Goal: Task Accomplishment & Management: Manage account settings

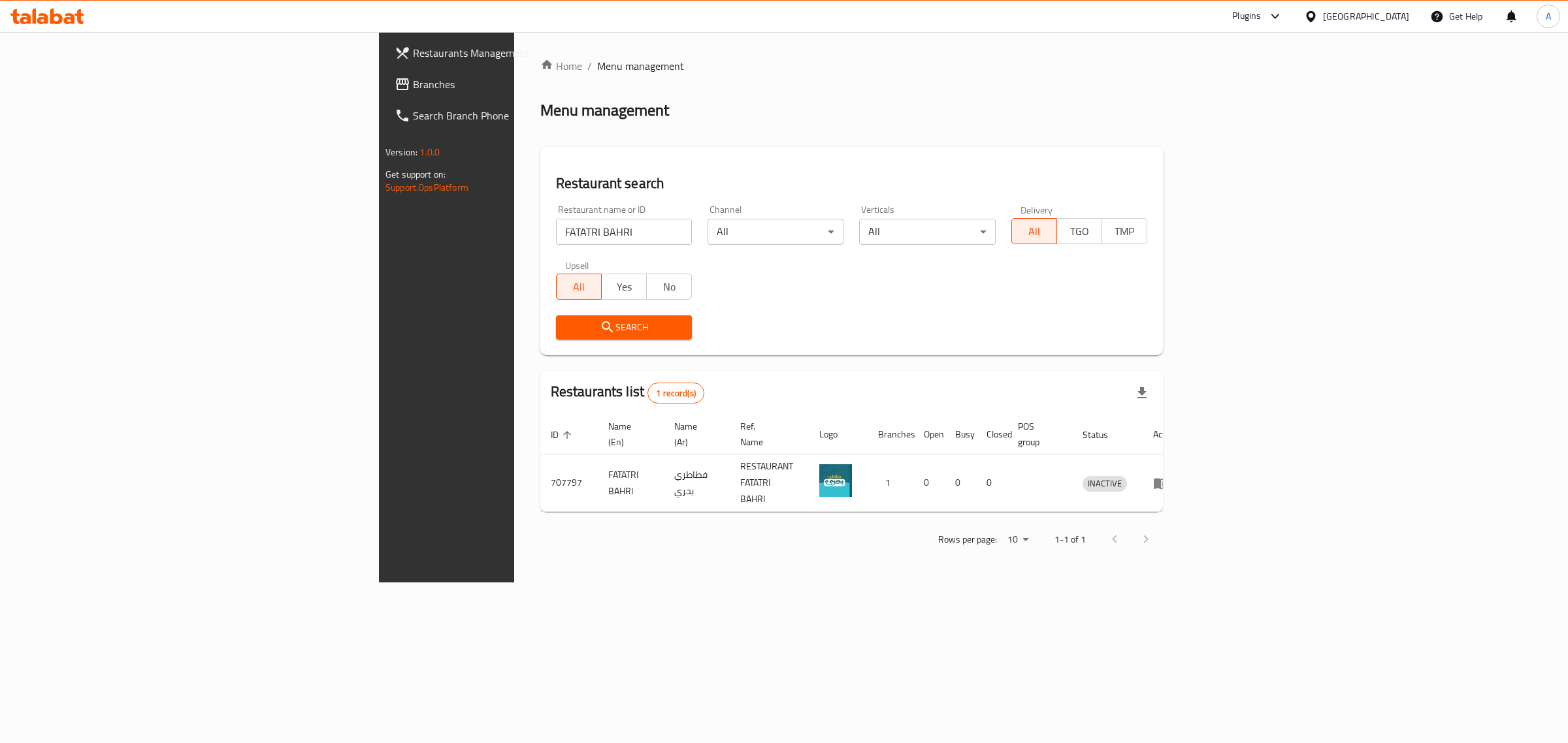
click at [1400, 17] on div "[GEOGRAPHIC_DATA]" at bounding box center [1366, 16] width 86 height 15
click at [1243, 219] on div "Kuwait" at bounding box center [1268, 225] width 107 height 30
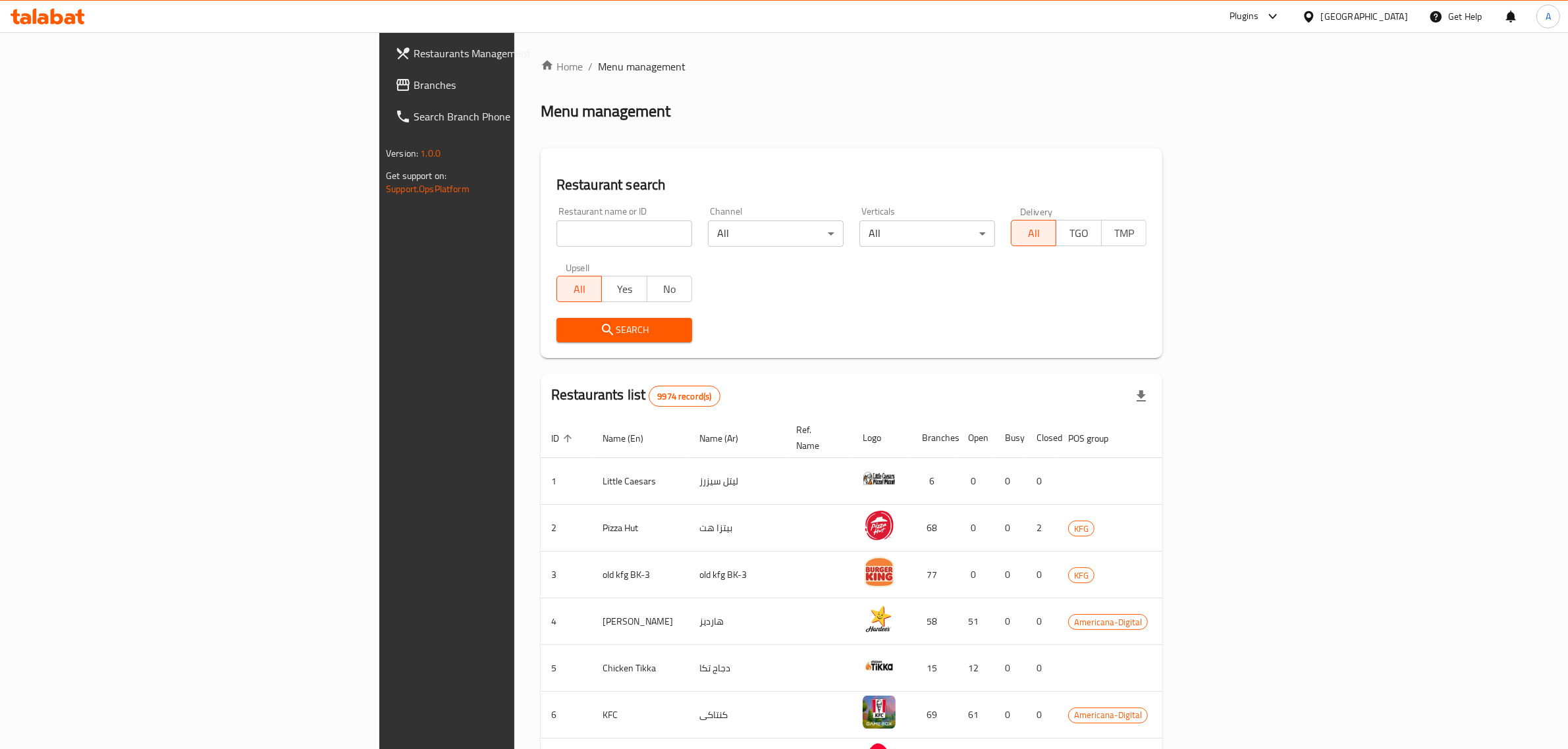
click at [575, 238] on input "search" at bounding box center [625, 234] width 136 height 27
paste input "Coconut"
type input "Coconut"
click button "Search" at bounding box center [625, 330] width 136 height 25
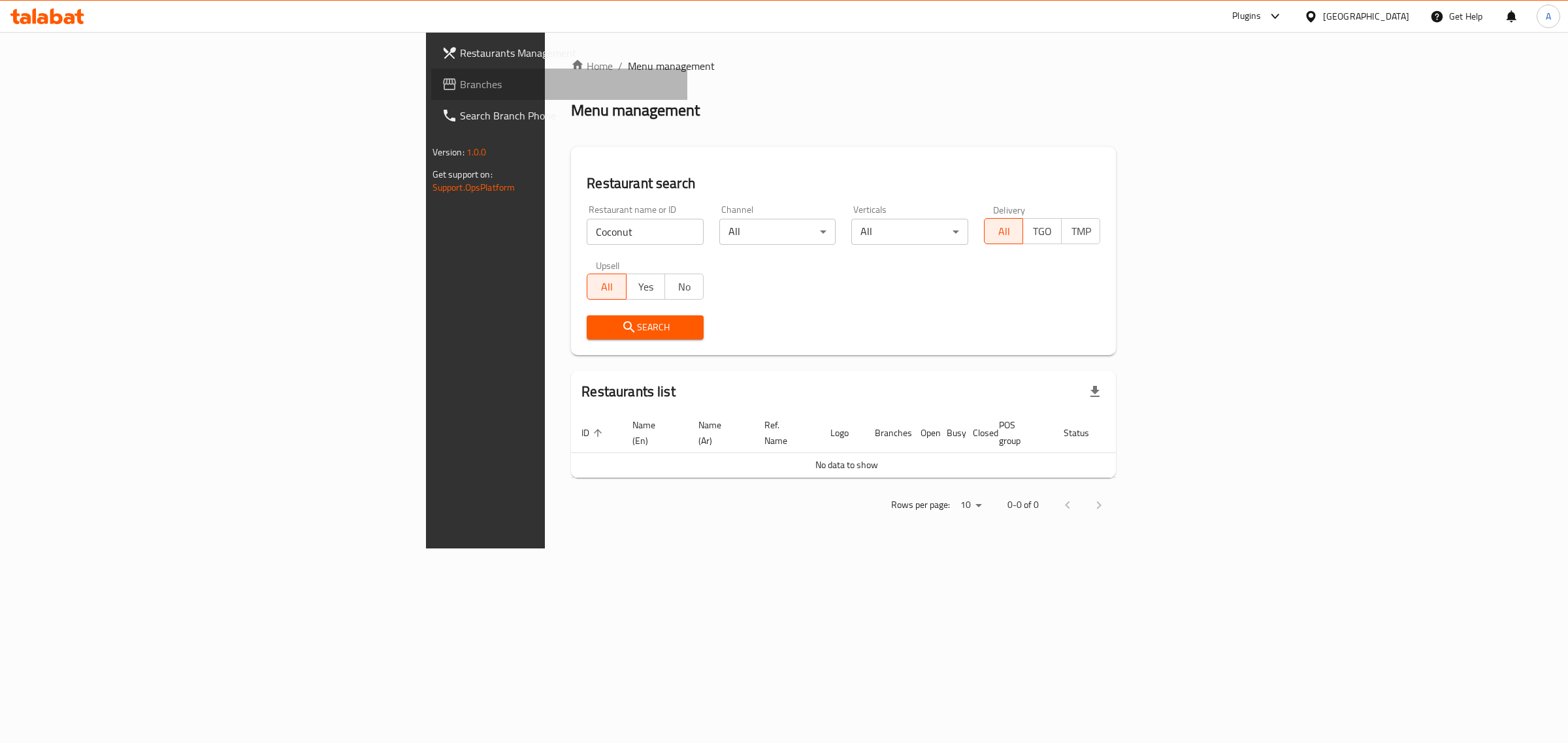
click at [460, 85] on span "Branches" at bounding box center [568, 84] width 218 height 16
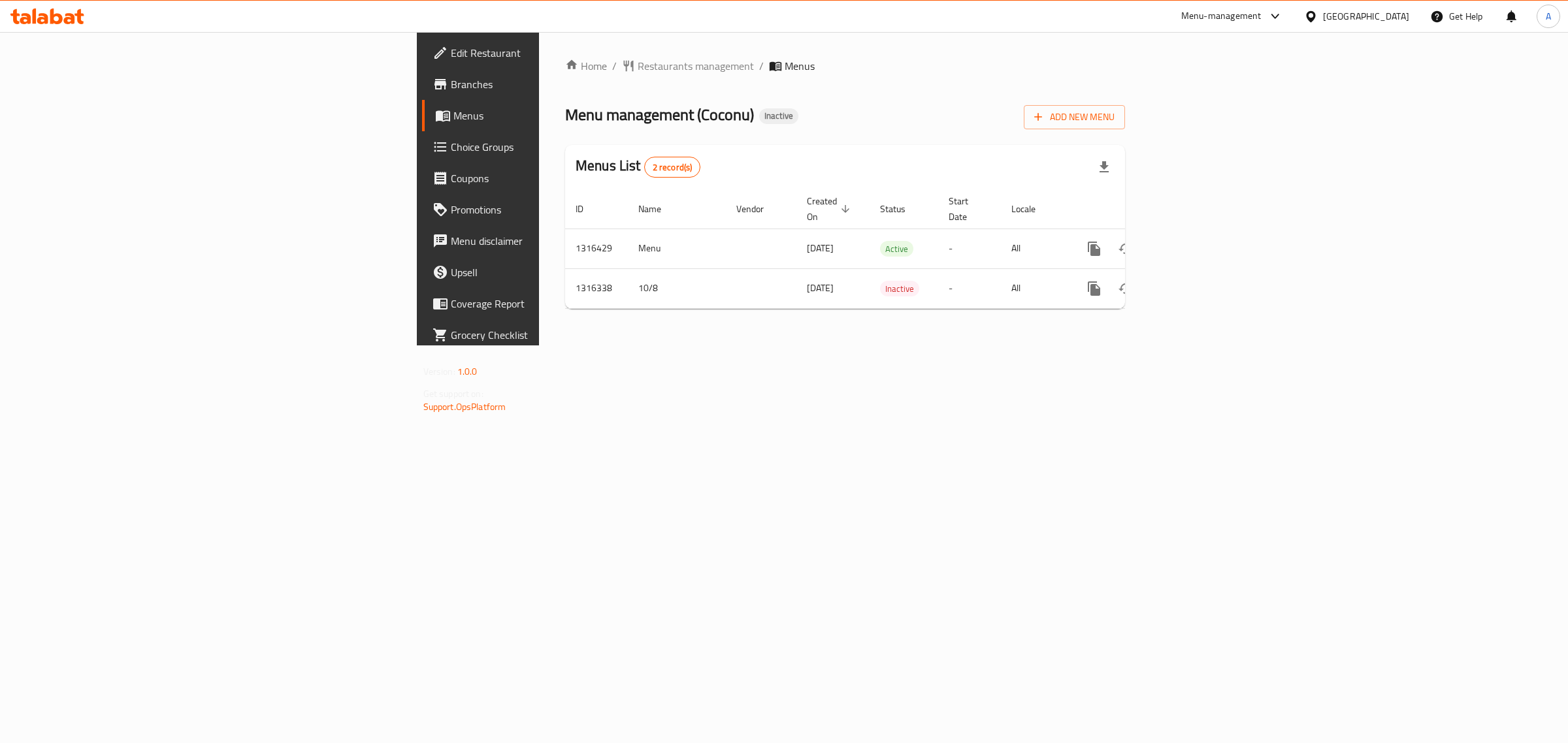
drag, startPoint x: 83, startPoint y: 60, endPoint x: 95, endPoint y: 44, distance: 20.0
click at [451, 60] on span "Edit Restaurant" at bounding box center [559, 53] width 218 height 16
click at [1196, 241] on icon "enhanced table" at bounding box center [1188, 249] width 16 height 16
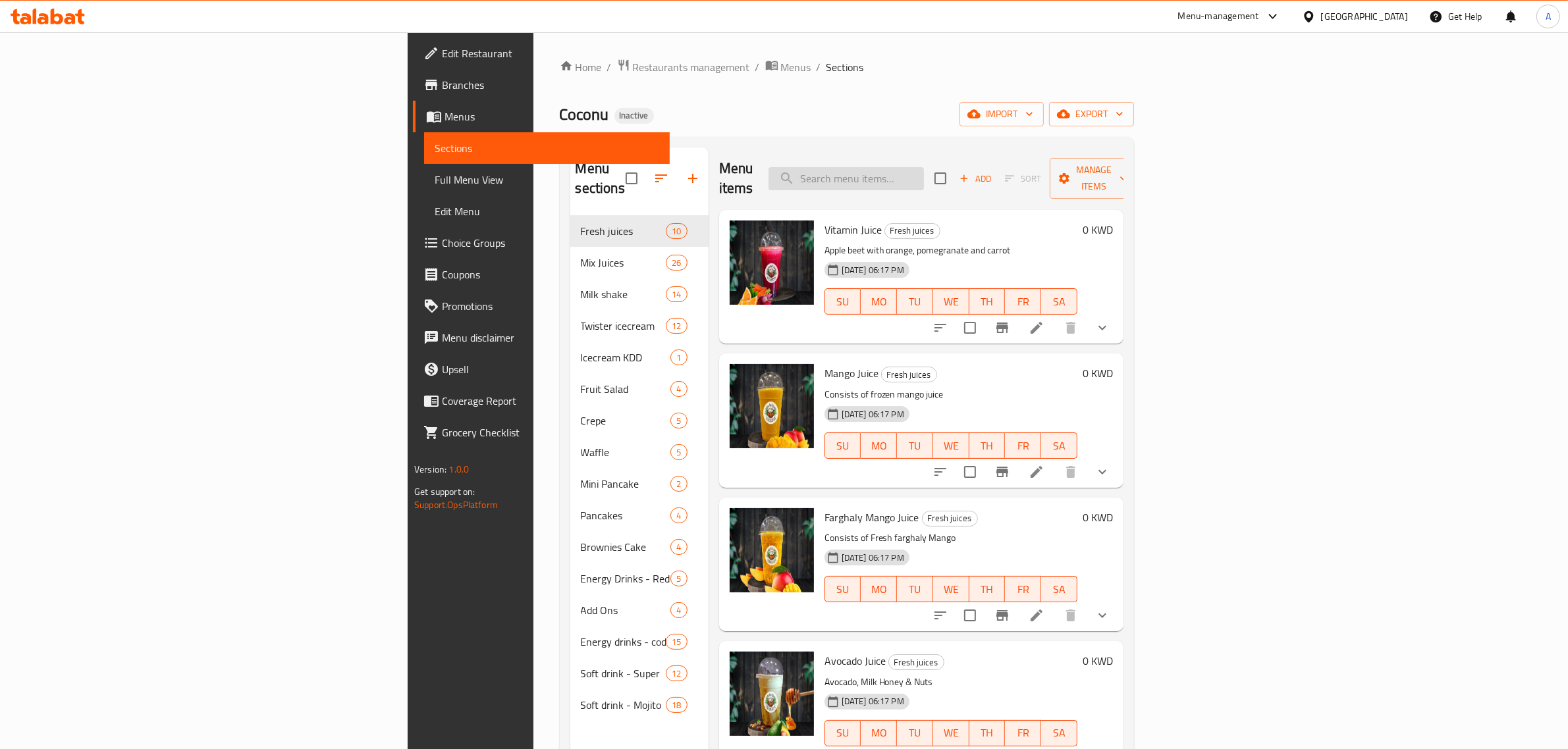
click at [924, 167] on input "search" at bounding box center [846, 179] width 156 height 23
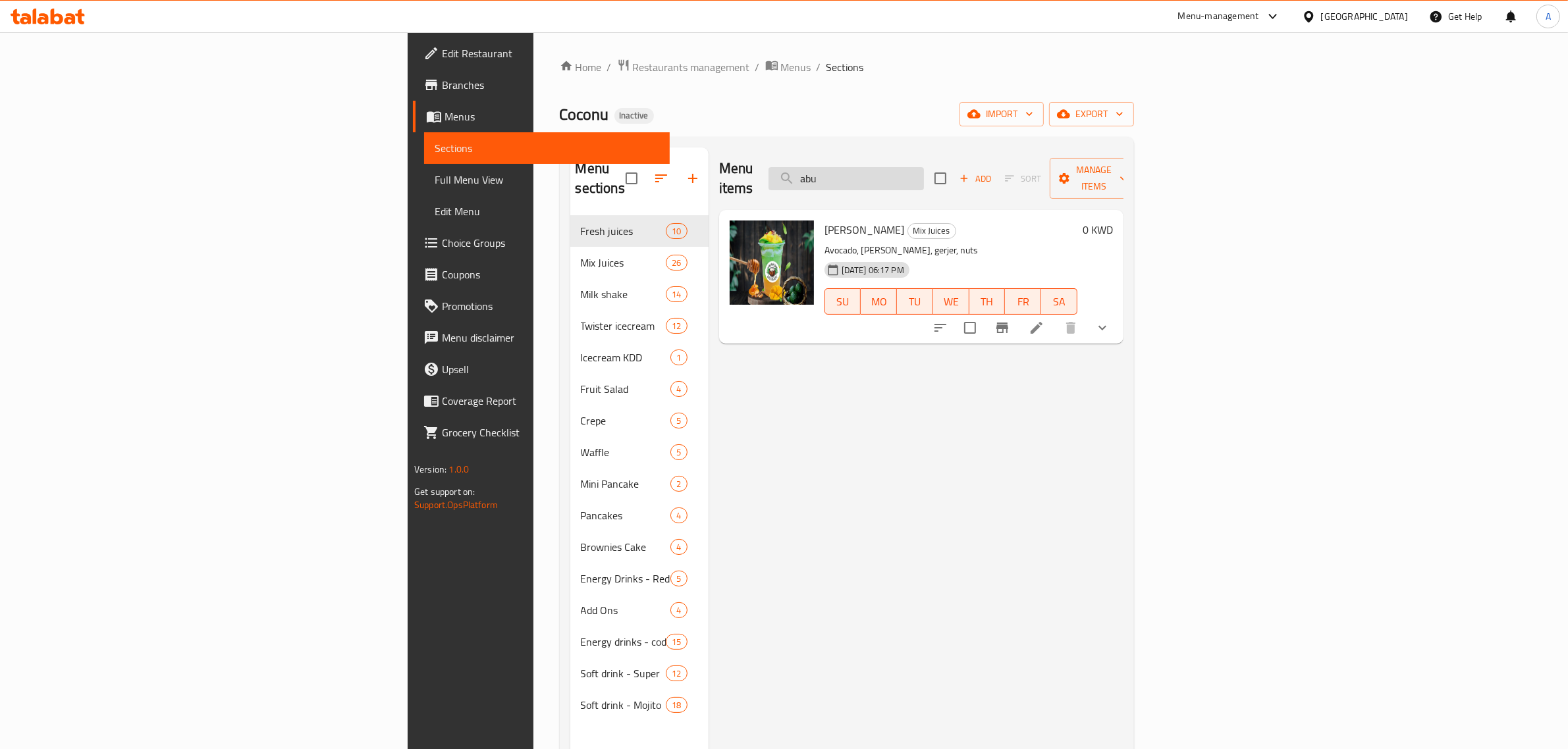
click at [924, 171] on input "abu" at bounding box center [846, 179] width 156 height 23
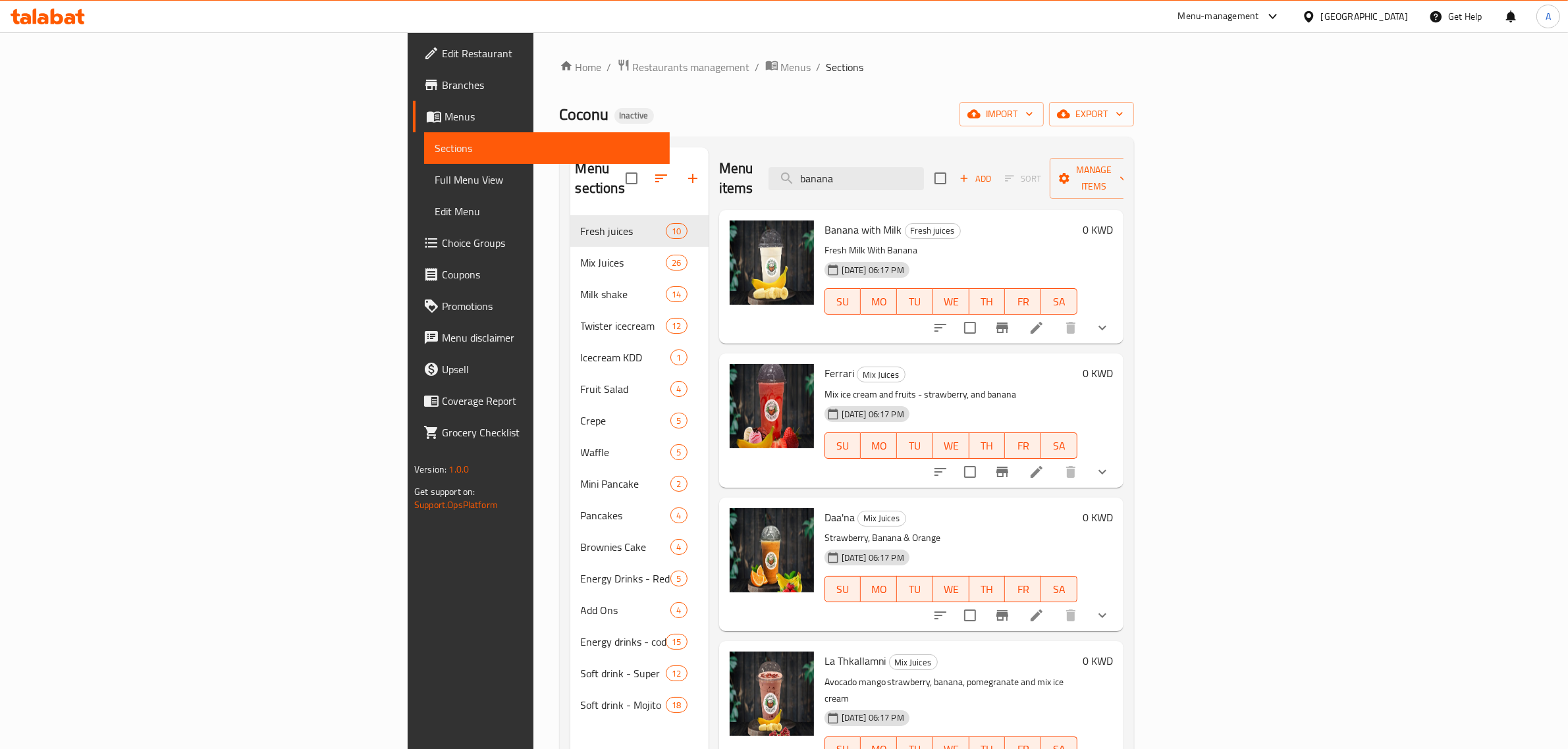
click at [1012, 148] on div "Menu items banana Add Sort Manage items" at bounding box center [921, 178] width 404 height 62
click at [924, 167] on input "banana" at bounding box center [846, 179] width 156 height 23
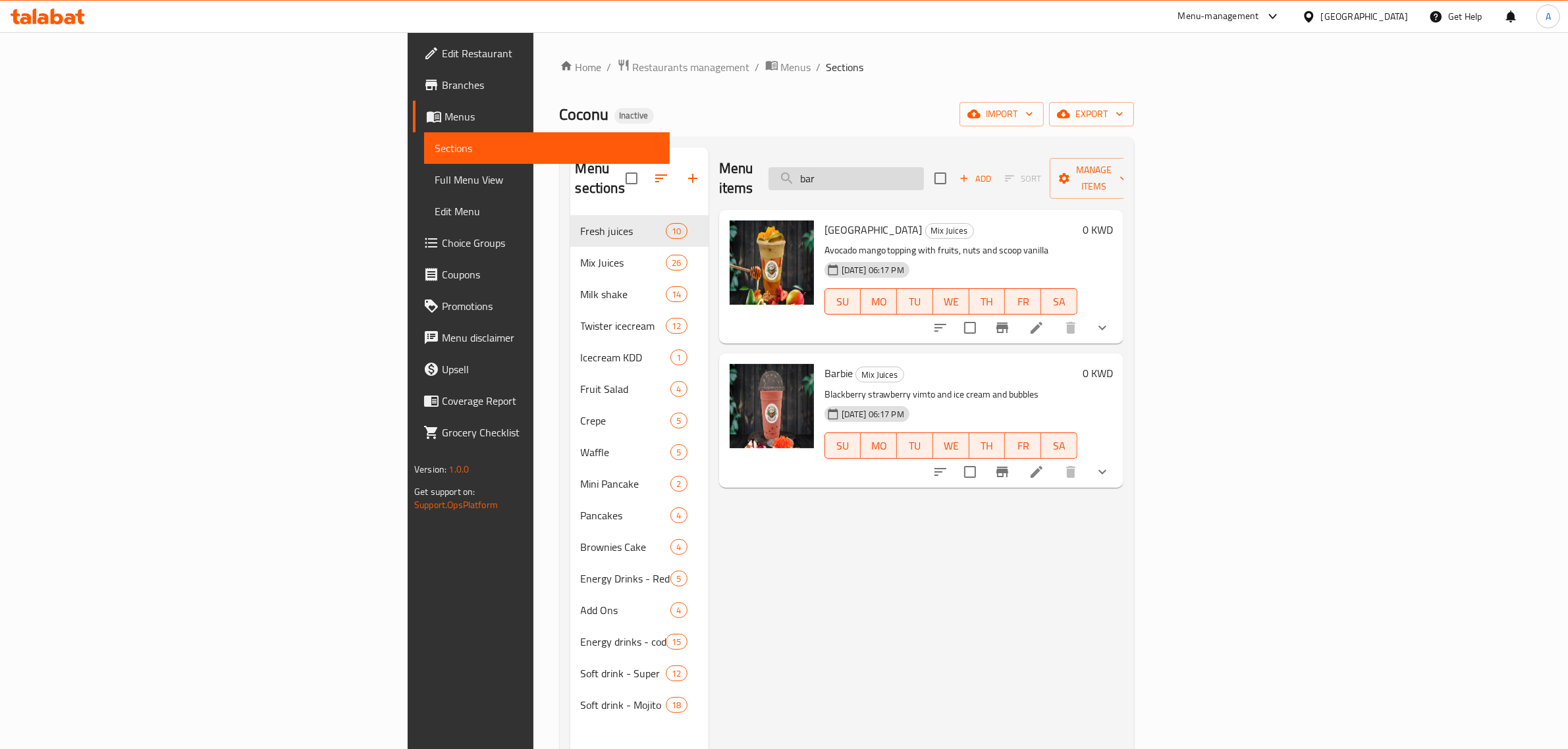
type input "bar"
drag, startPoint x: 1057, startPoint y: 92, endPoint x: 1017, endPoint y: 158, distance: 77.2
click at [1057, 92] on div "Home / Restaurants management / Menus / Sections Coconu Inactive import export …" at bounding box center [847, 483] width 574 height 848
click at [924, 167] on input "bar" at bounding box center [846, 179] width 156 height 23
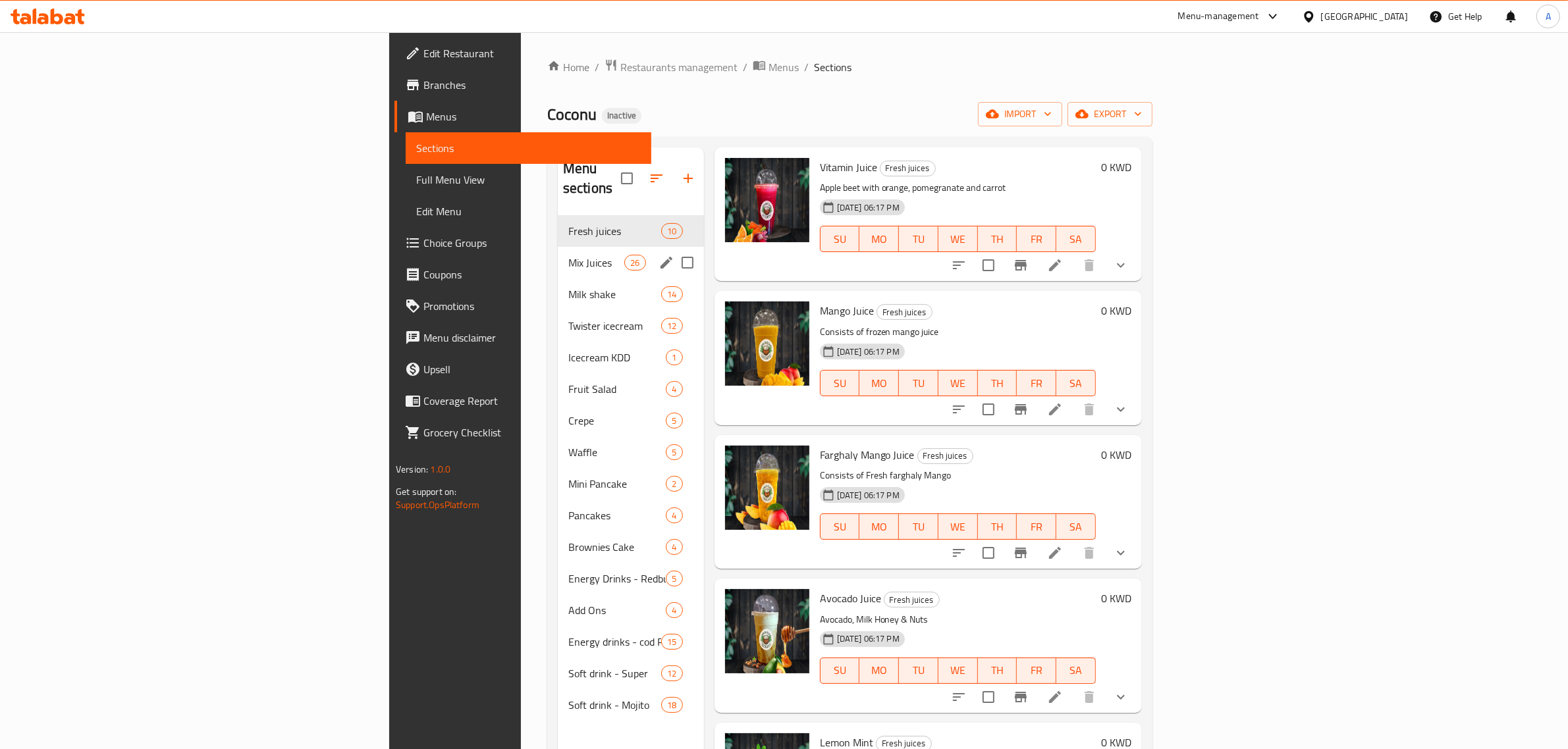
click at [568, 255] on span "Mix Juices" at bounding box center [596, 263] width 56 height 16
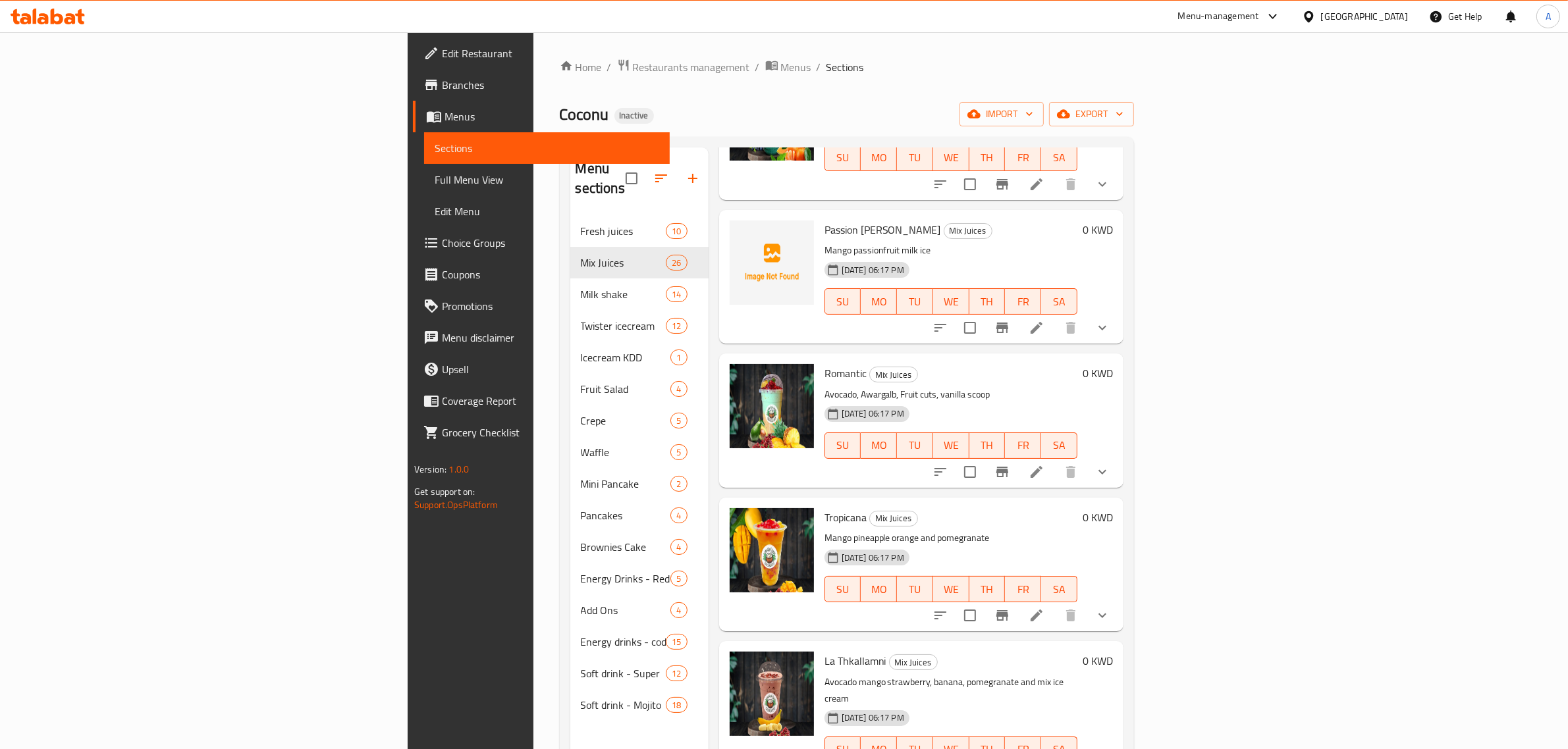
scroll to position [185, 0]
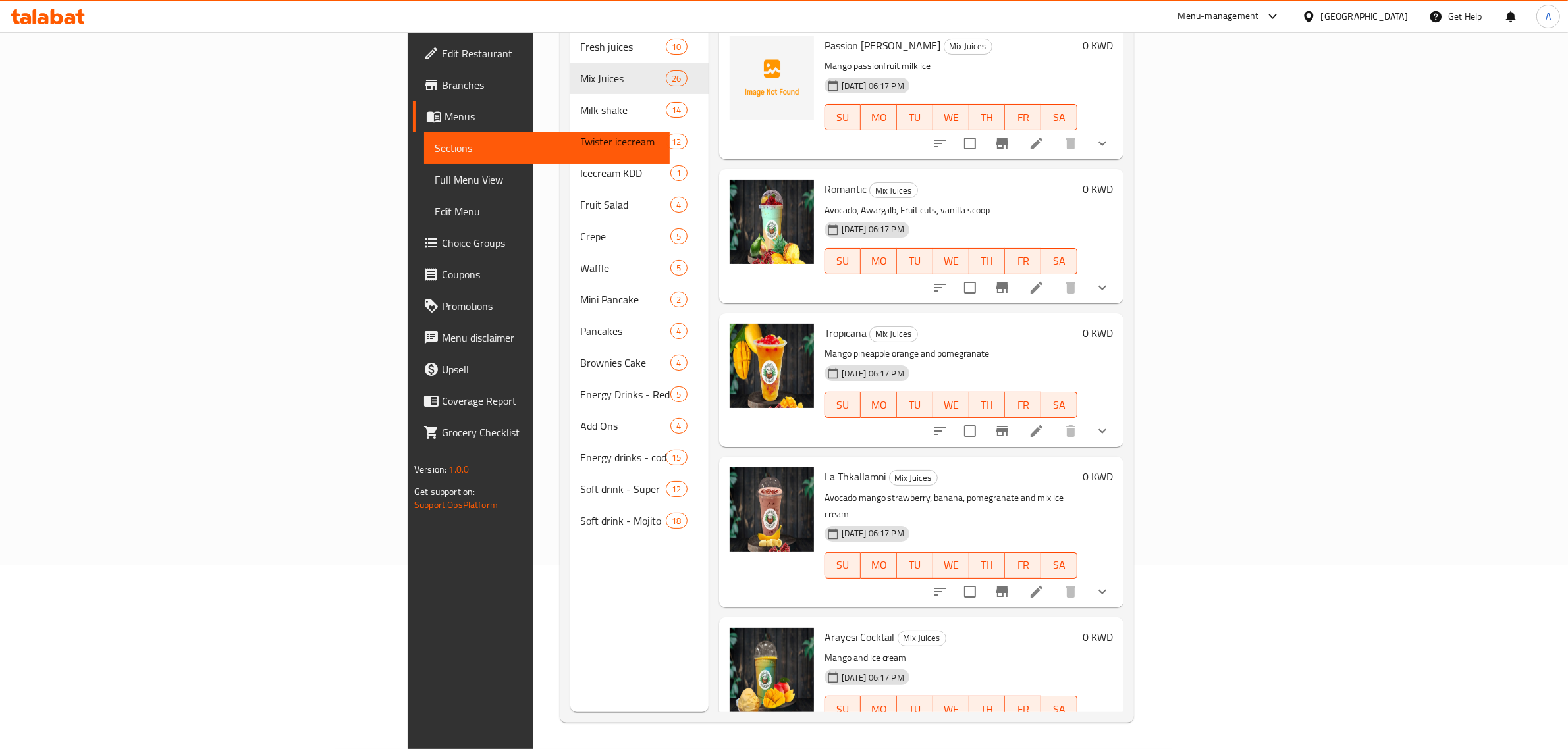
click at [1036, 320] on div "Tropicana Mix Juices Mango pineapple orange and pomegranate 08-10-2025 06:17 PM…" at bounding box center [951, 380] width 264 height 123
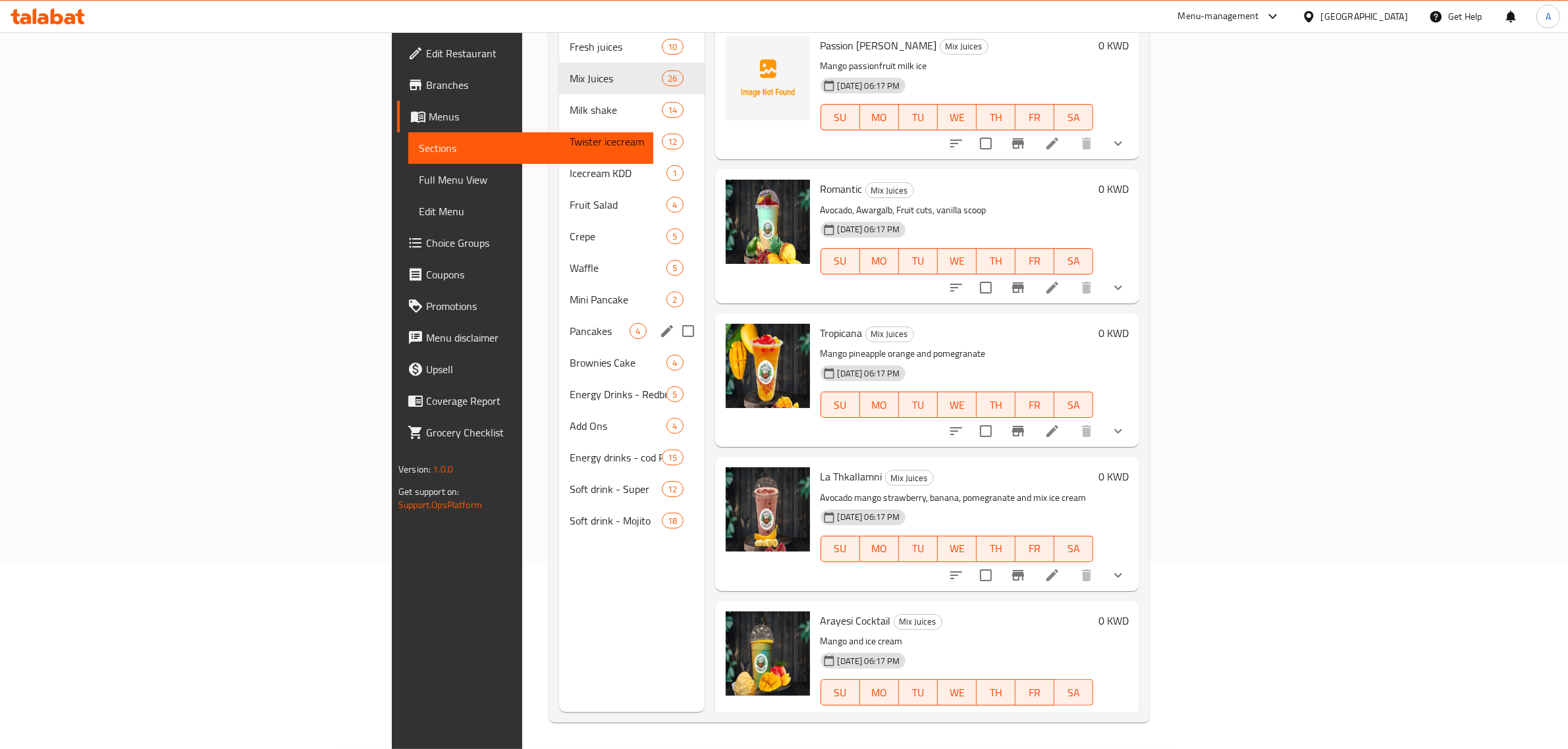
scroll to position [103, 0]
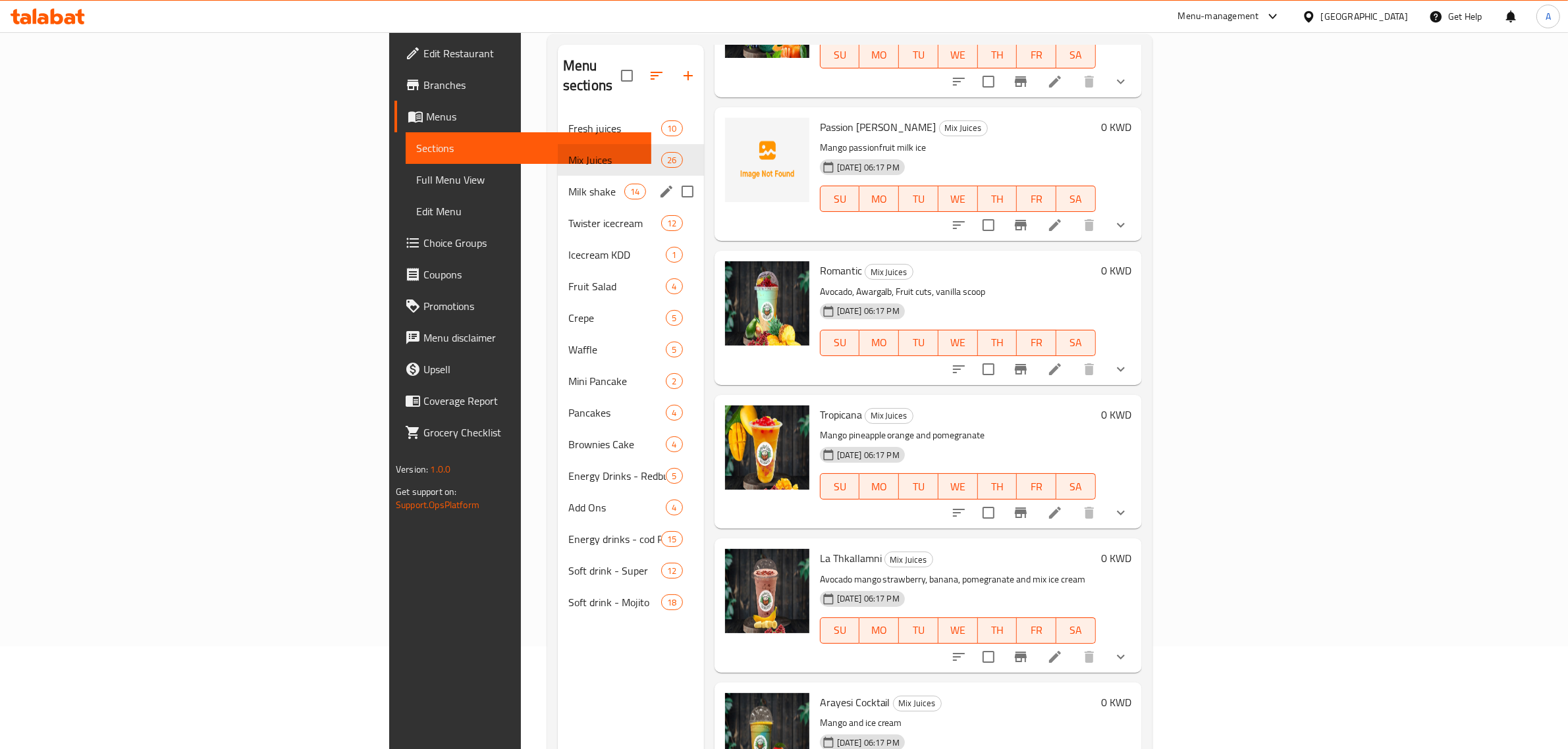
click at [558, 183] on div "Milk shake 14" at bounding box center [631, 191] width 146 height 32
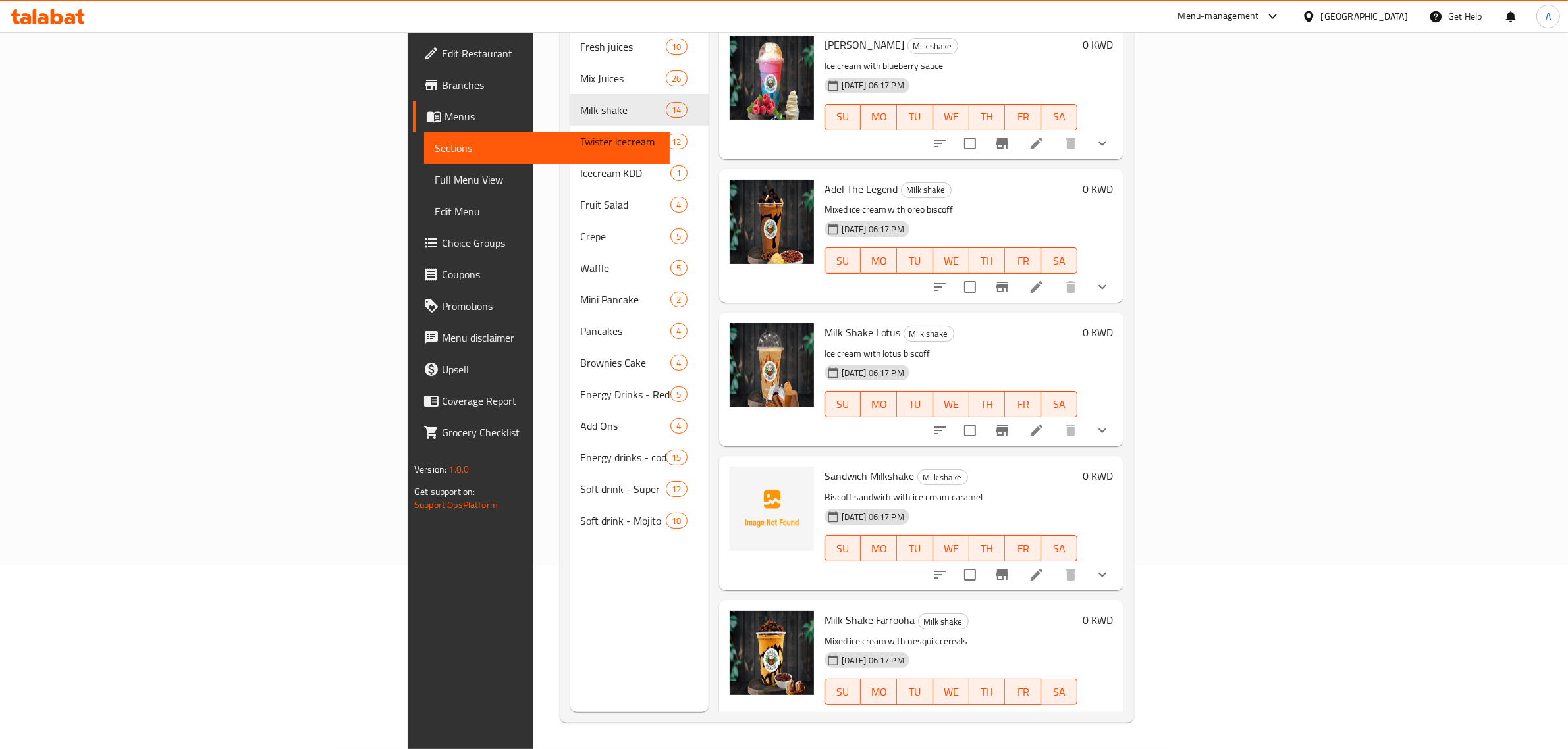
scroll to position [185, 0]
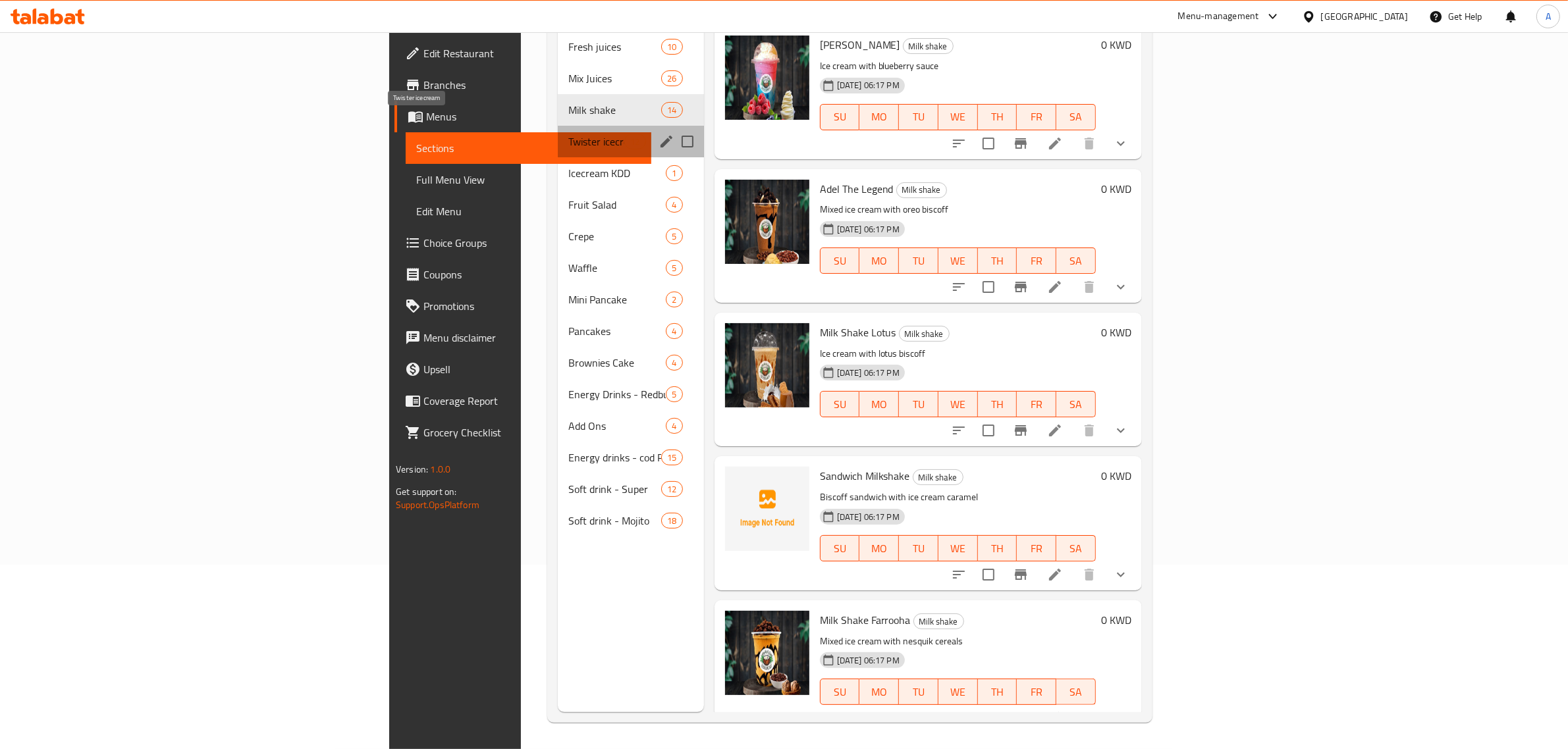
click at [568, 134] on span "Twister icecream" at bounding box center [596, 142] width 56 height 16
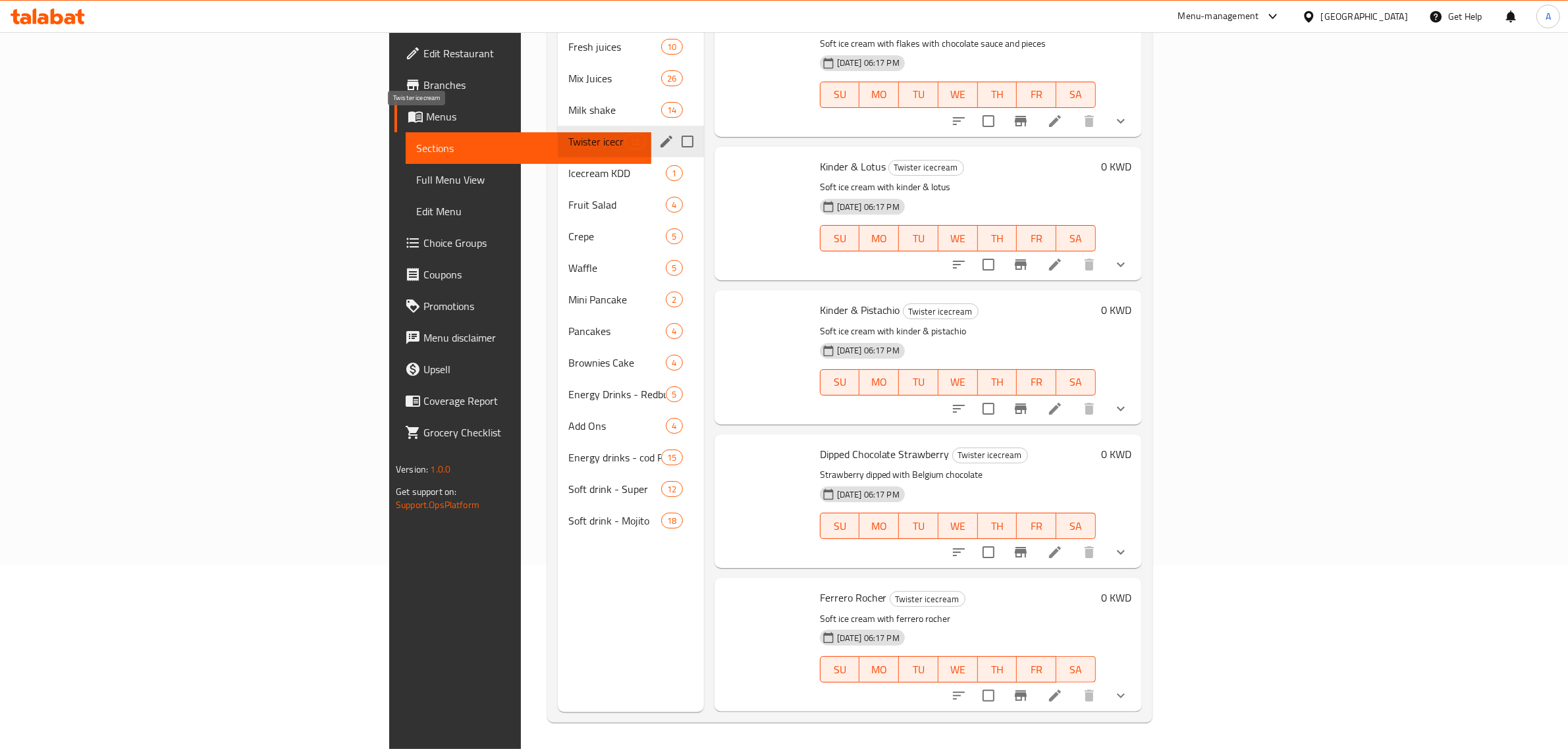
scroll to position [1008, 0]
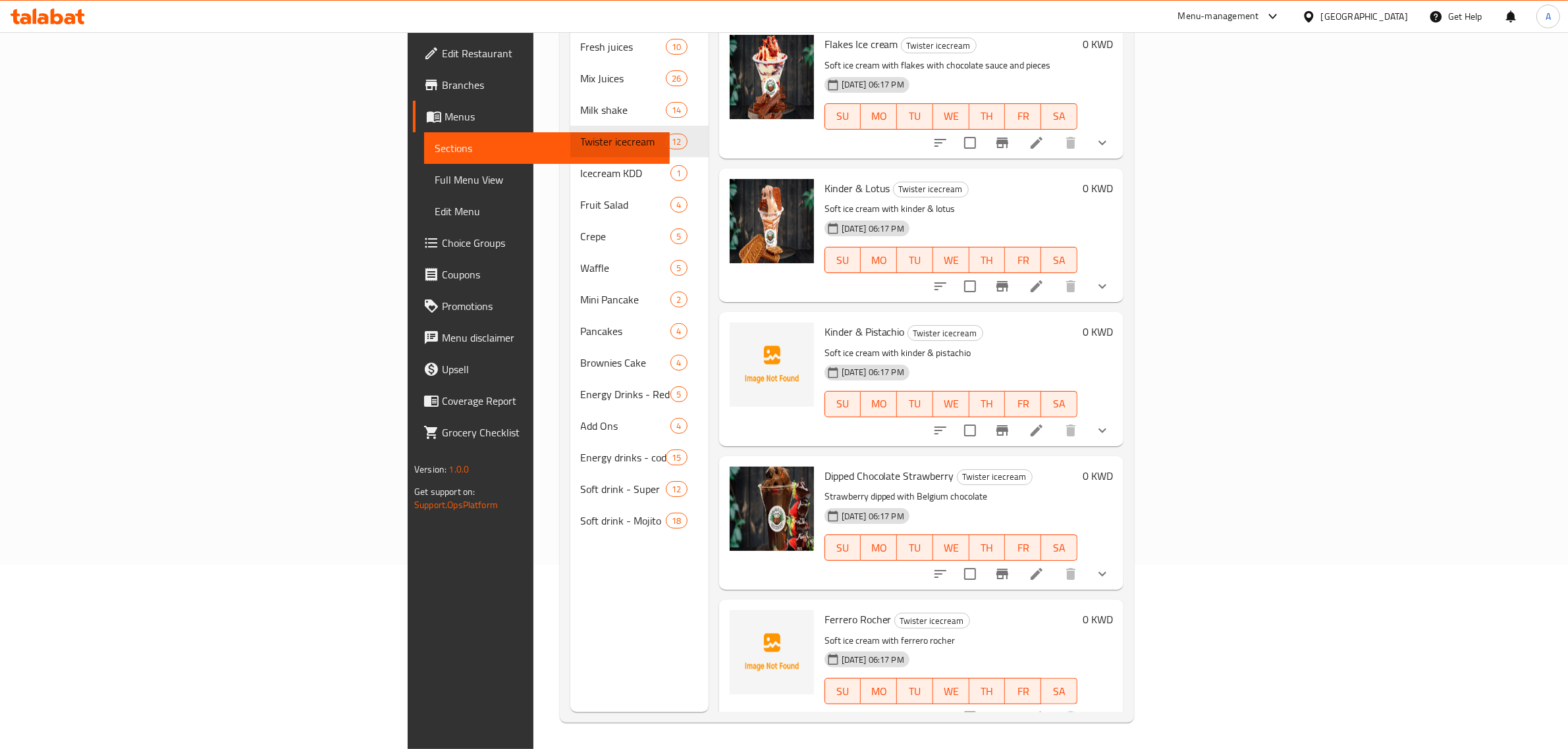
click at [972, 359] on div "08-10-2025 06:17 PM SU MO TU WE TH FR SA" at bounding box center [951, 394] width 264 height 71
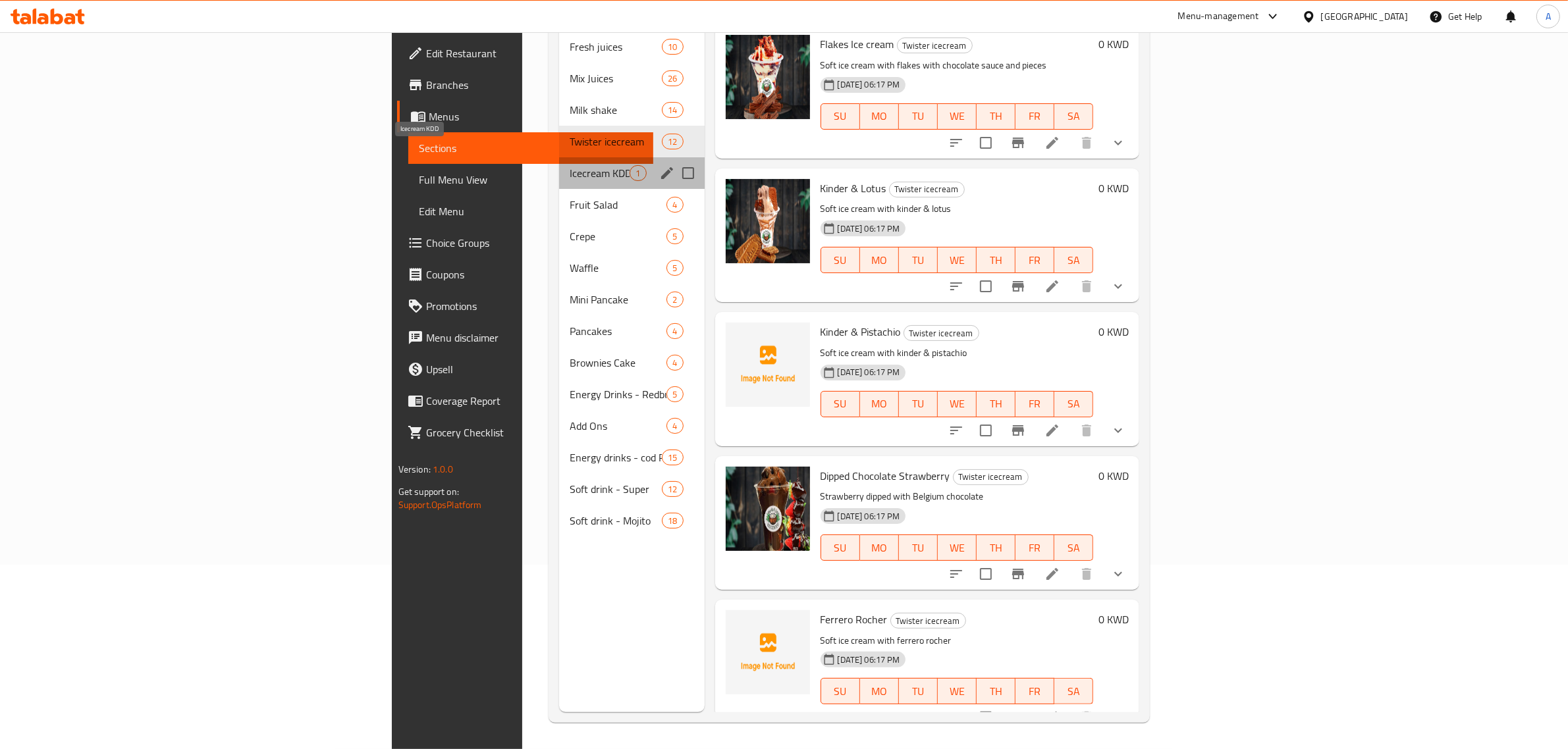
click at [570, 165] on span "Icecream KDD" at bounding box center [599, 173] width 60 height 16
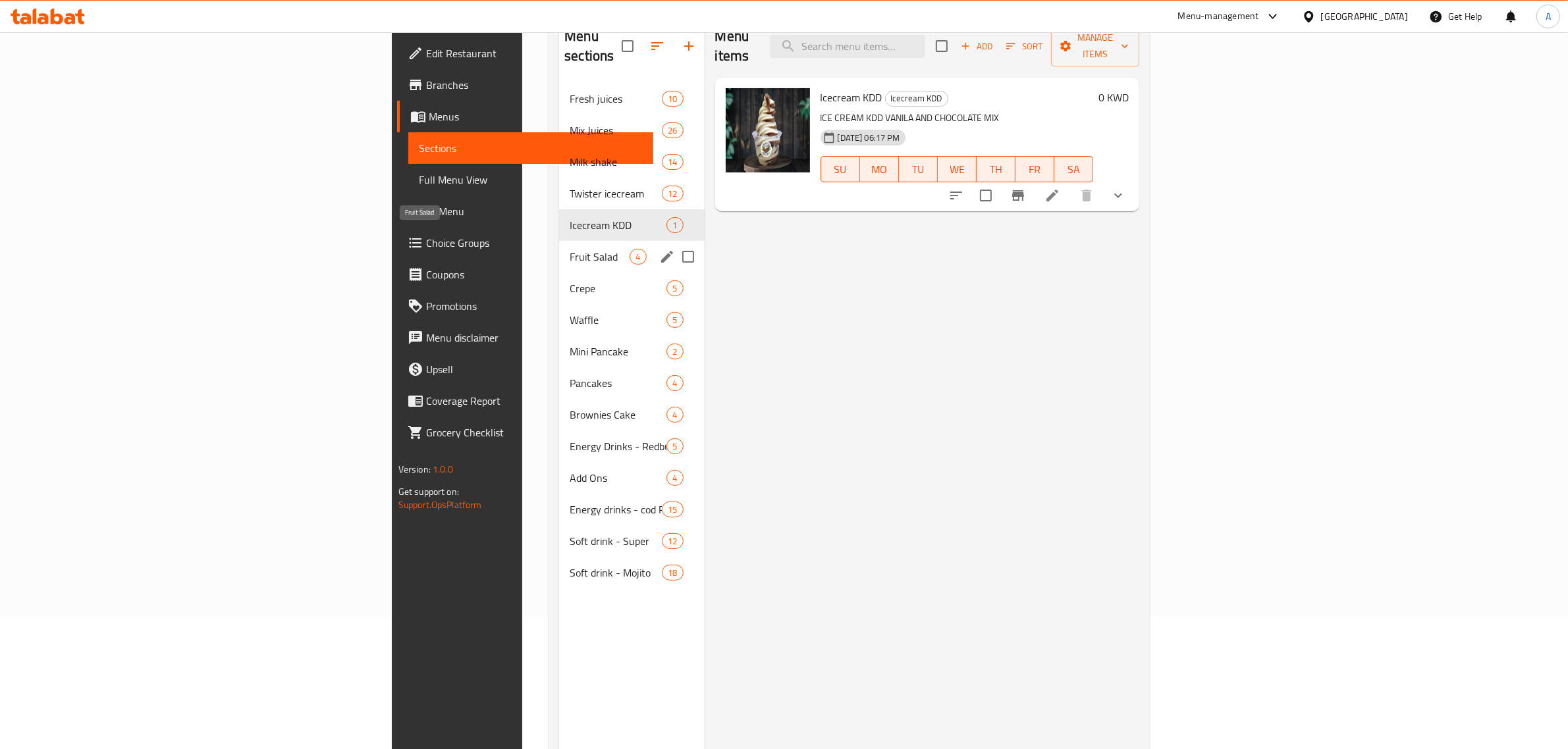
scroll to position [103, 0]
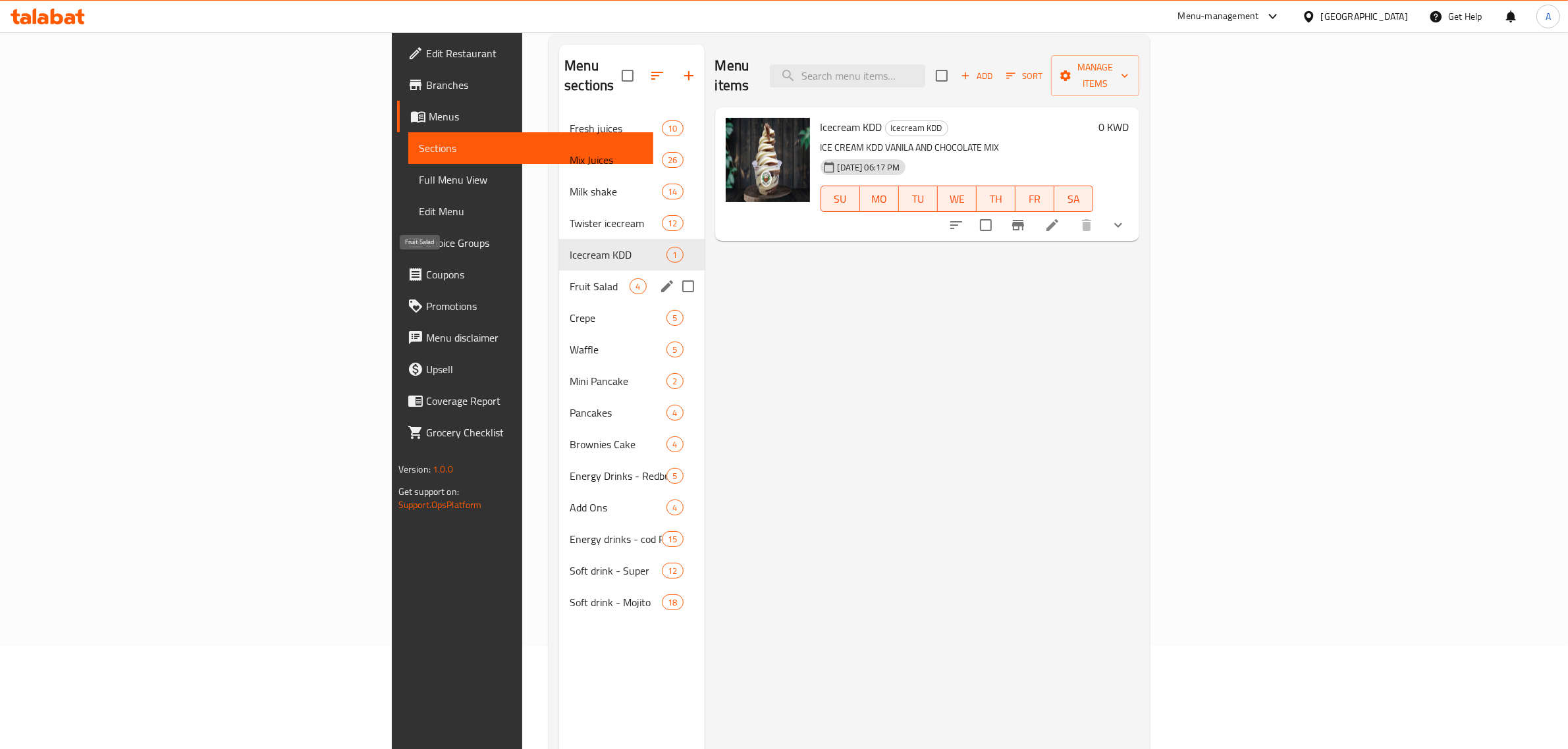
click at [570, 278] on span "Fruit Salad" at bounding box center [599, 286] width 60 height 16
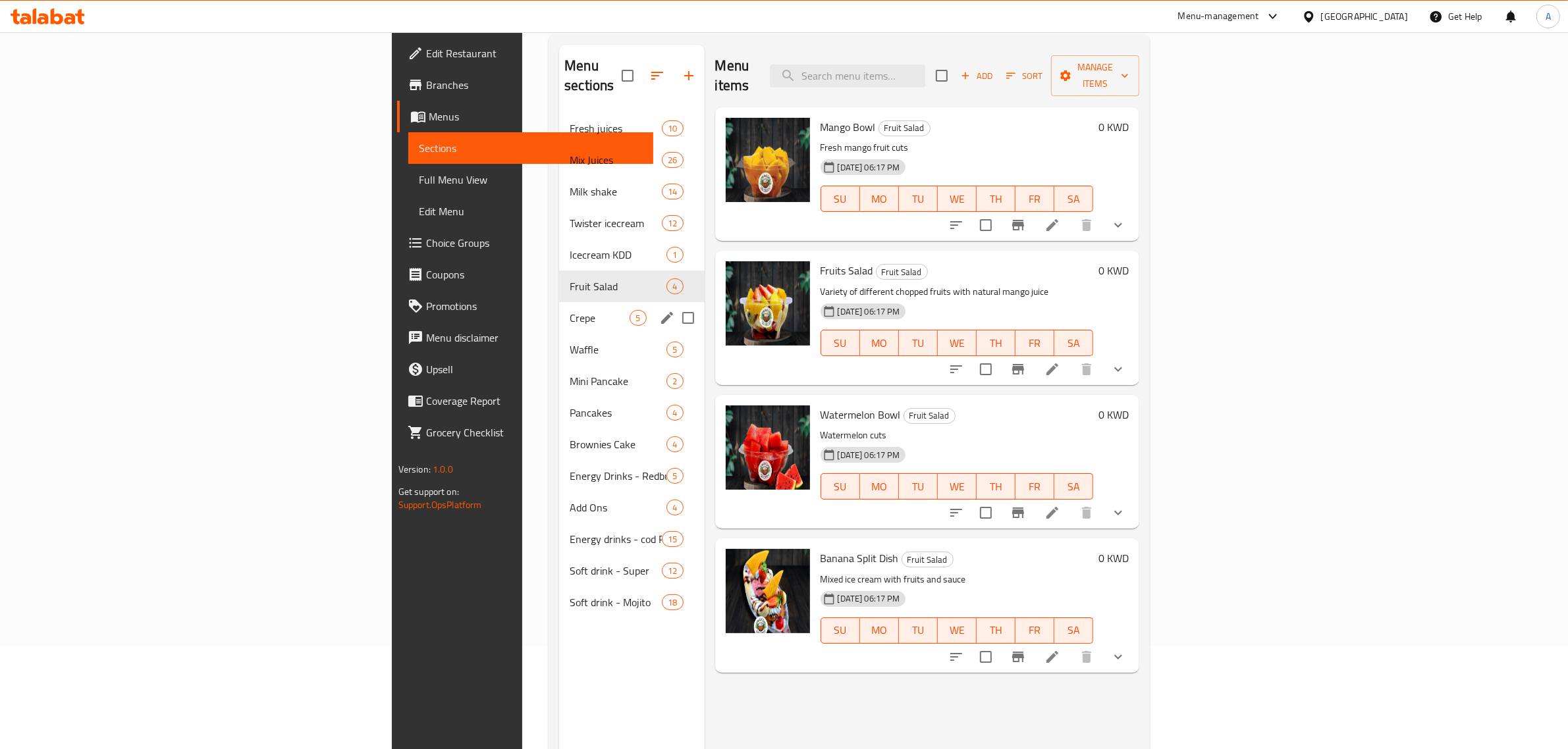
click at [559, 307] on div "Crepe 5" at bounding box center [632, 317] width 145 height 32
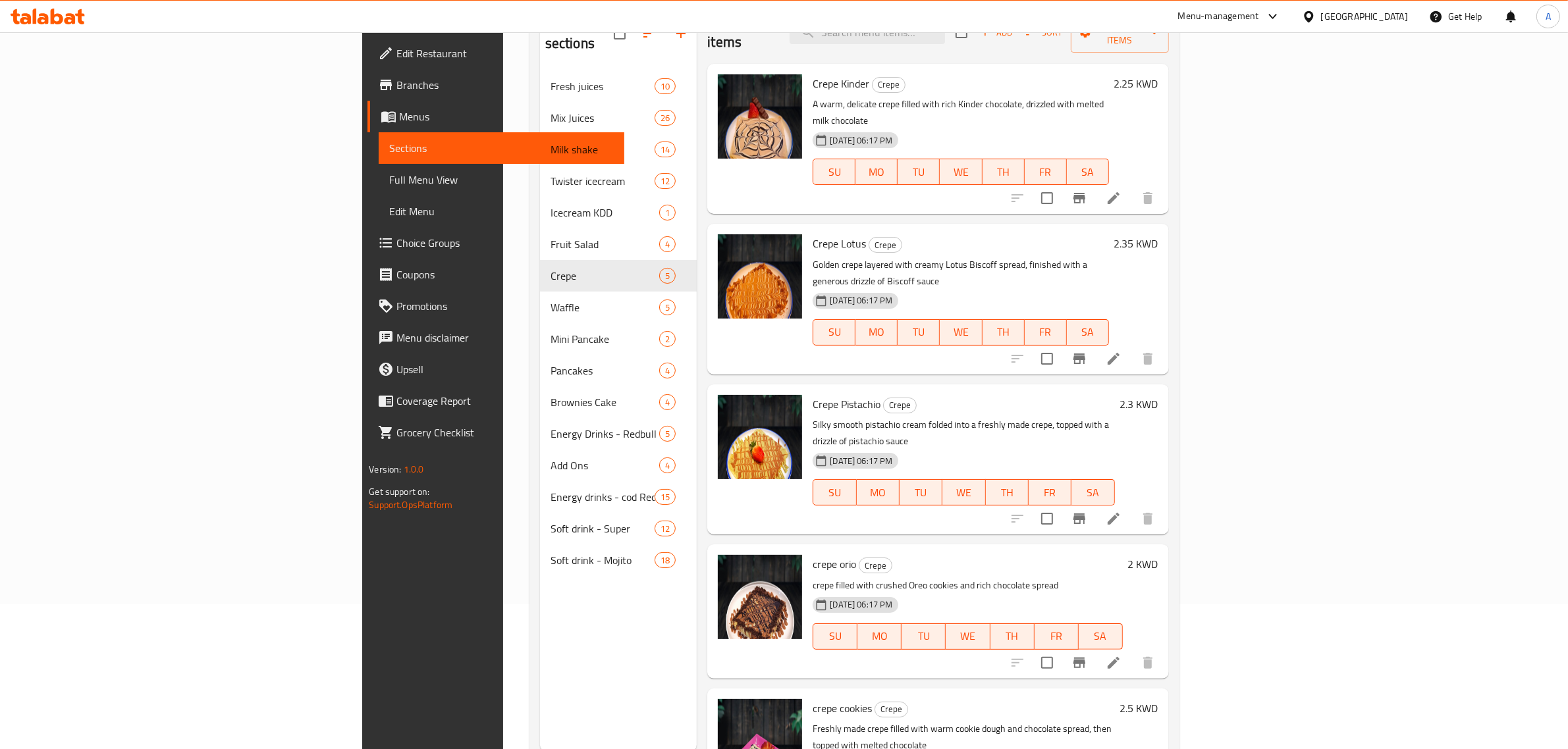
scroll to position [185, 0]
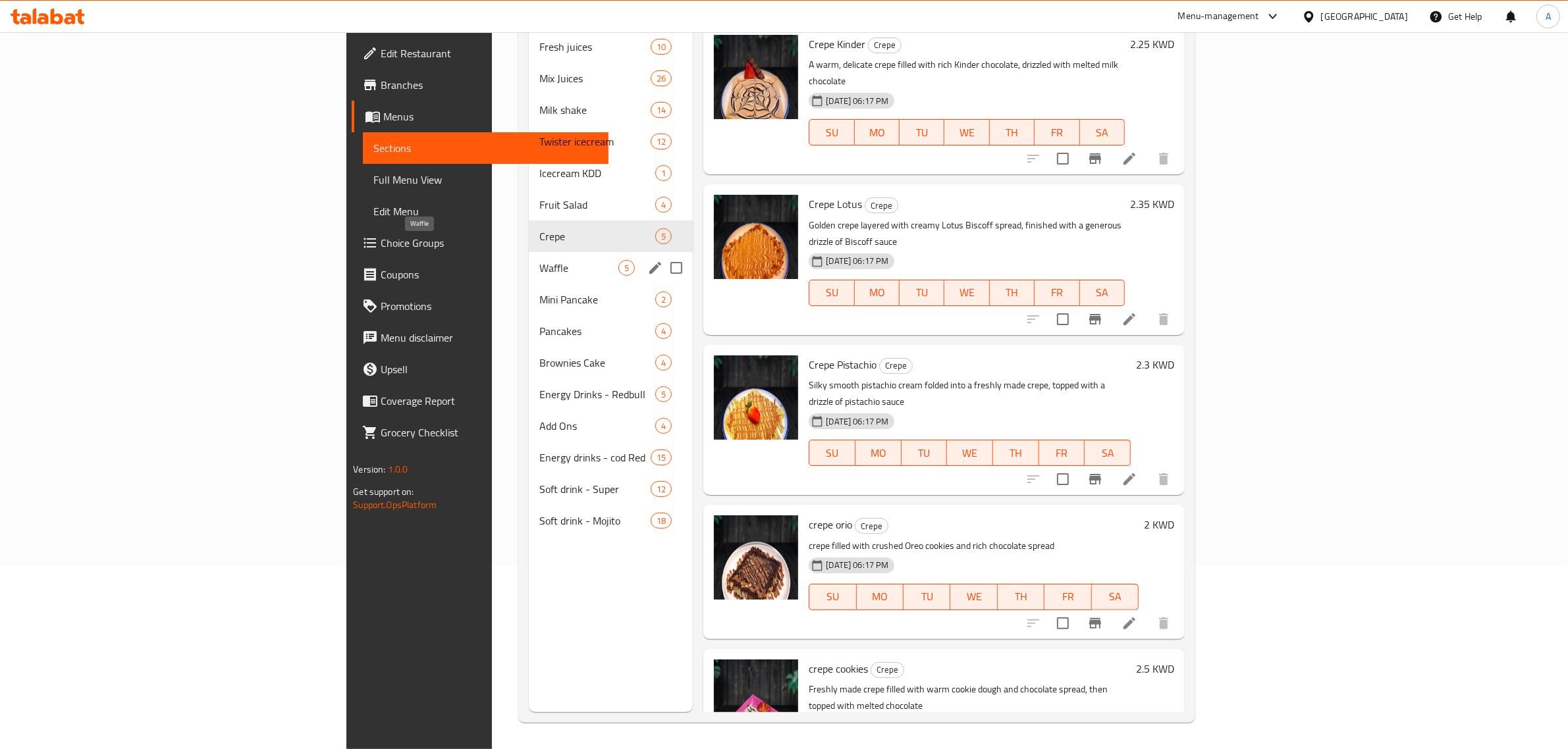
click at [539, 260] on span "Waffle" at bounding box center [578, 268] width 79 height 16
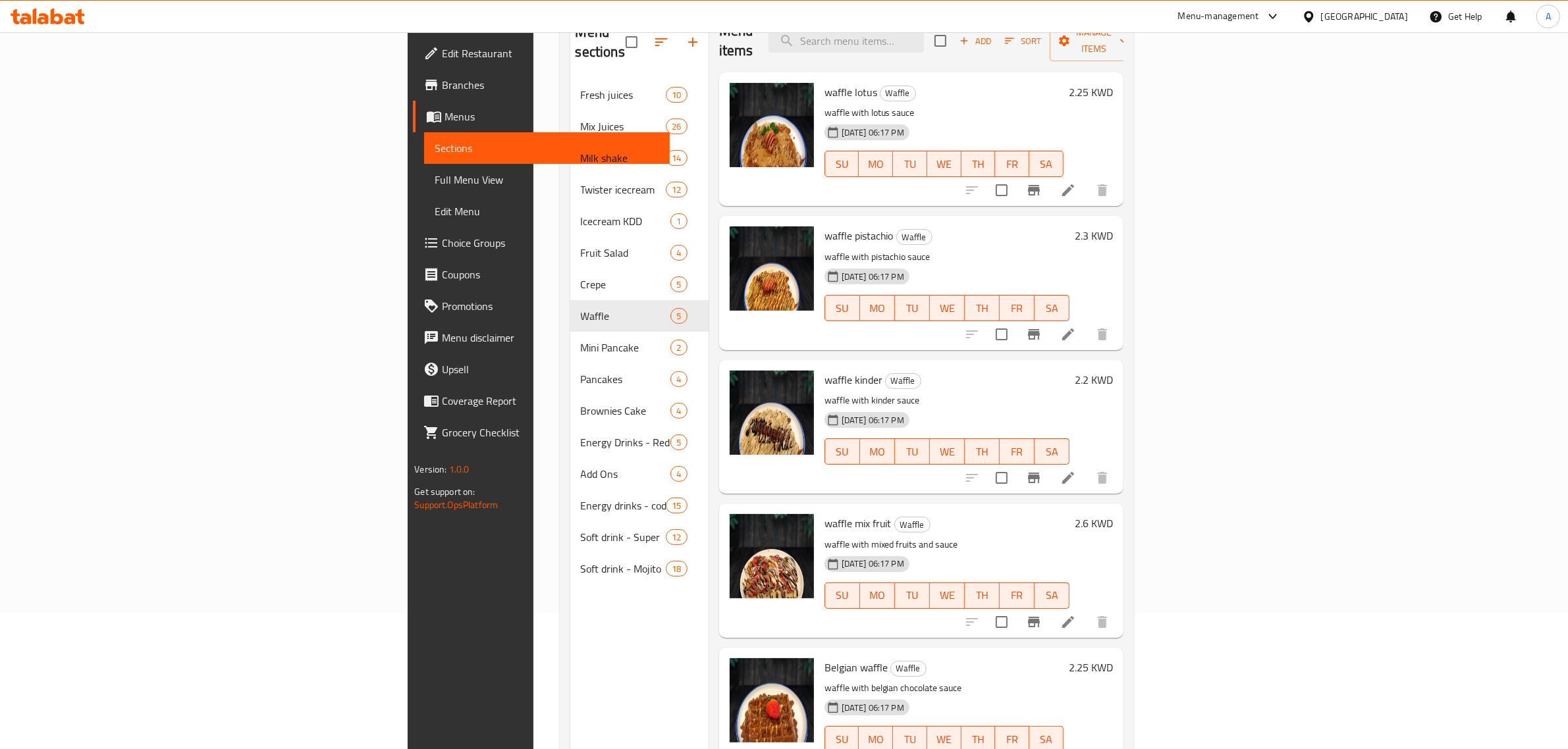
scroll to position [185, 0]
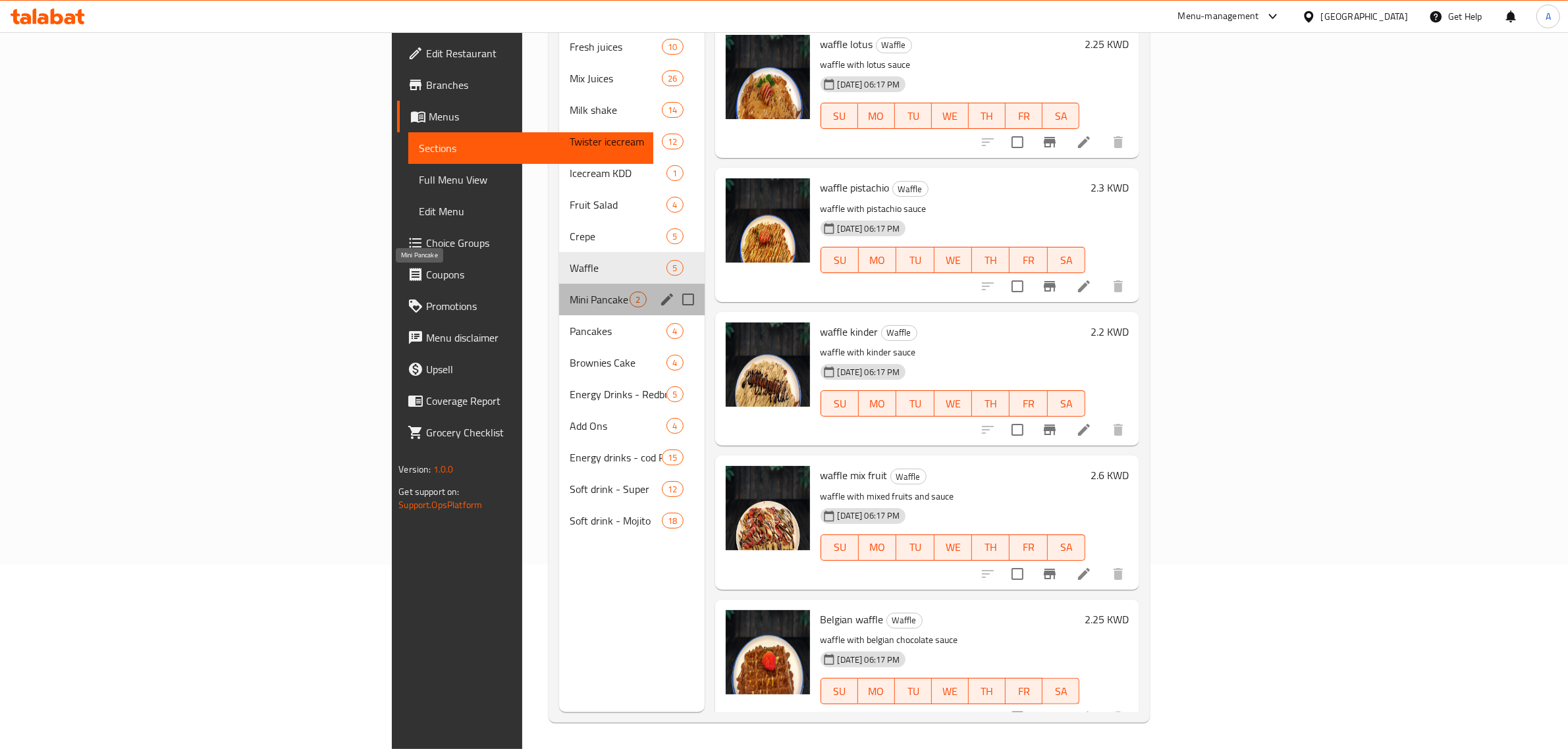
click at [570, 291] on span "Mini Pancake" at bounding box center [599, 299] width 60 height 16
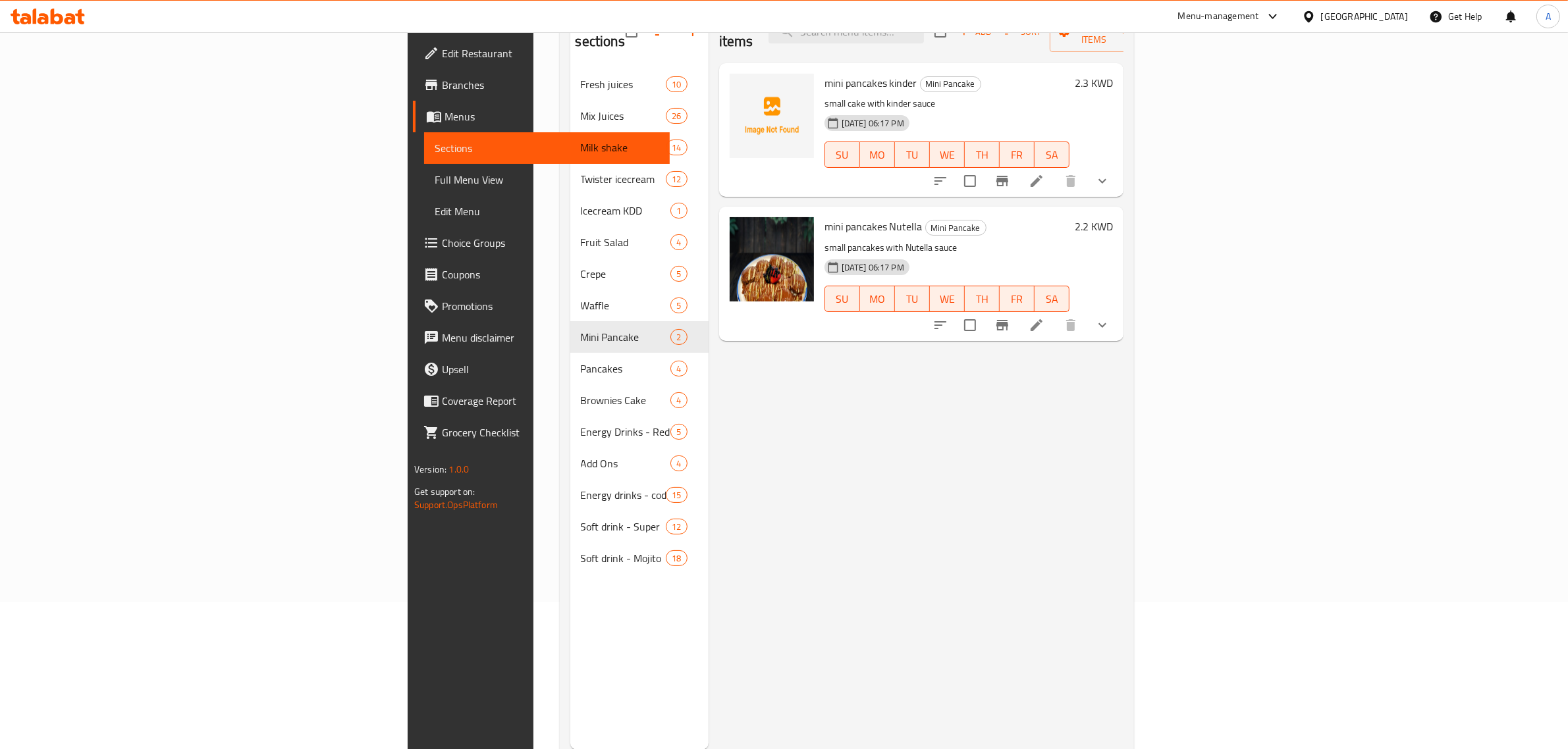
scroll to position [185, 0]
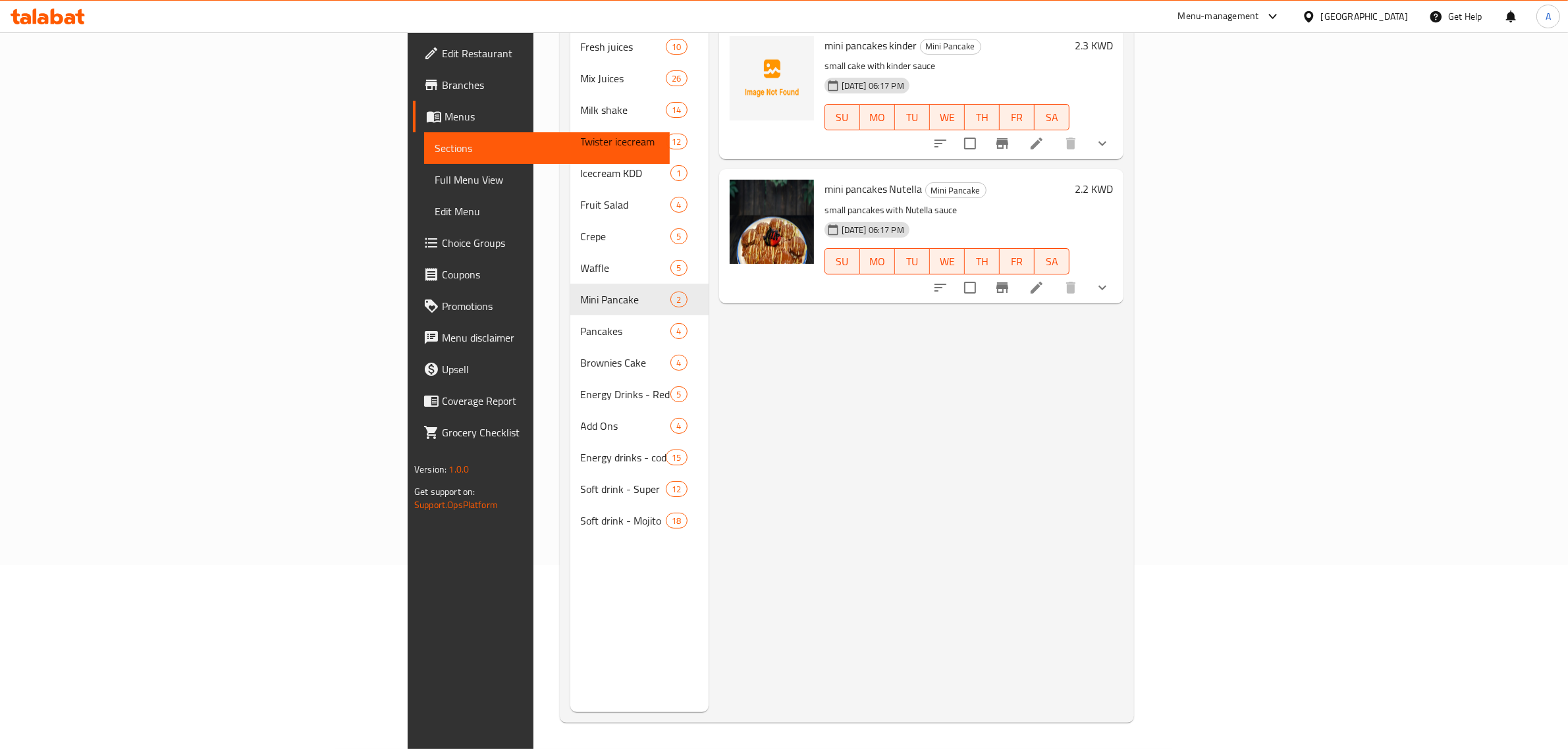
click at [1008, 410] on div "Menu items Add Sort Manage items mini pancakes kinder Mini Pancake small cake w…" at bounding box center [916, 337] width 415 height 749
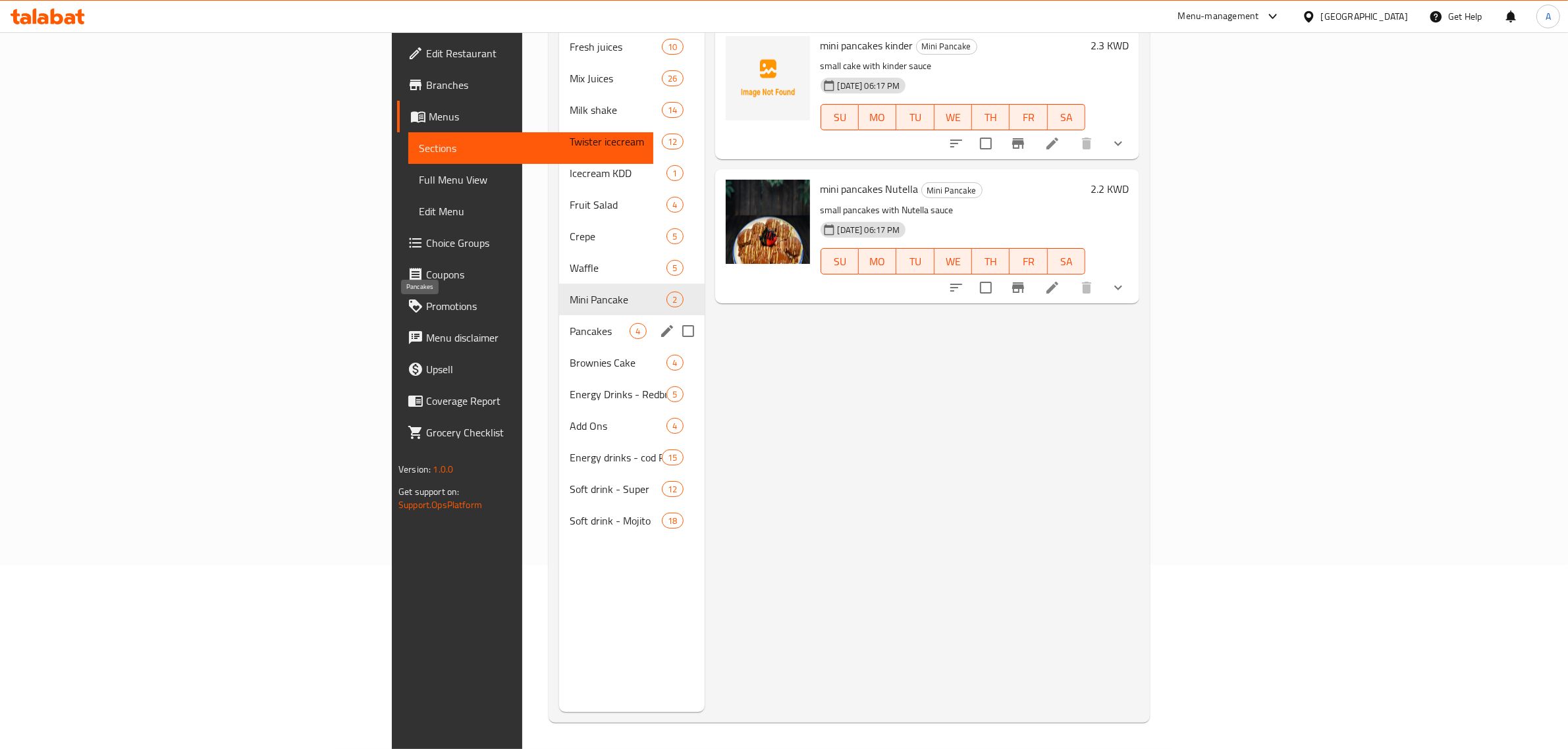
click at [570, 323] on span "Pancakes" at bounding box center [599, 331] width 60 height 16
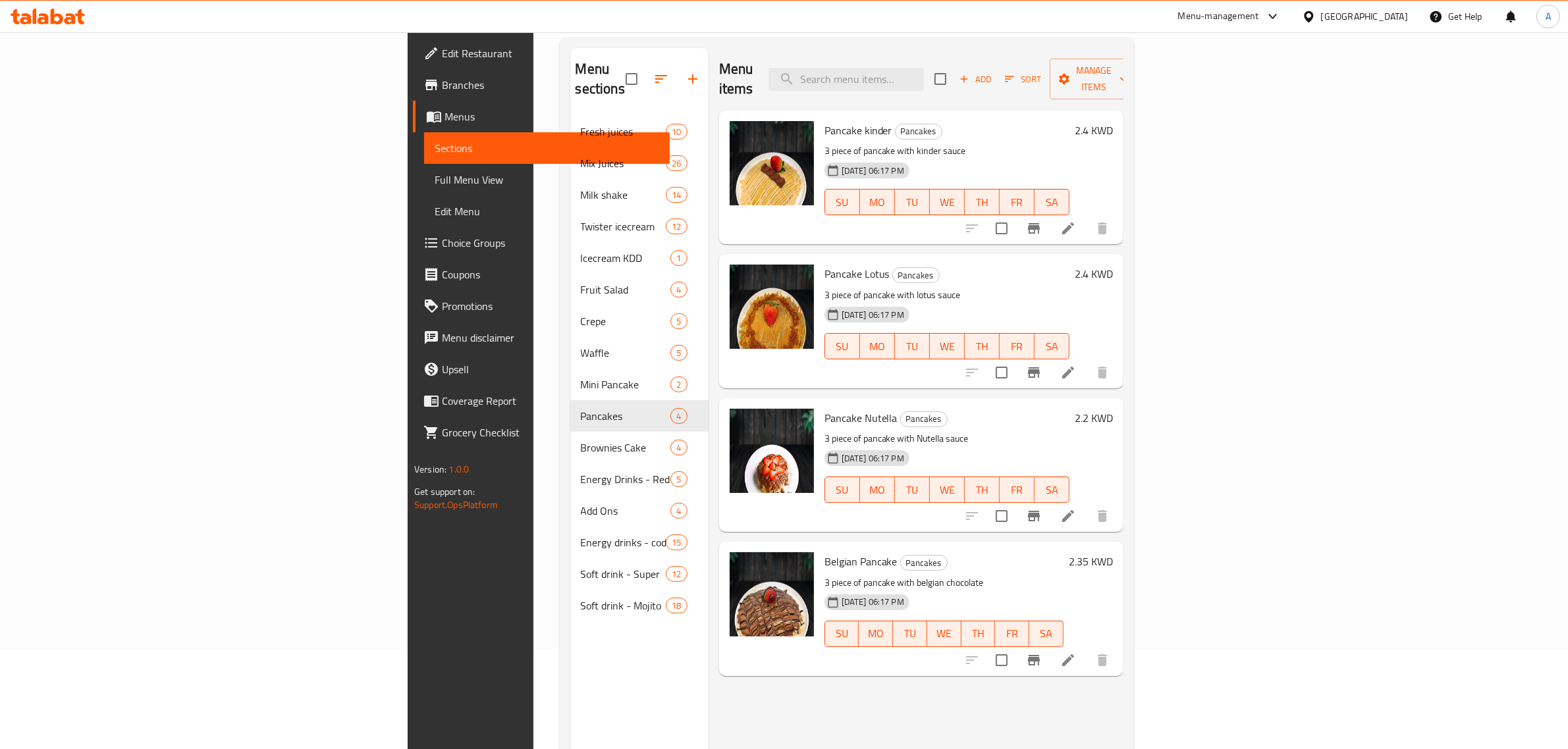
scroll to position [20, 0]
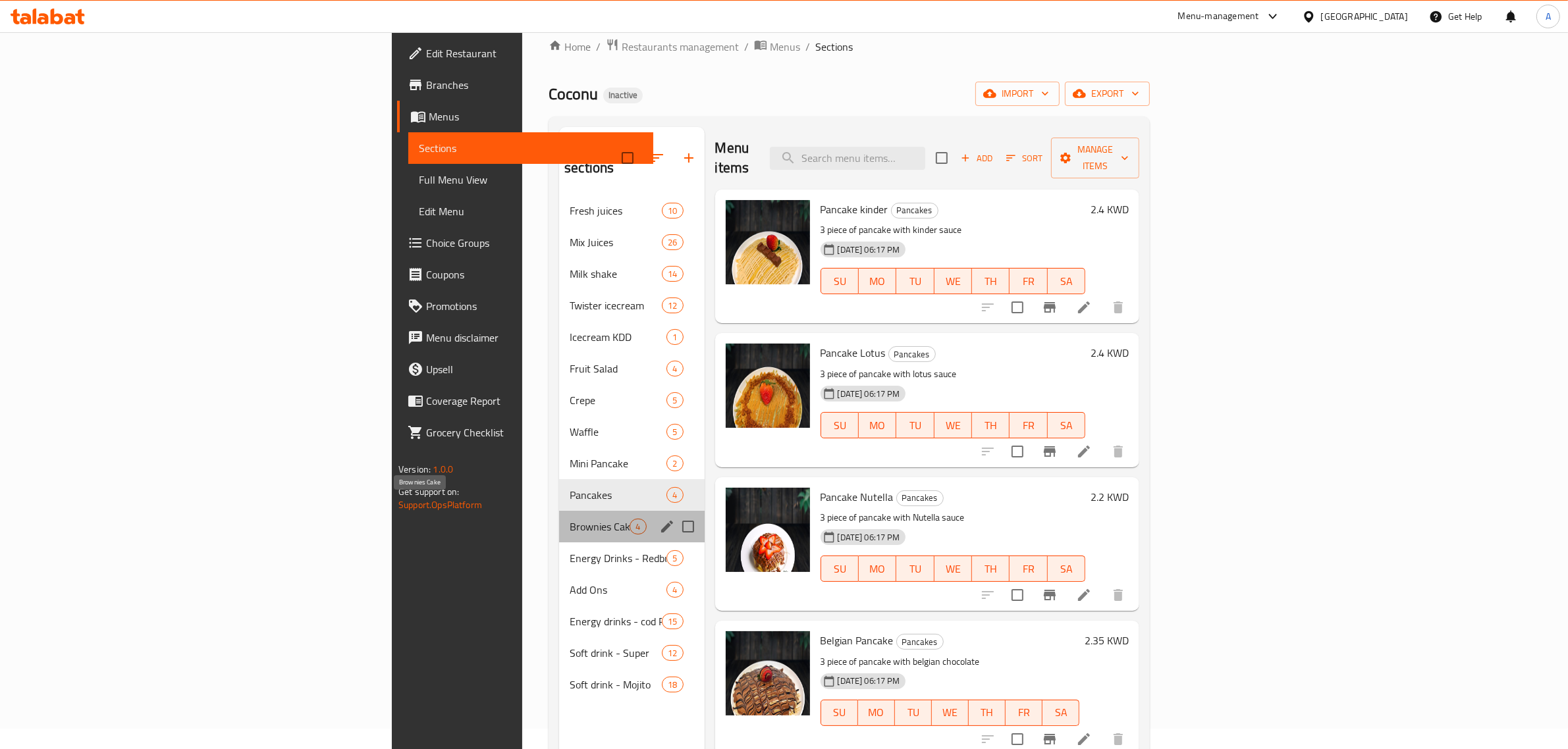
click at [570, 518] on span "Brownies Cake" at bounding box center [599, 526] width 60 height 16
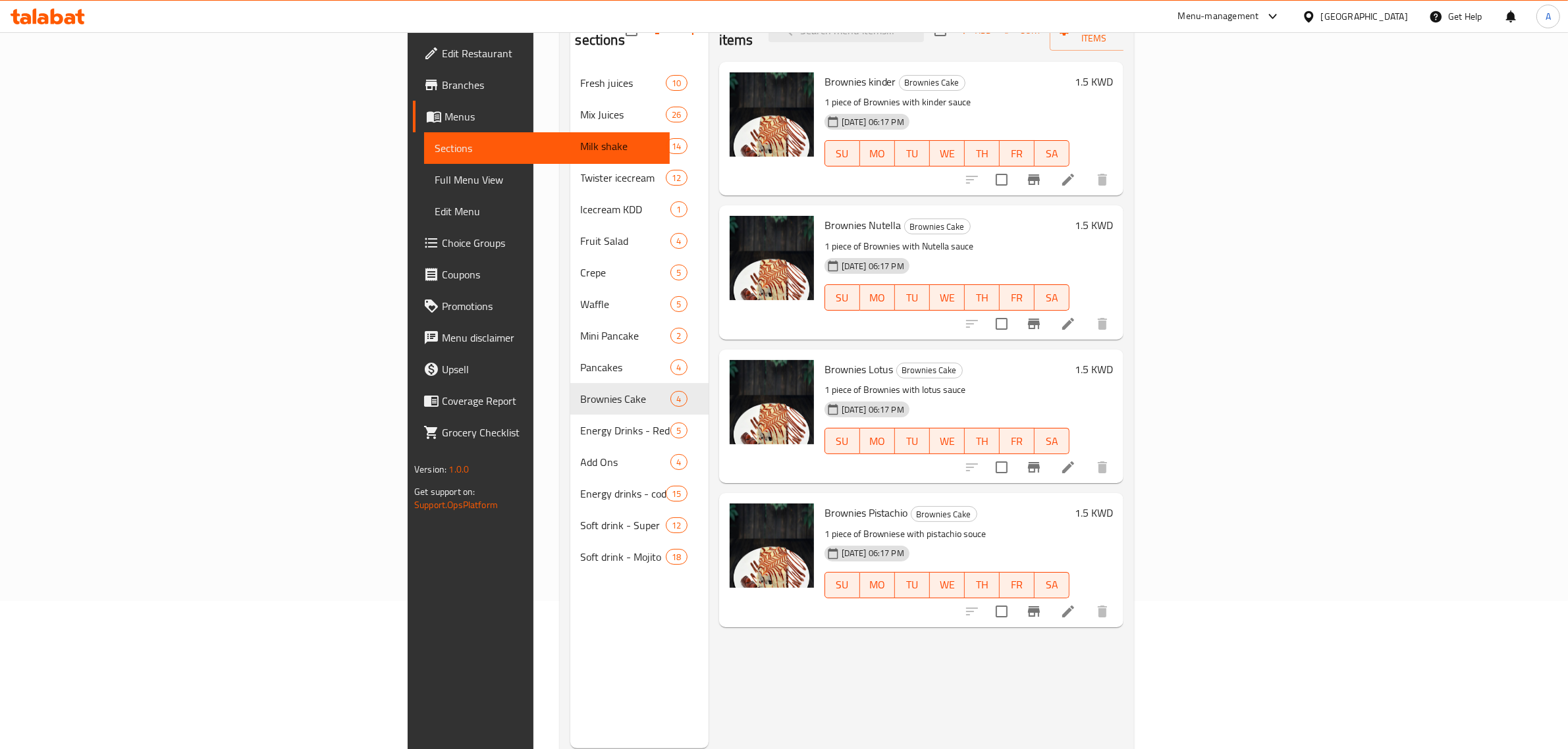
scroll to position [185, 0]
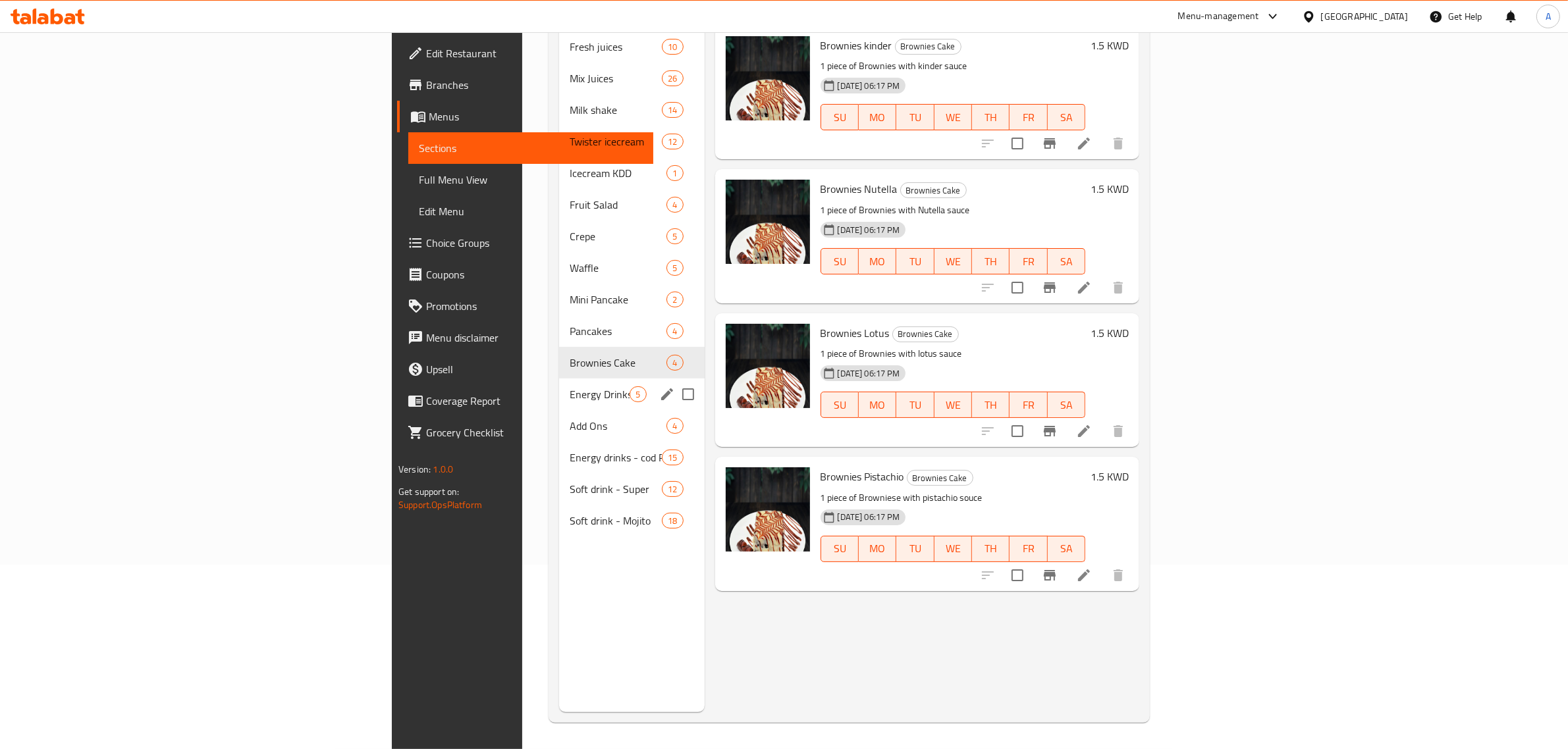
click at [570, 386] on span "Energy Drinks - Redbull" at bounding box center [599, 394] width 60 height 16
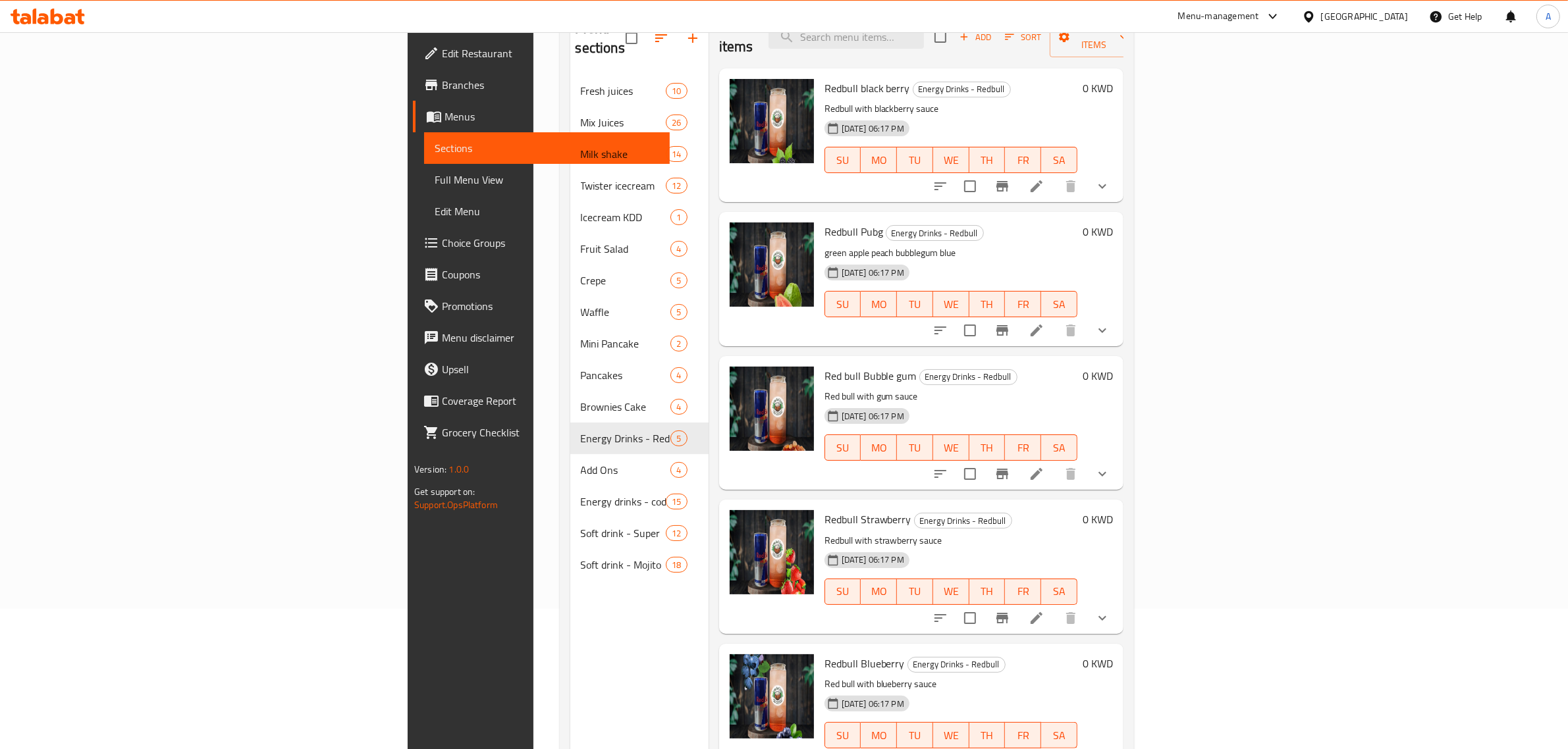
scroll to position [185, 0]
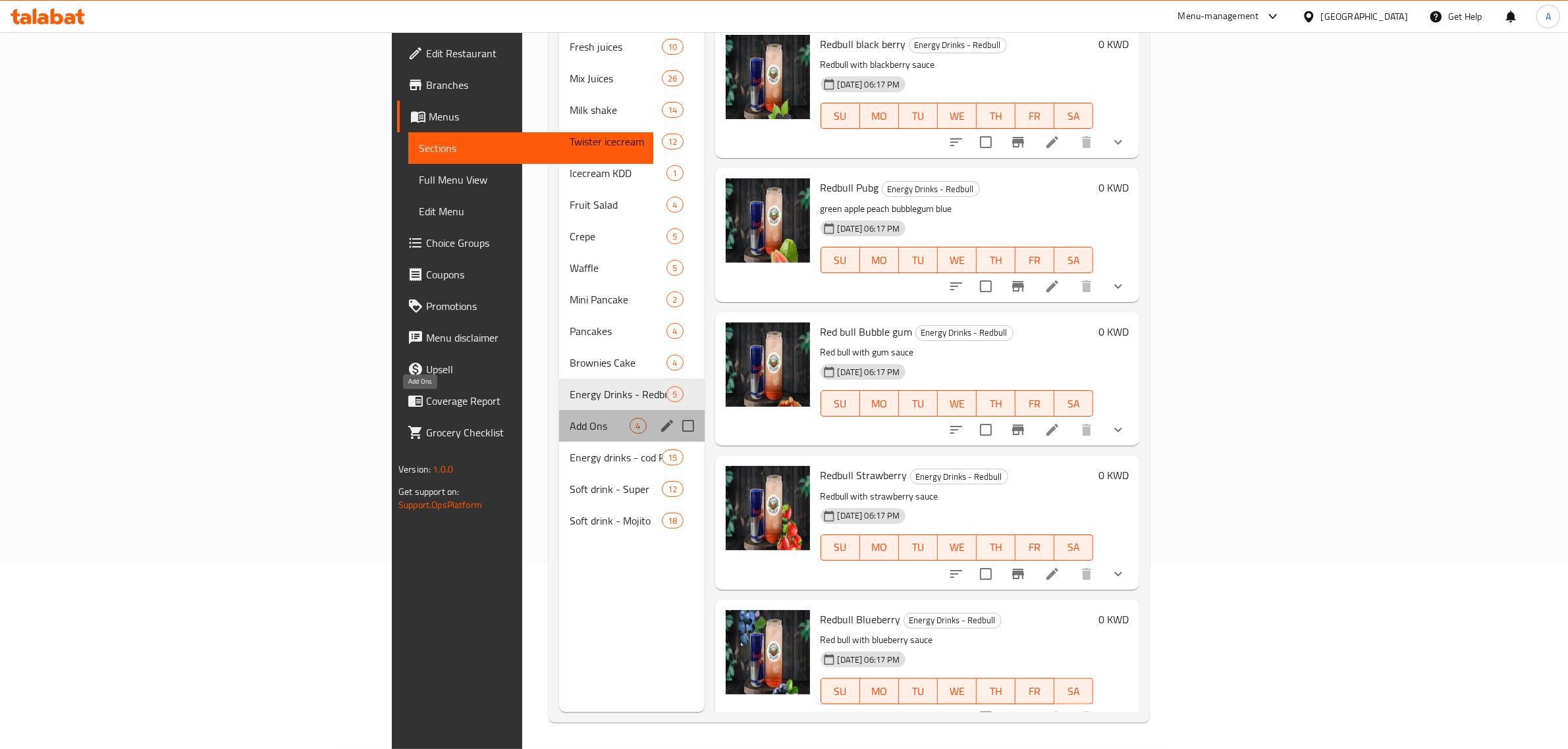
click at [570, 418] on span "Add Ons" at bounding box center [599, 426] width 60 height 16
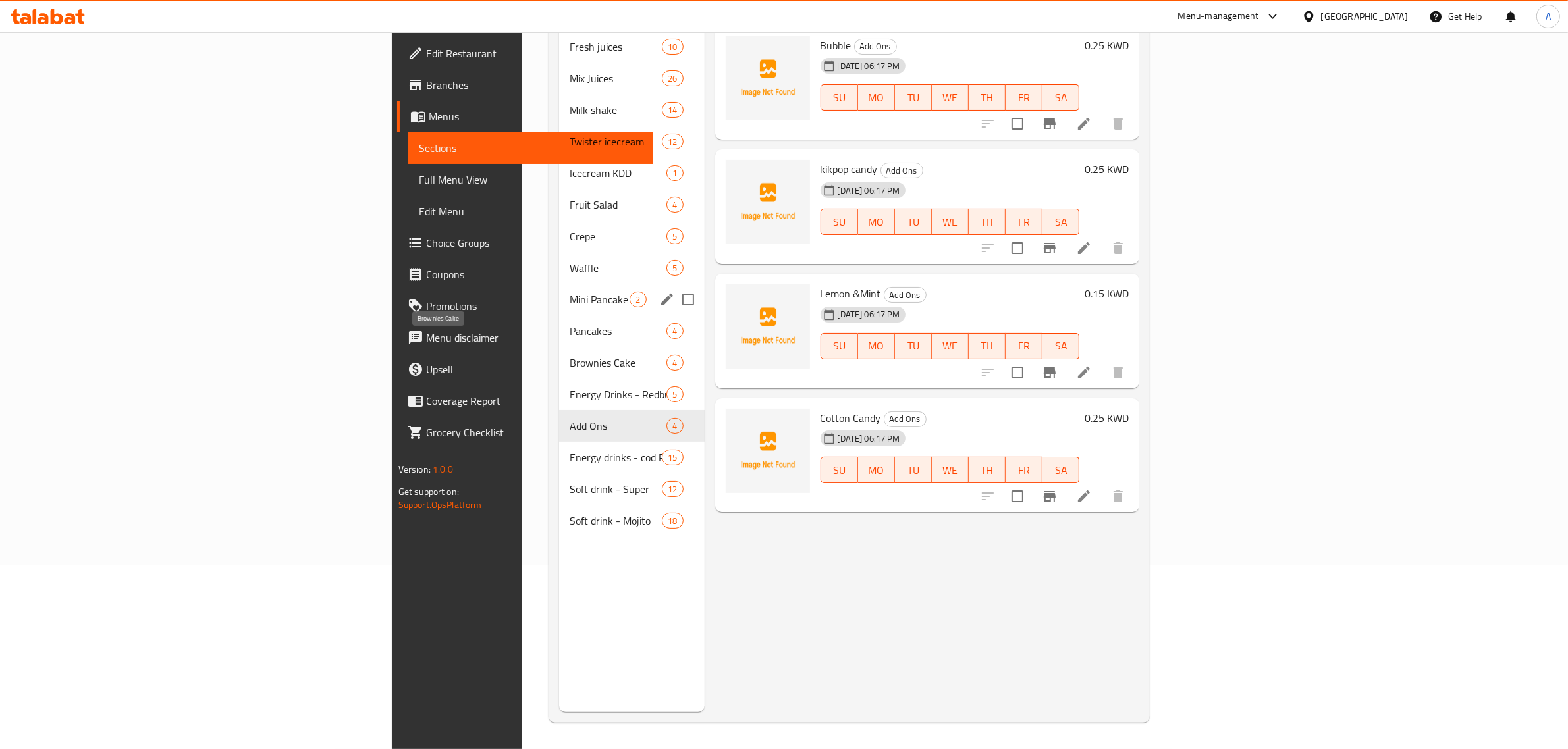
scroll to position [20, 0]
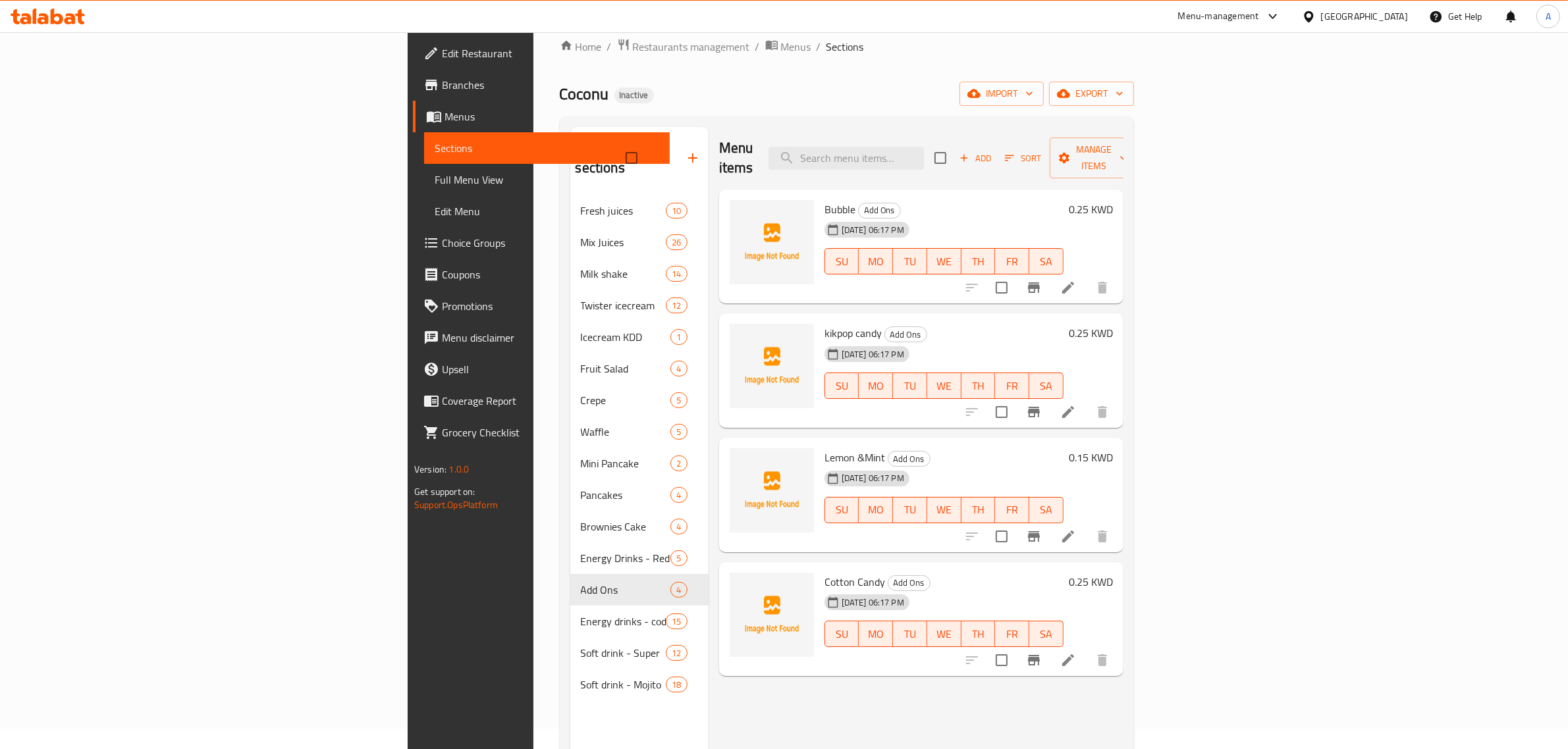
click at [824, 448] on span "Lemon &Mint" at bounding box center [854, 458] width 60 height 20
copy span "Lemon"
click at [924, 157] on input "search" at bounding box center [846, 158] width 156 height 23
paste input "Lemon"
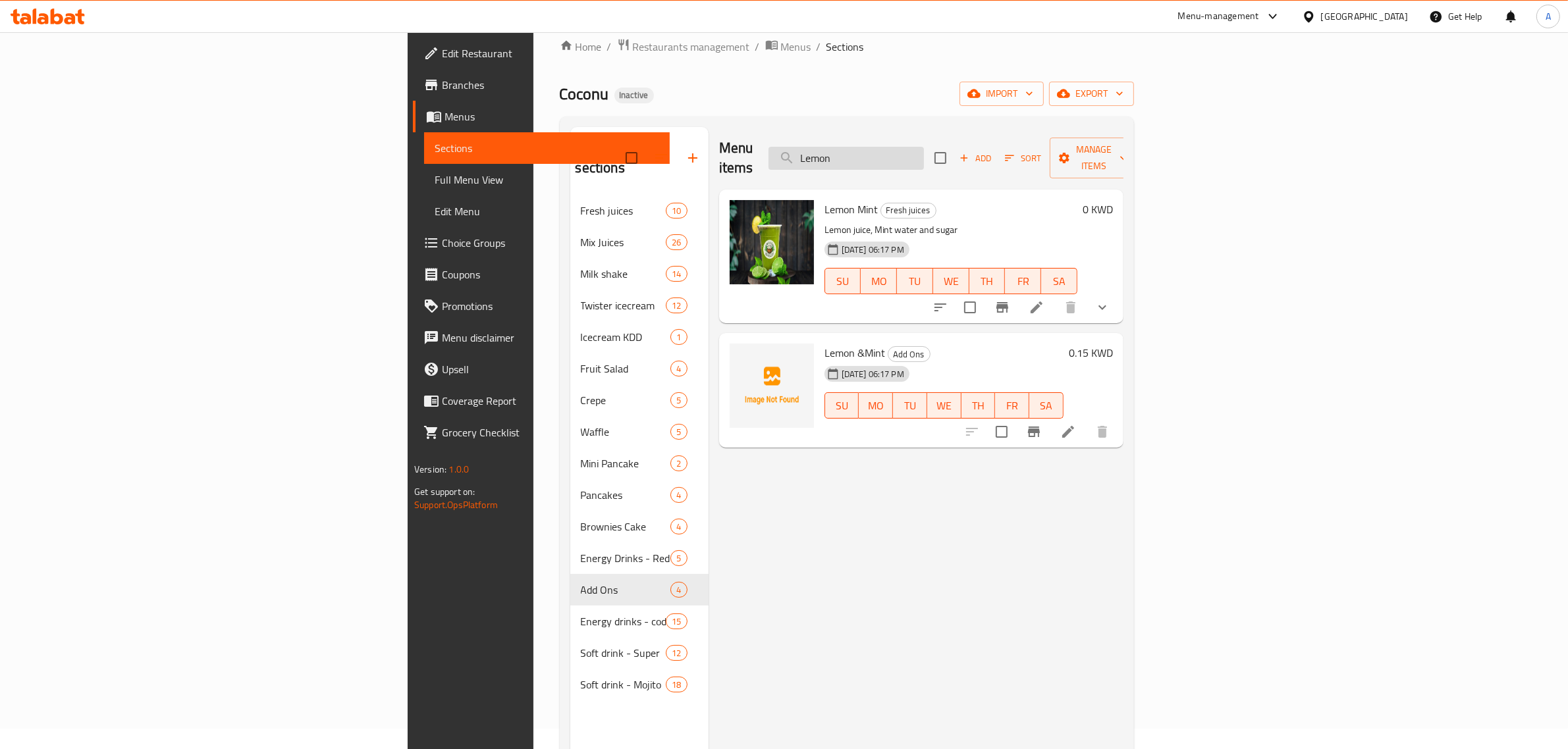
type input "Lemon"
click at [924, 150] on input "Lemon" at bounding box center [846, 158] width 156 height 23
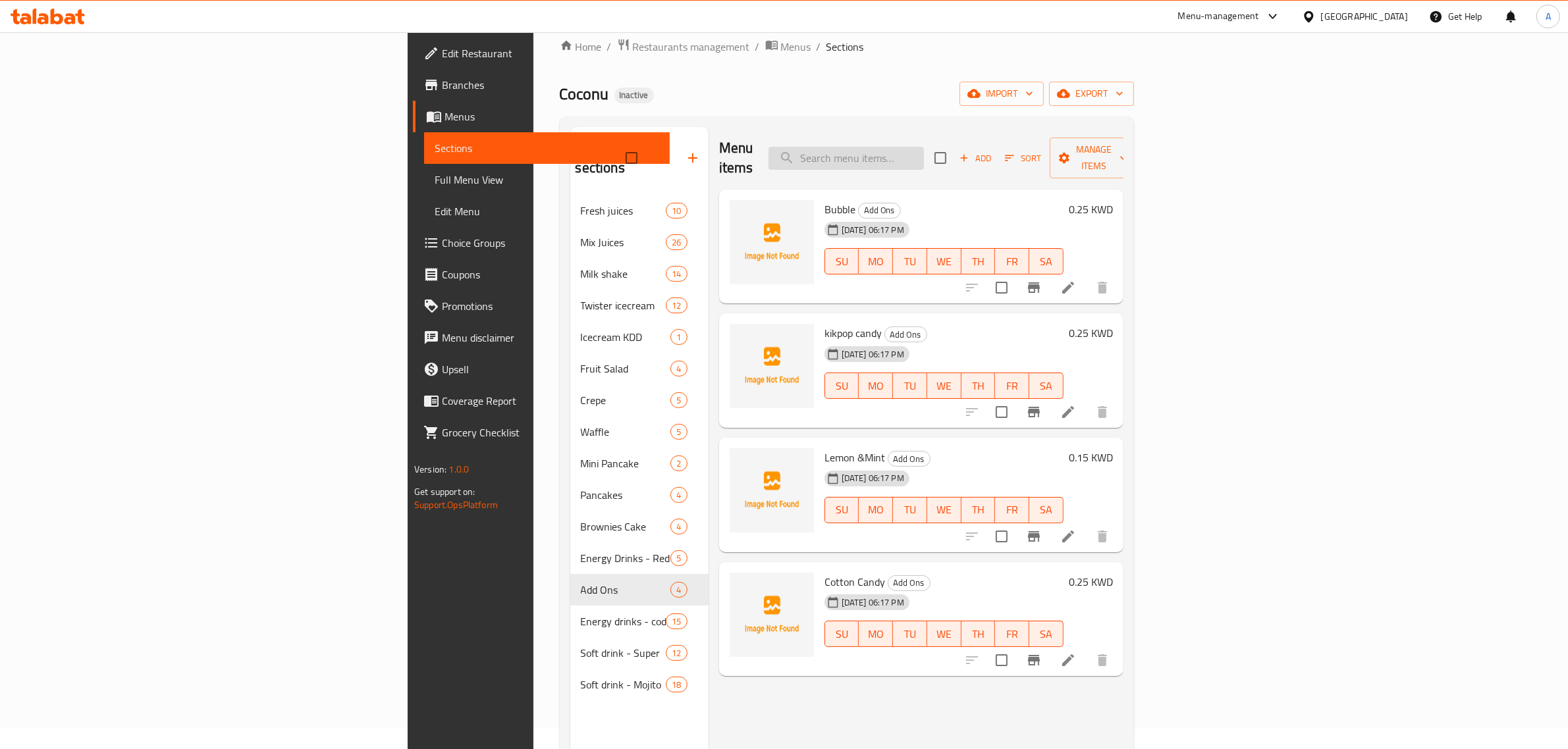
click at [924, 149] on input "search" at bounding box center [846, 158] width 156 height 23
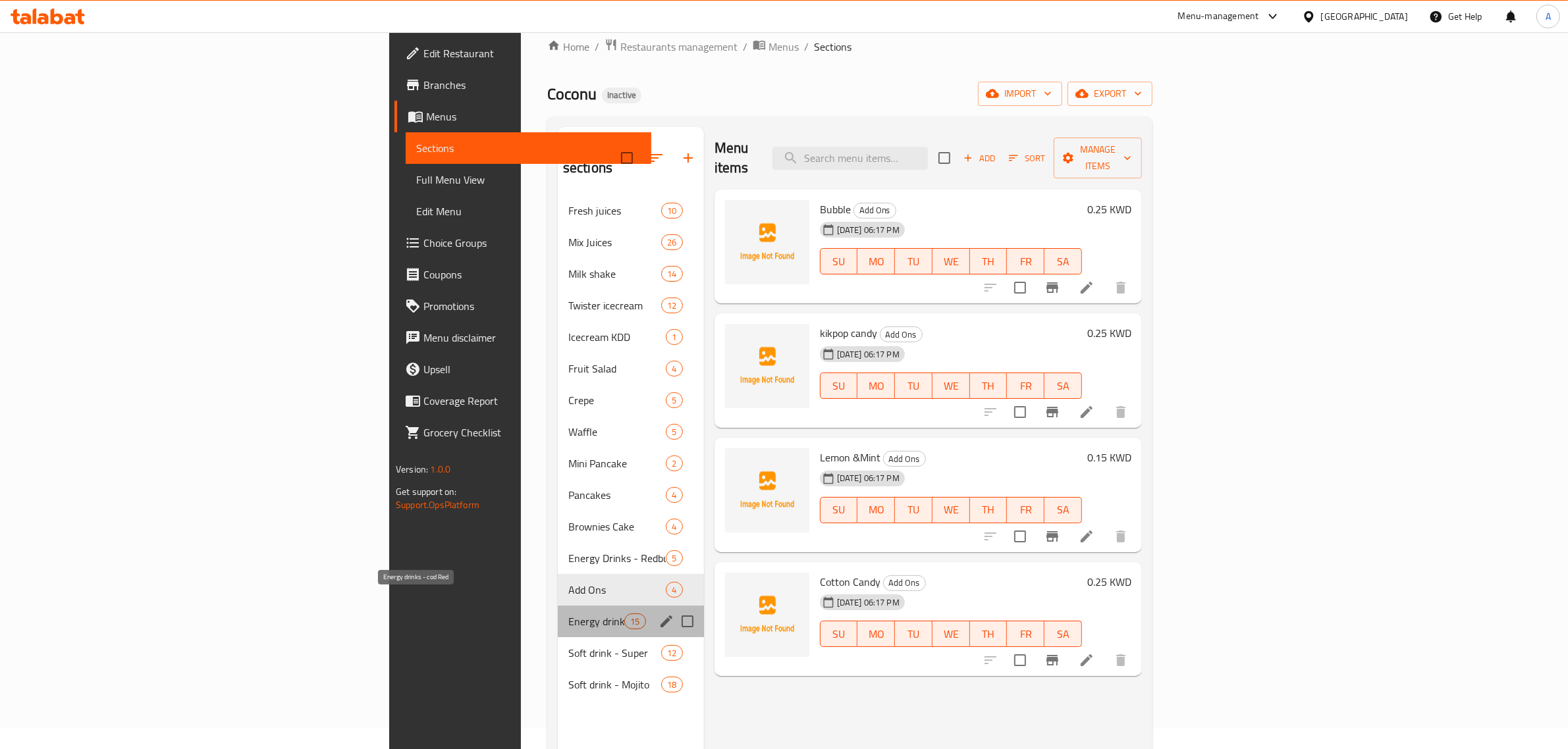
click at [568, 614] on span "Energy drinks - cod Red" at bounding box center [596, 621] width 56 height 16
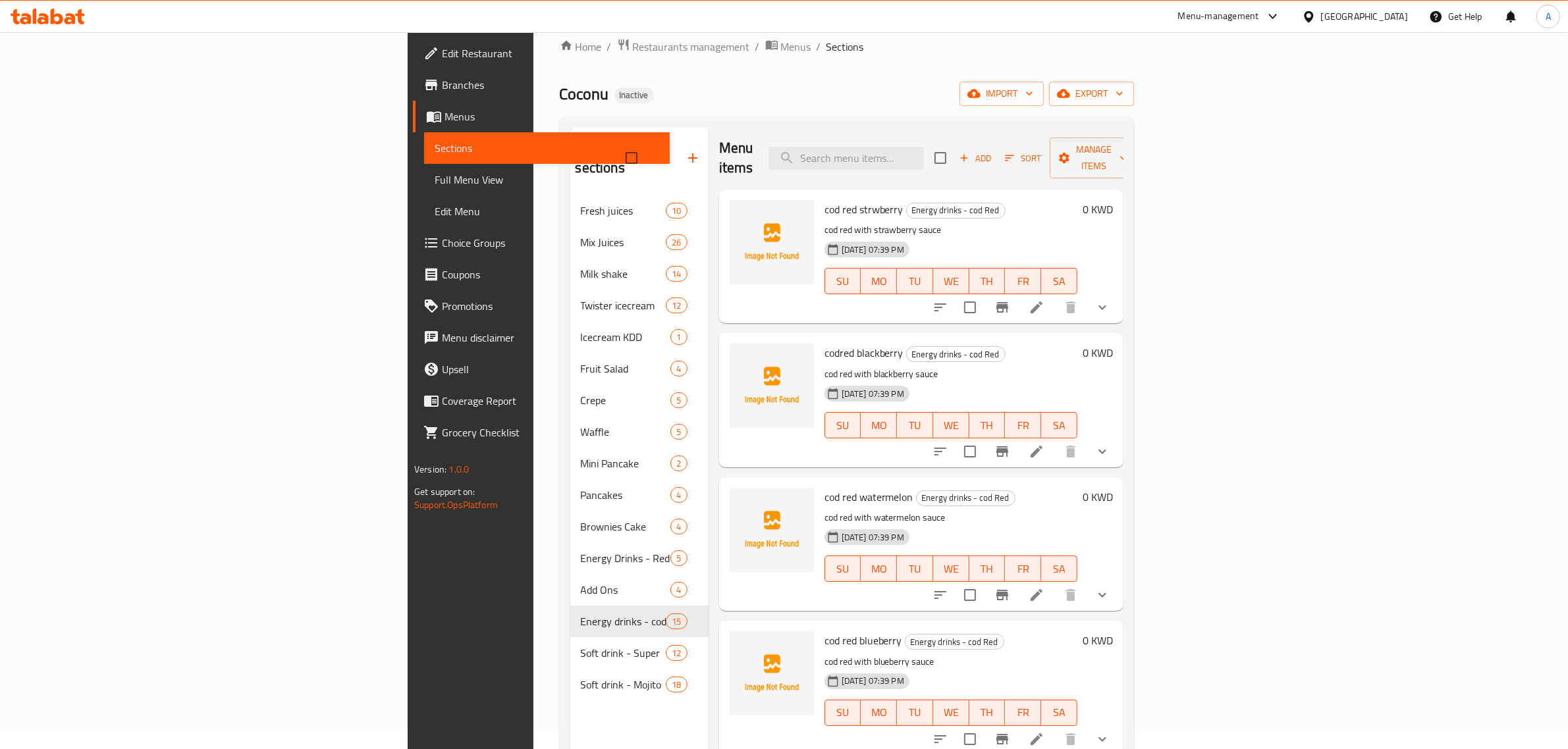
click at [824, 200] on span "cod red strwberry" at bounding box center [864, 209] width 79 height 20
drag, startPoint x: 722, startPoint y: 191, endPoint x: 754, endPoint y: 188, distance: 32.1
click at [824, 200] on span "cod red strwberry" at bounding box center [864, 209] width 79 height 20
copy span "cod red"
click at [924, 146] on input "search" at bounding box center [846, 158] width 156 height 23
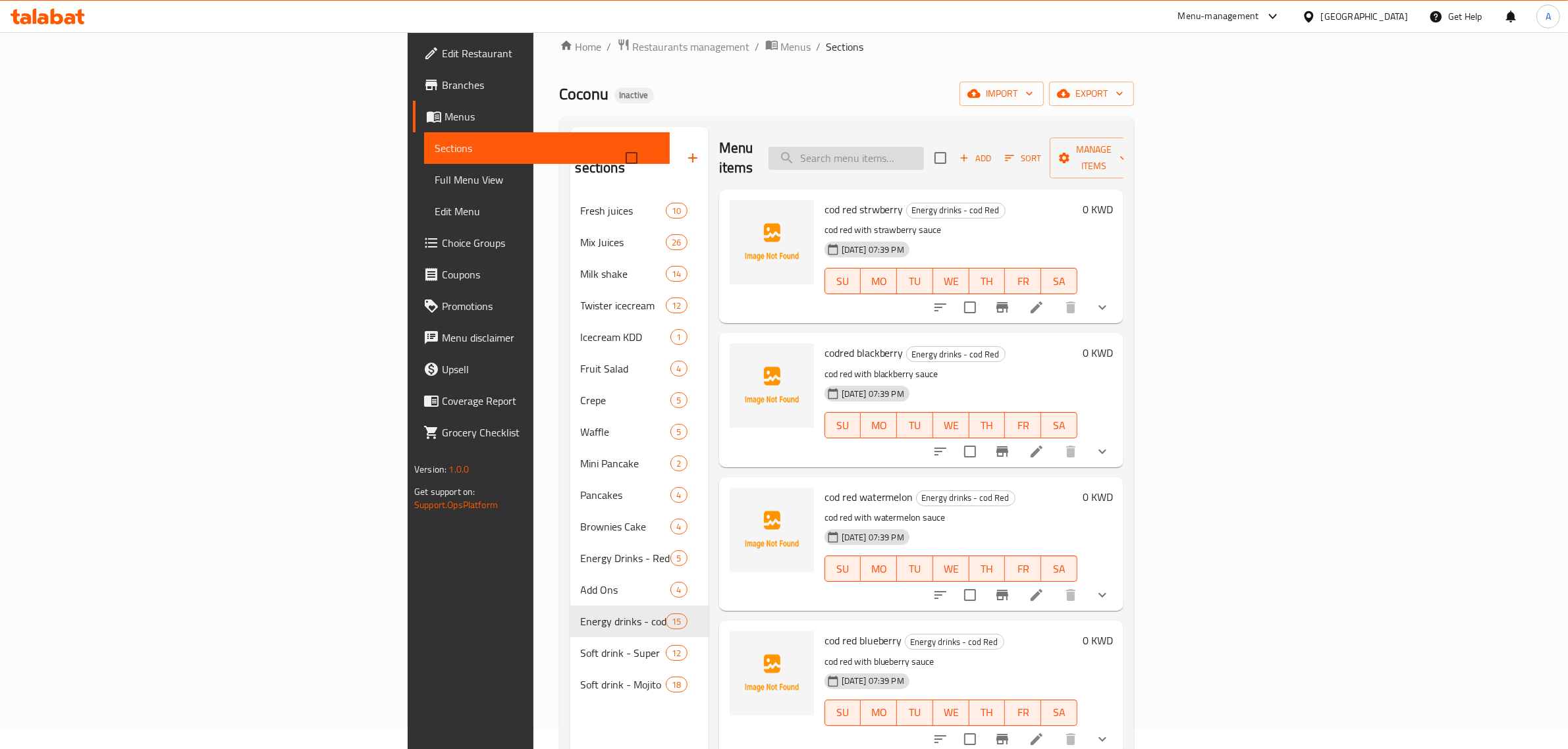
paste input "cod red"
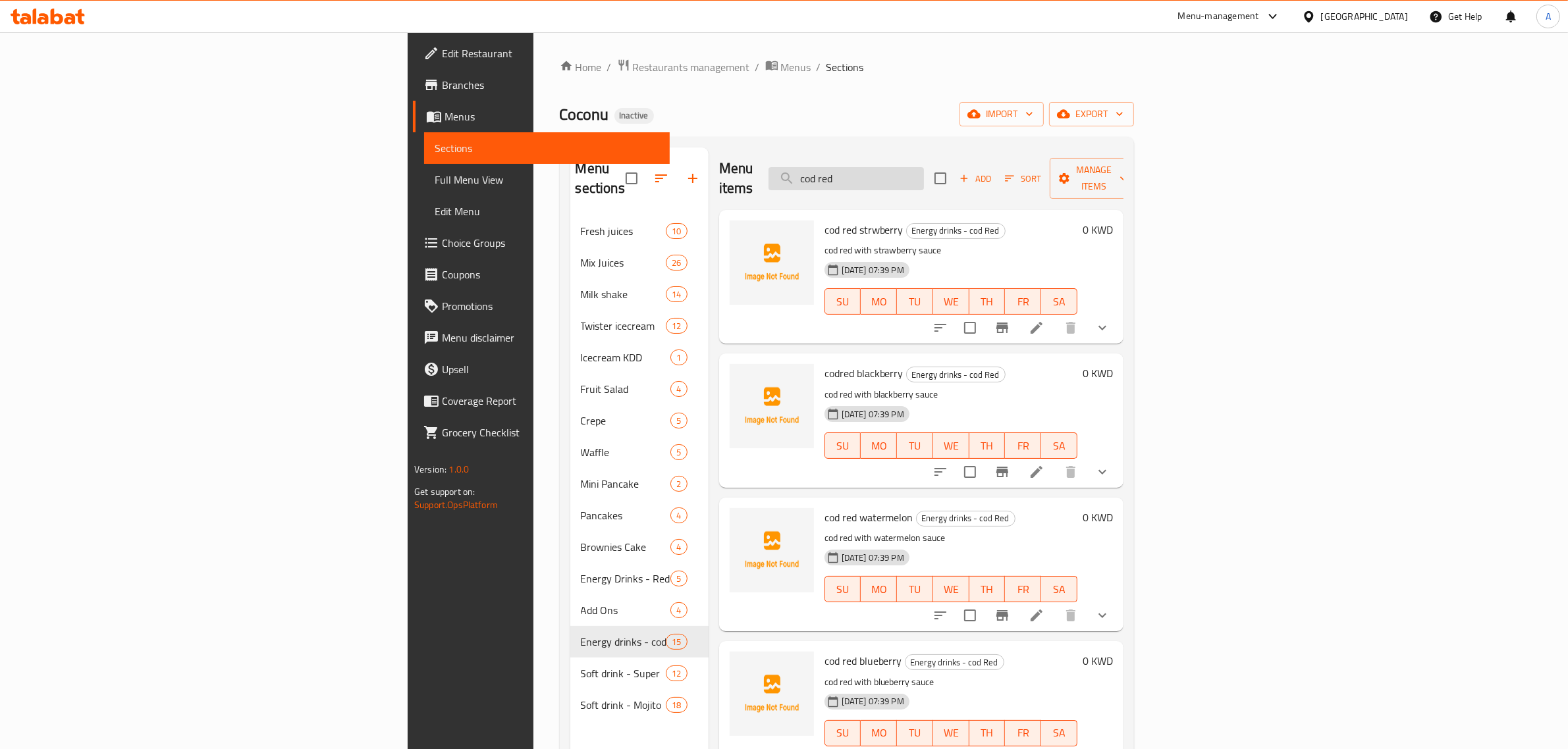
click at [924, 167] on input "cod red" at bounding box center [846, 179] width 156 height 23
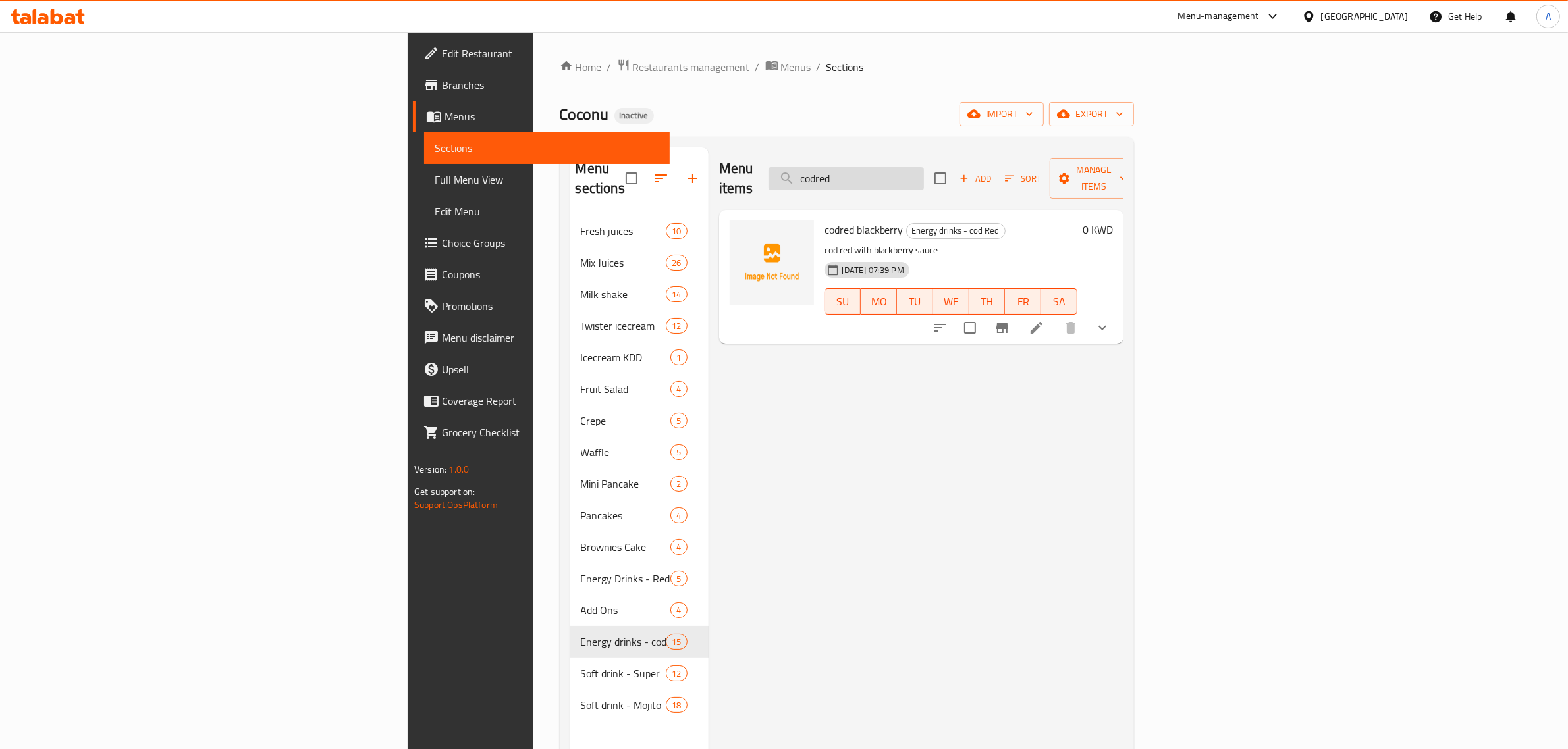
click at [924, 179] on input "codred" at bounding box center [846, 179] width 156 height 23
type input "cod"
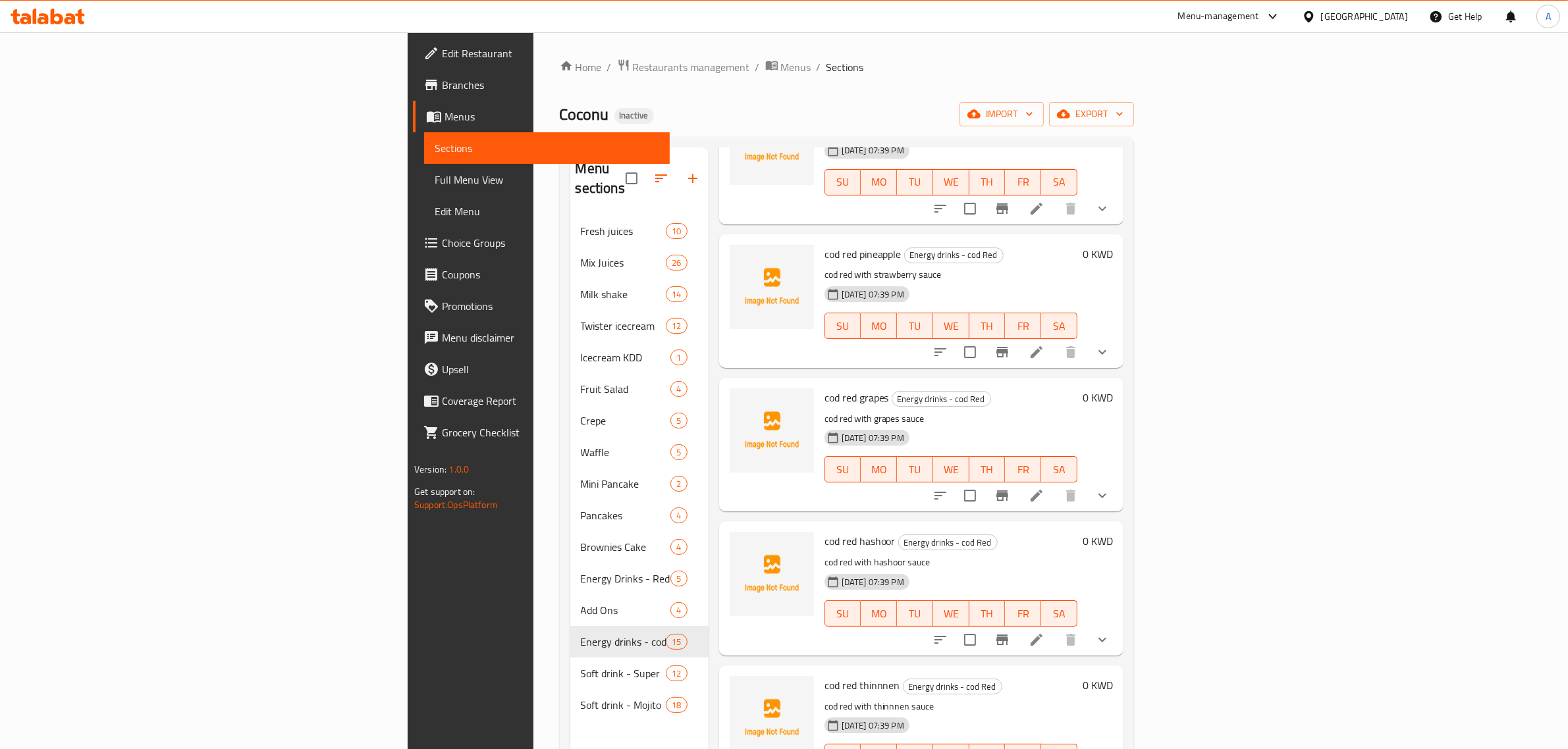
scroll to position [1439, 0]
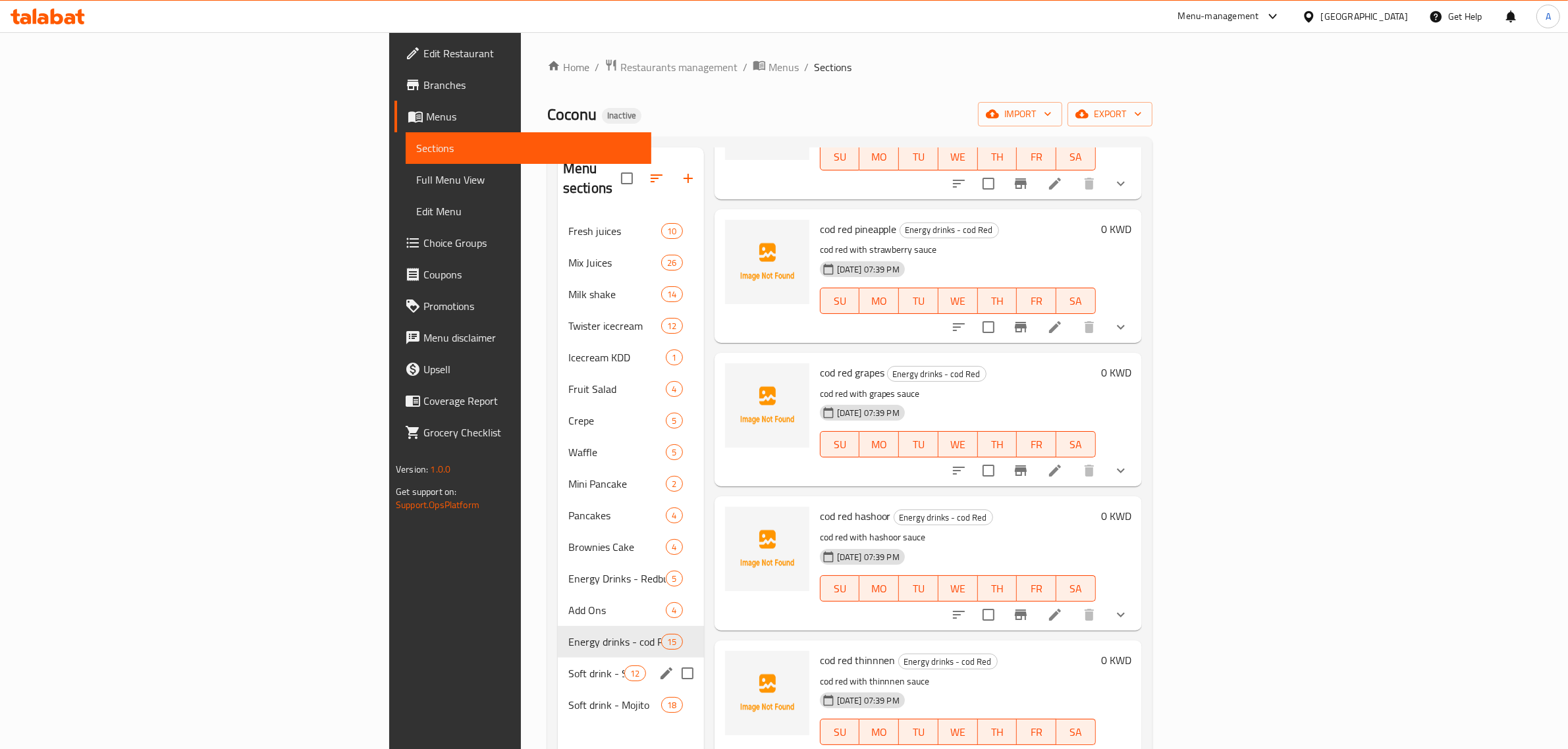
click at [558, 662] on div "Soft drink - Super 12" at bounding box center [631, 673] width 146 height 32
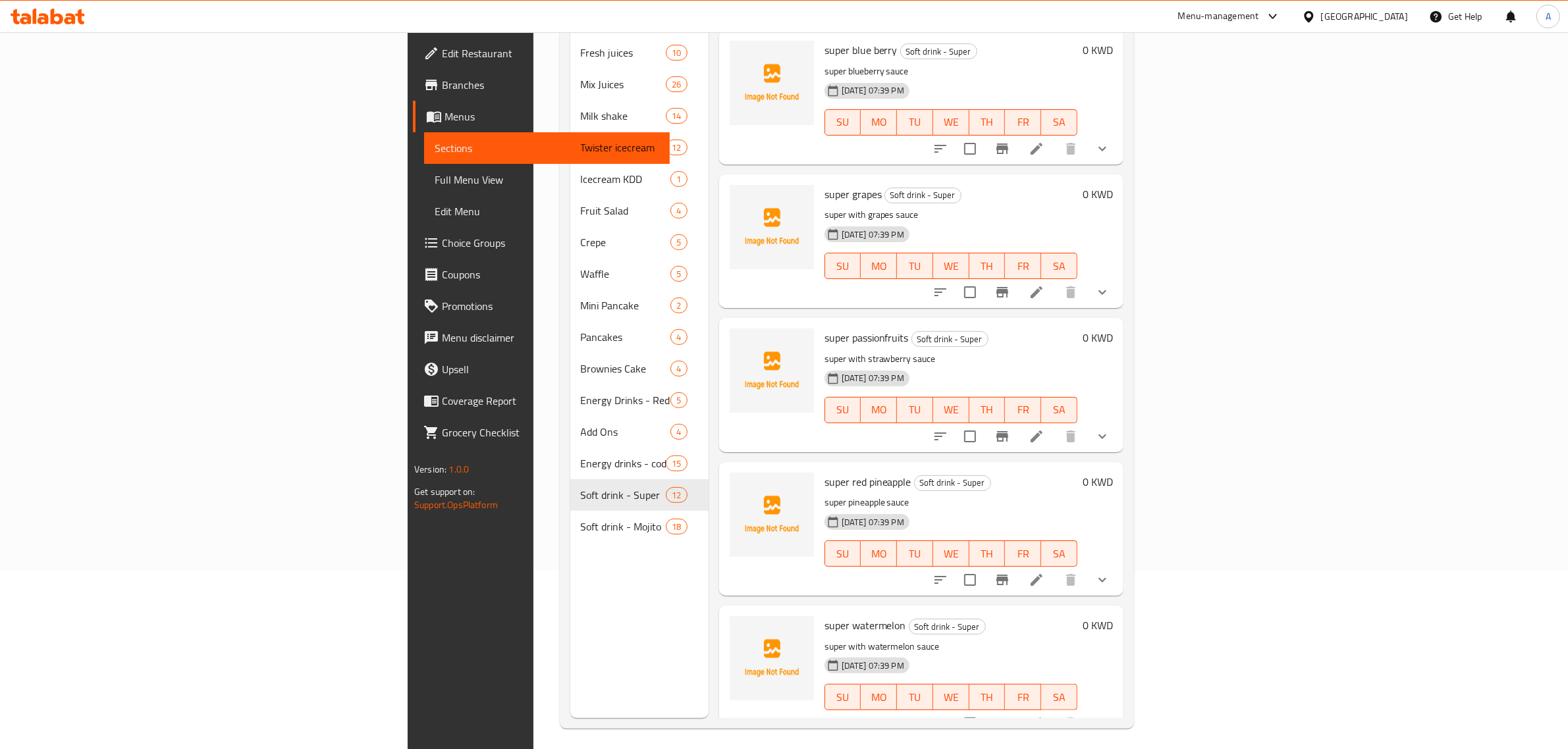
scroll to position [185, 0]
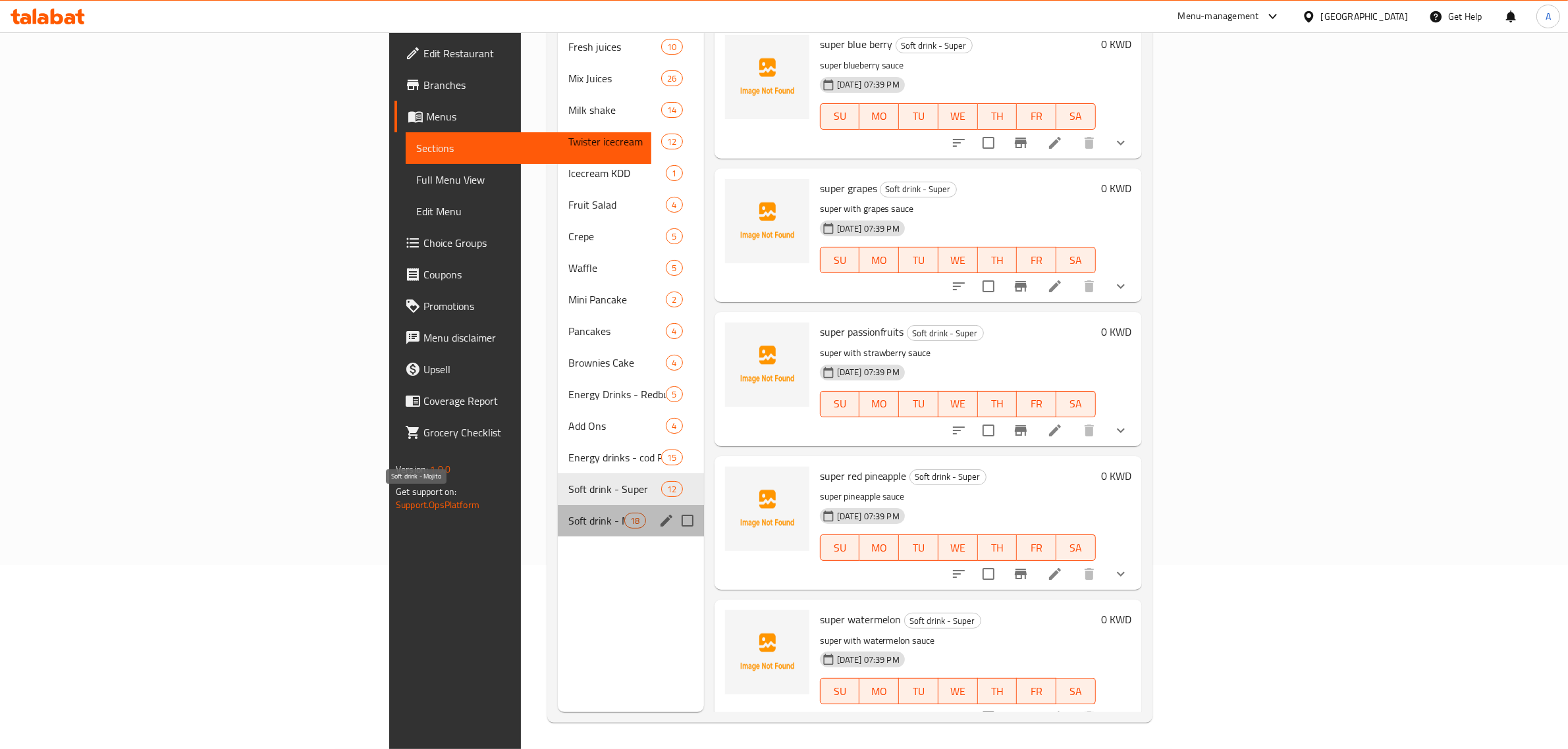
click at [568, 513] on span "Soft drink - Mojito" at bounding box center [596, 521] width 56 height 16
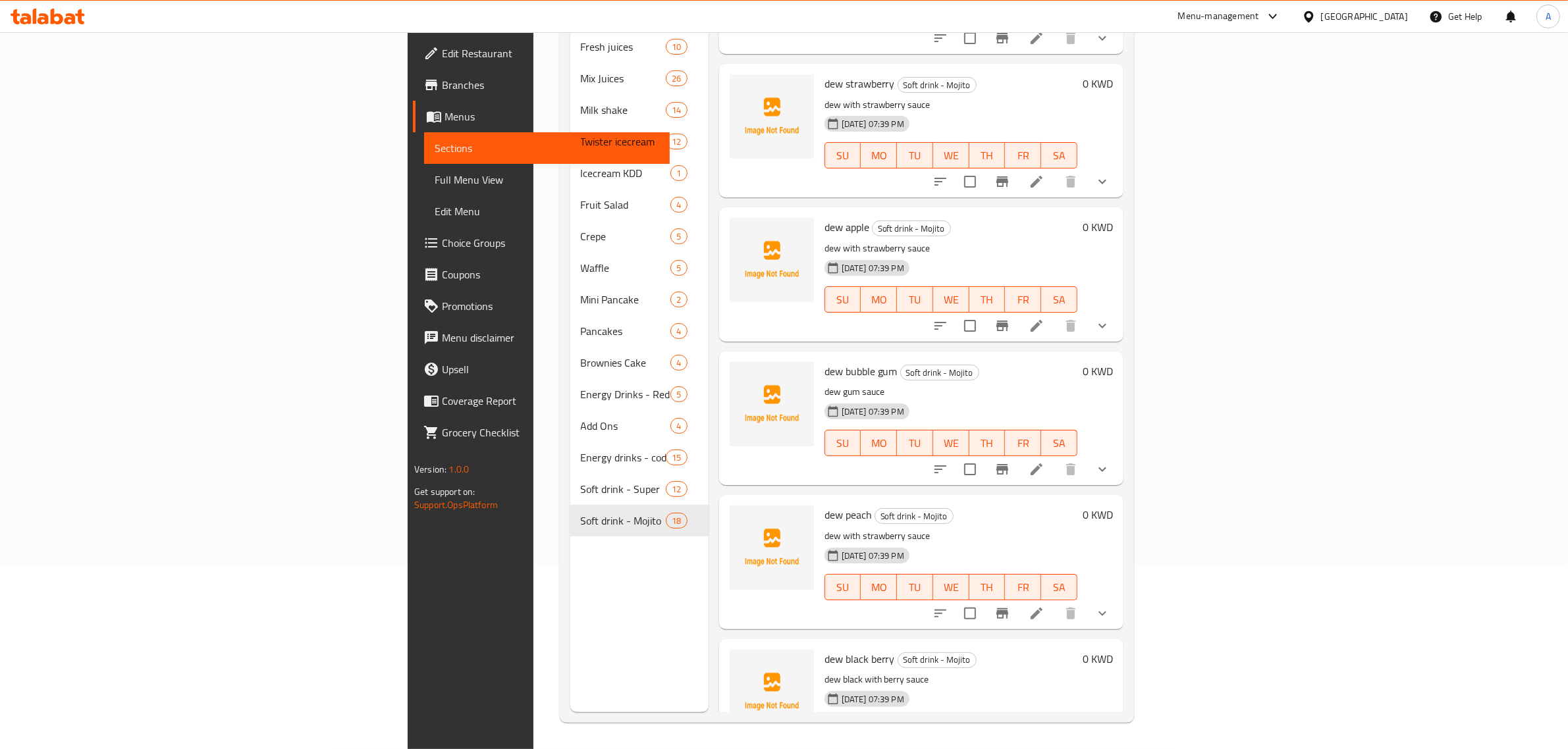
scroll to position [1870, 0]
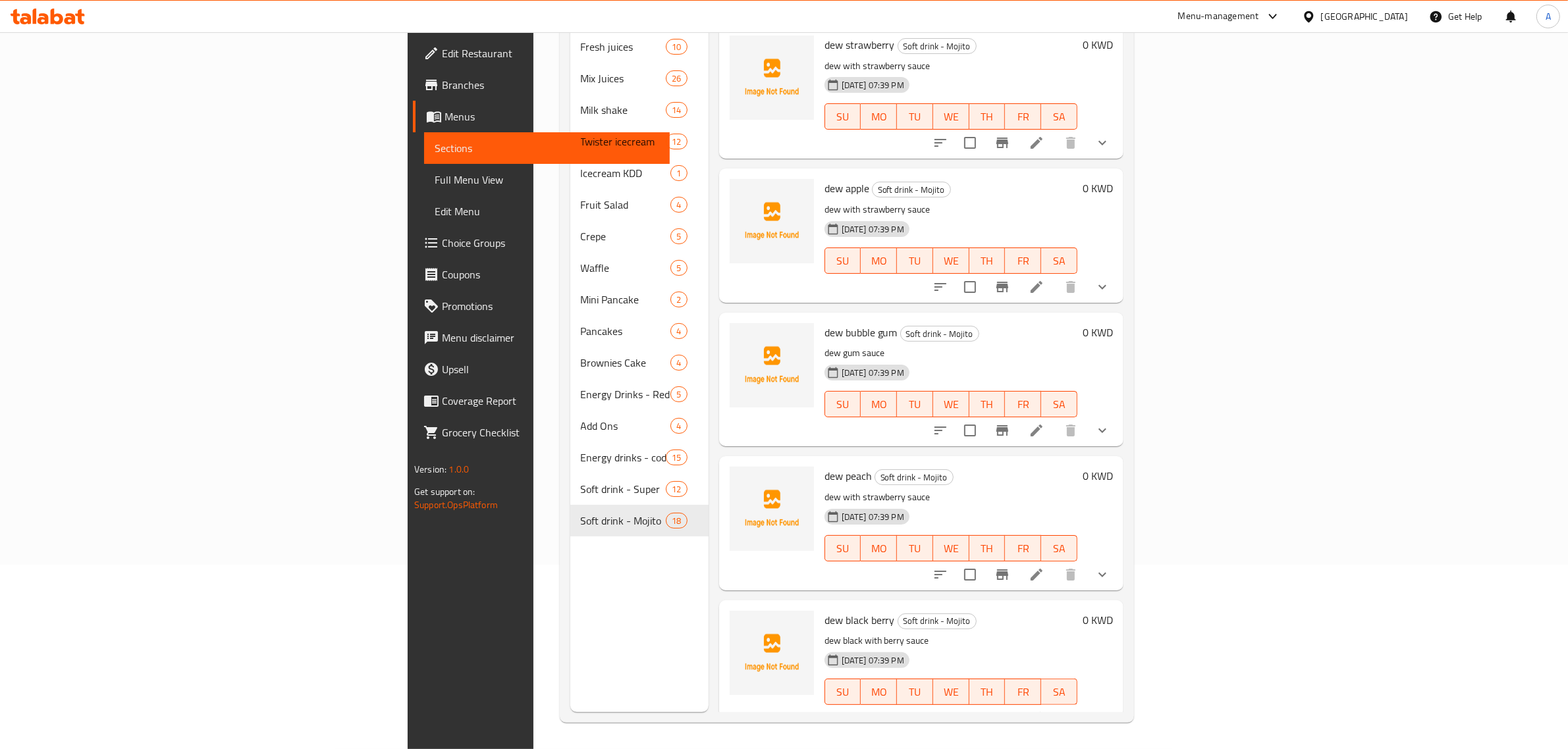
drag, startPoint x: 974, startPoint y: 444, endPoint x: 751, endPoint y: 310, distance: 260.2
click at [956, 462] on div "dew peach Soft drink - Mojito dew with strawberry sauce 08-10-2025 07:39 PM SU …" at bounding box center [951, 523] width 264 height 123
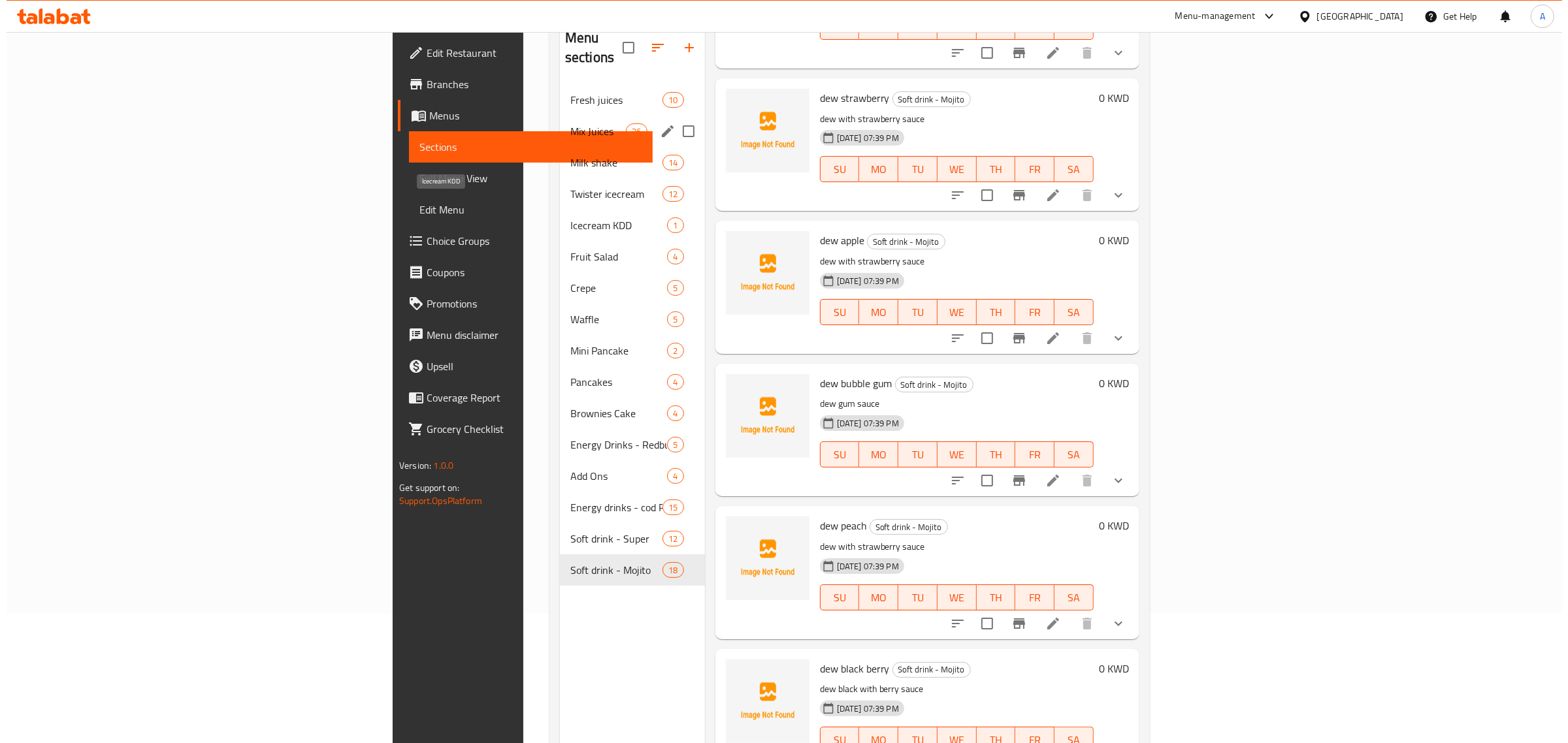
scroll to position [0, 0]
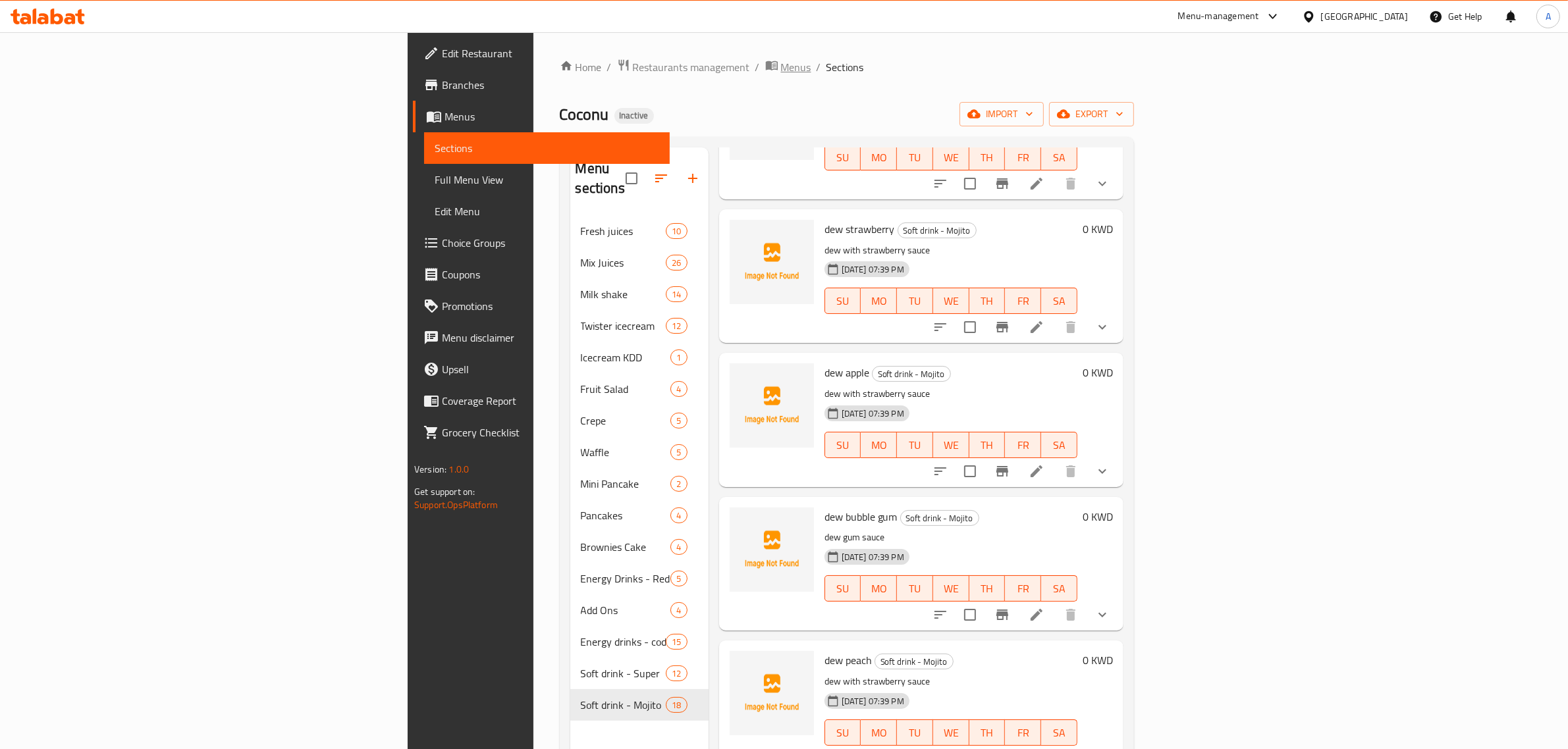
click at [781, 71] on span "Menus" at bounding box center [796, 67] width 30 height 16
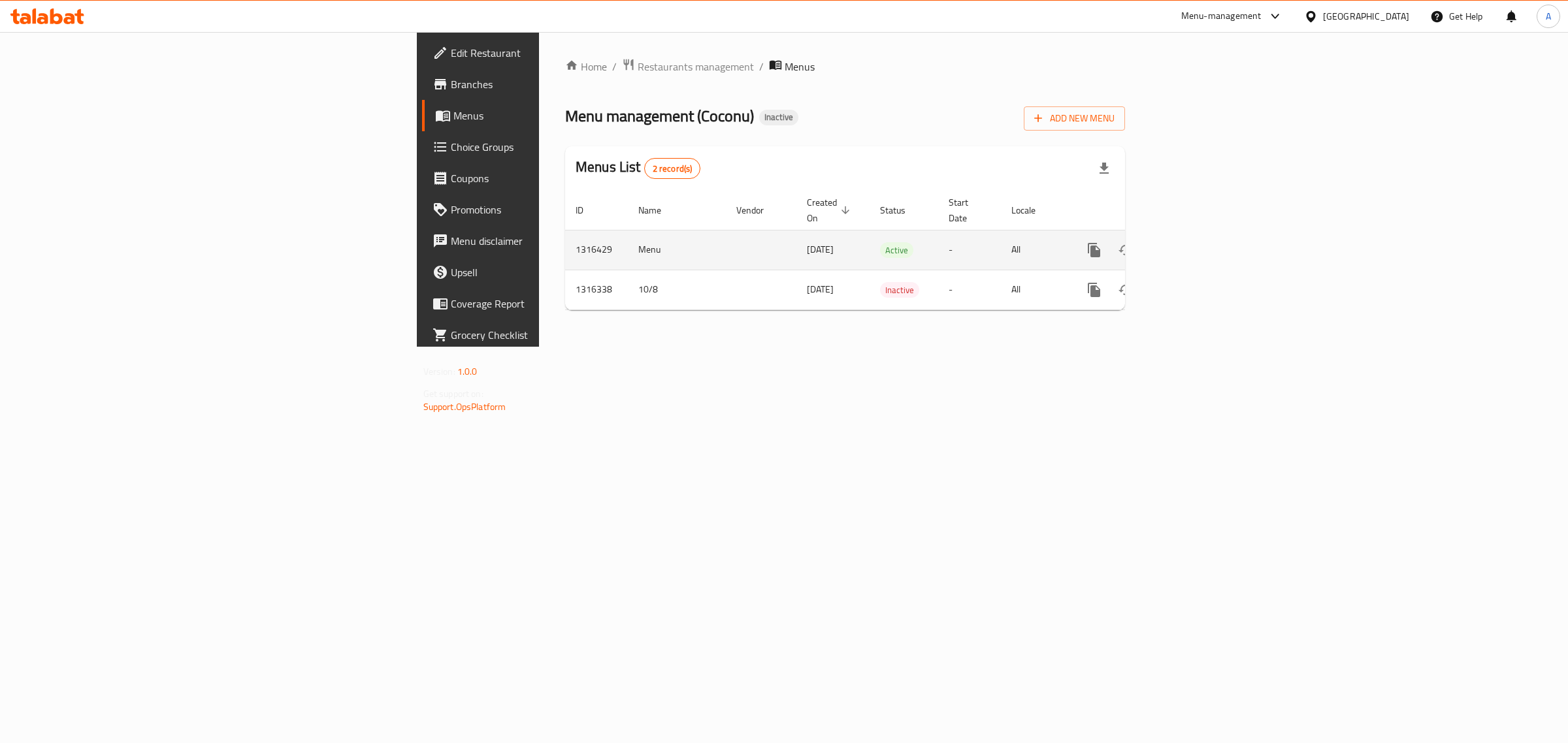
click at [1196, 243] on icon "enhanced table" at bounding box center [1188, 250] width 16 height 16
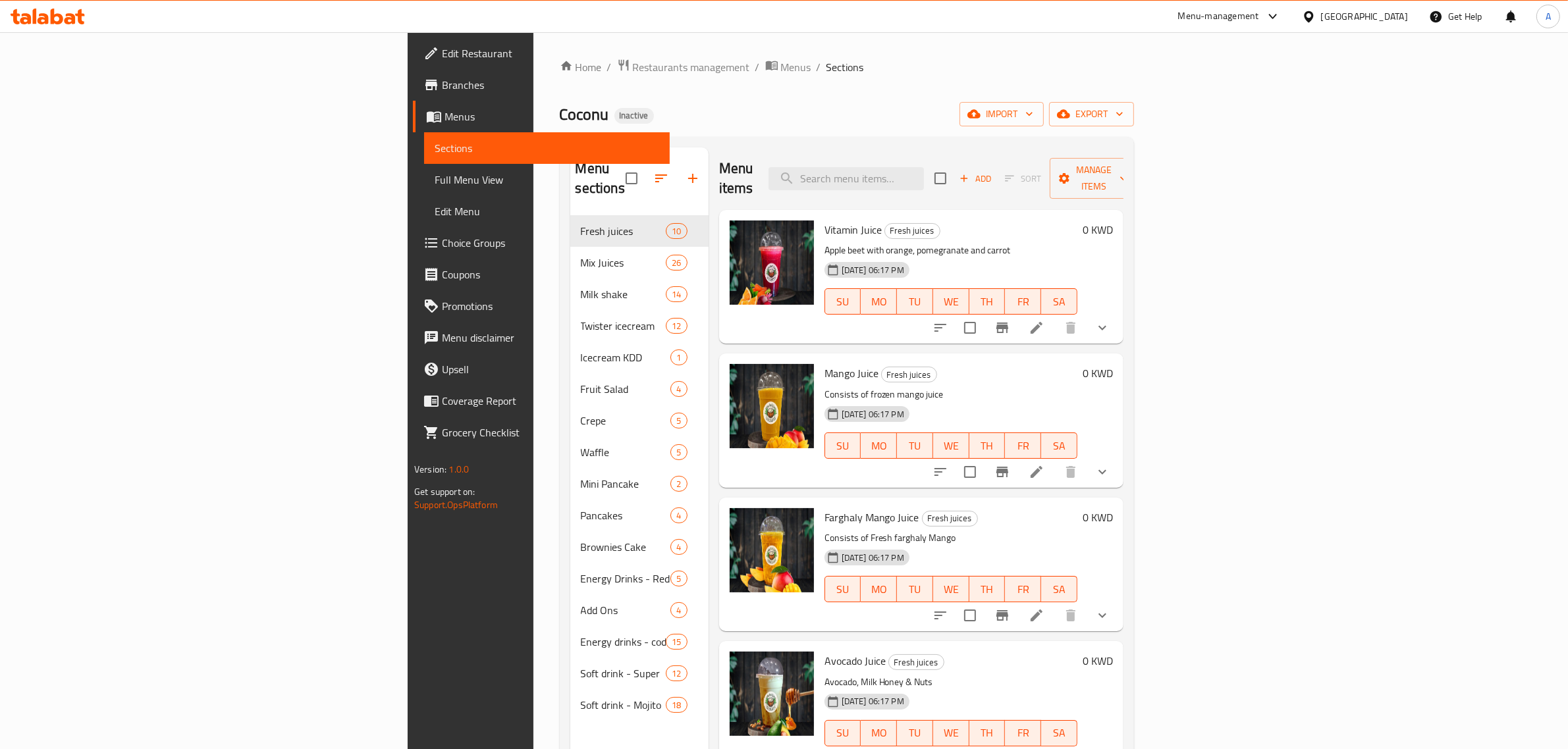
click at [1382, 15] on div "Kuwait" at bounding box center [1365, 16] width 87 height 15
click at [1267, 146] on div "[GEOGRAPHIC_DATA]" at bounding box center [1309, 135] width 198 height 30
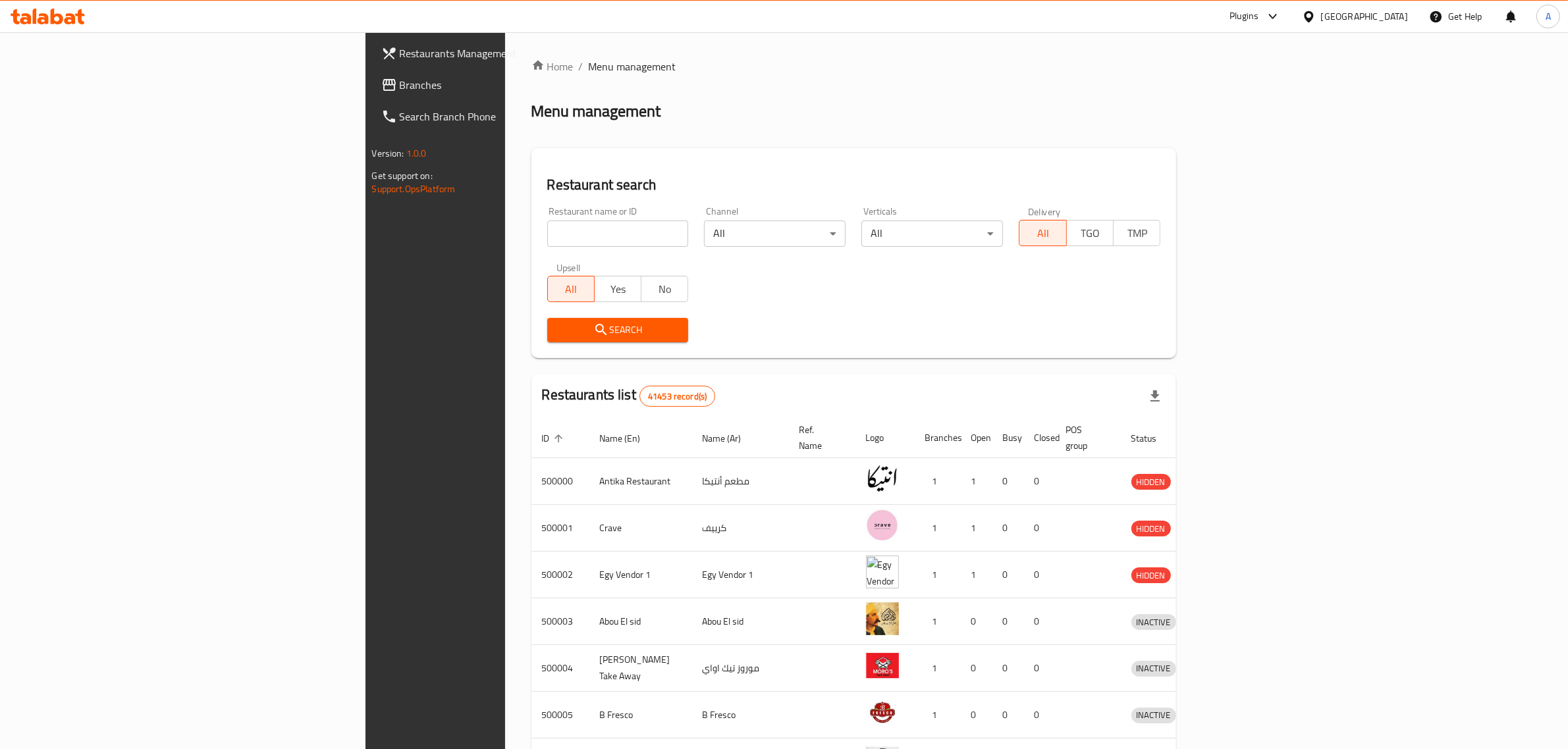
click at [547, 219] on div "Restaurant name or ID Restaurant name or ID" at bounding box center [618, 226] width 142 height 40
click at [547, 235] on input "search" at bounding box center [618, 234] width 142 height 27
paste input "فلفله"
type input "فلفله"
click button "Search" at bounding box center [618, 330] width 142 height 25
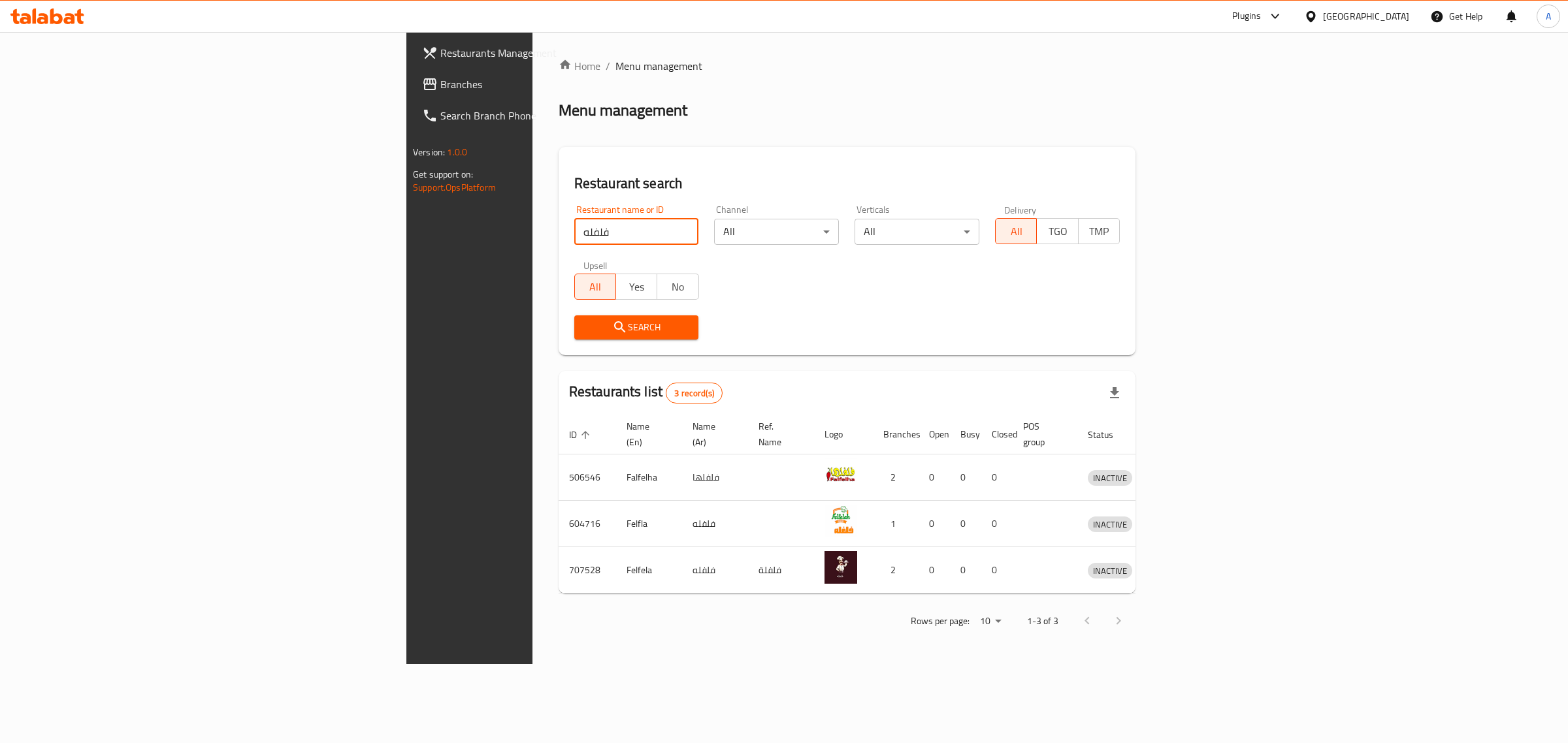
click at [422, 79] on span at bounding box center [431, 84] width 18 height 16
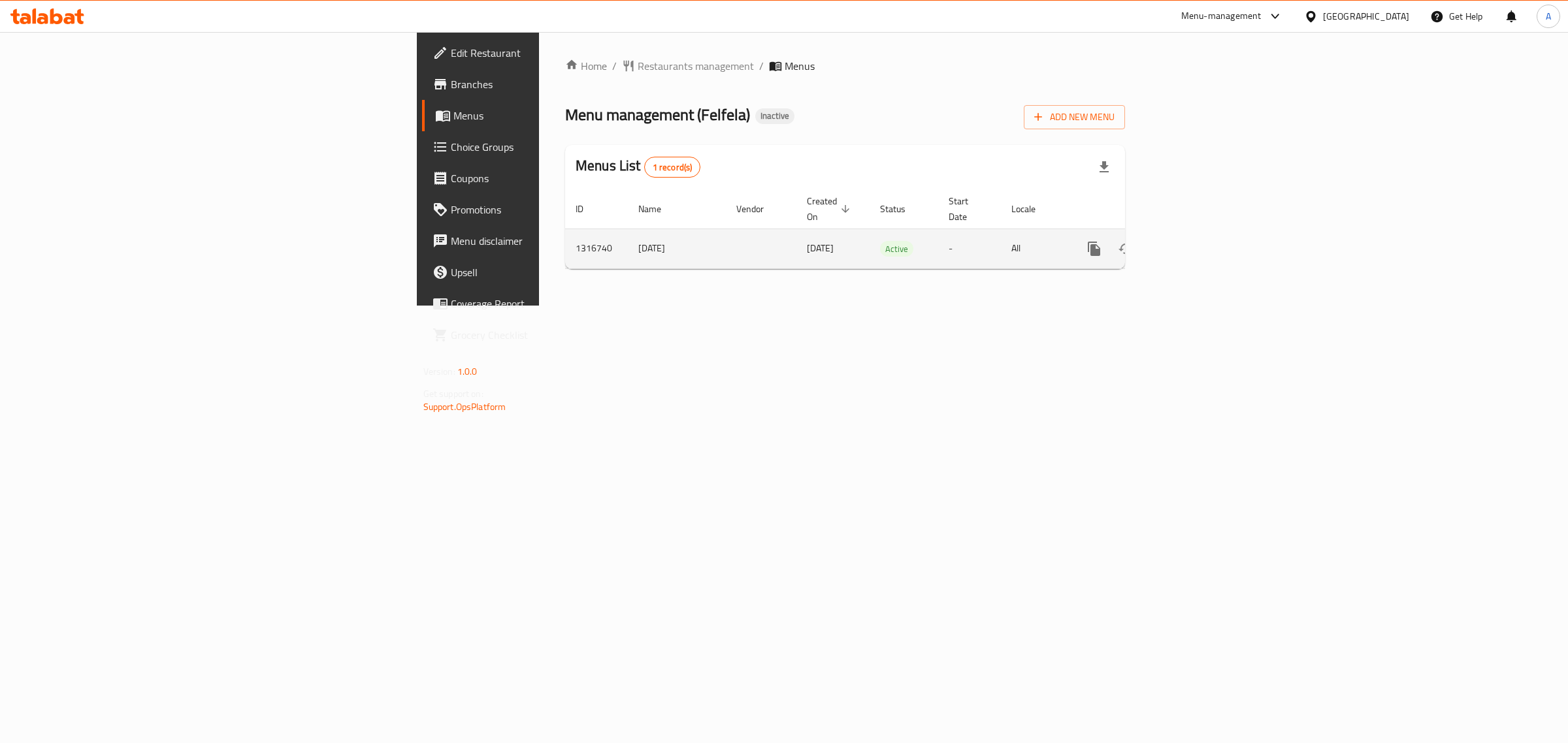
click at [1196, 241] on icon "enhanced table" at bounding box center [1188, 249] width 16 height 16
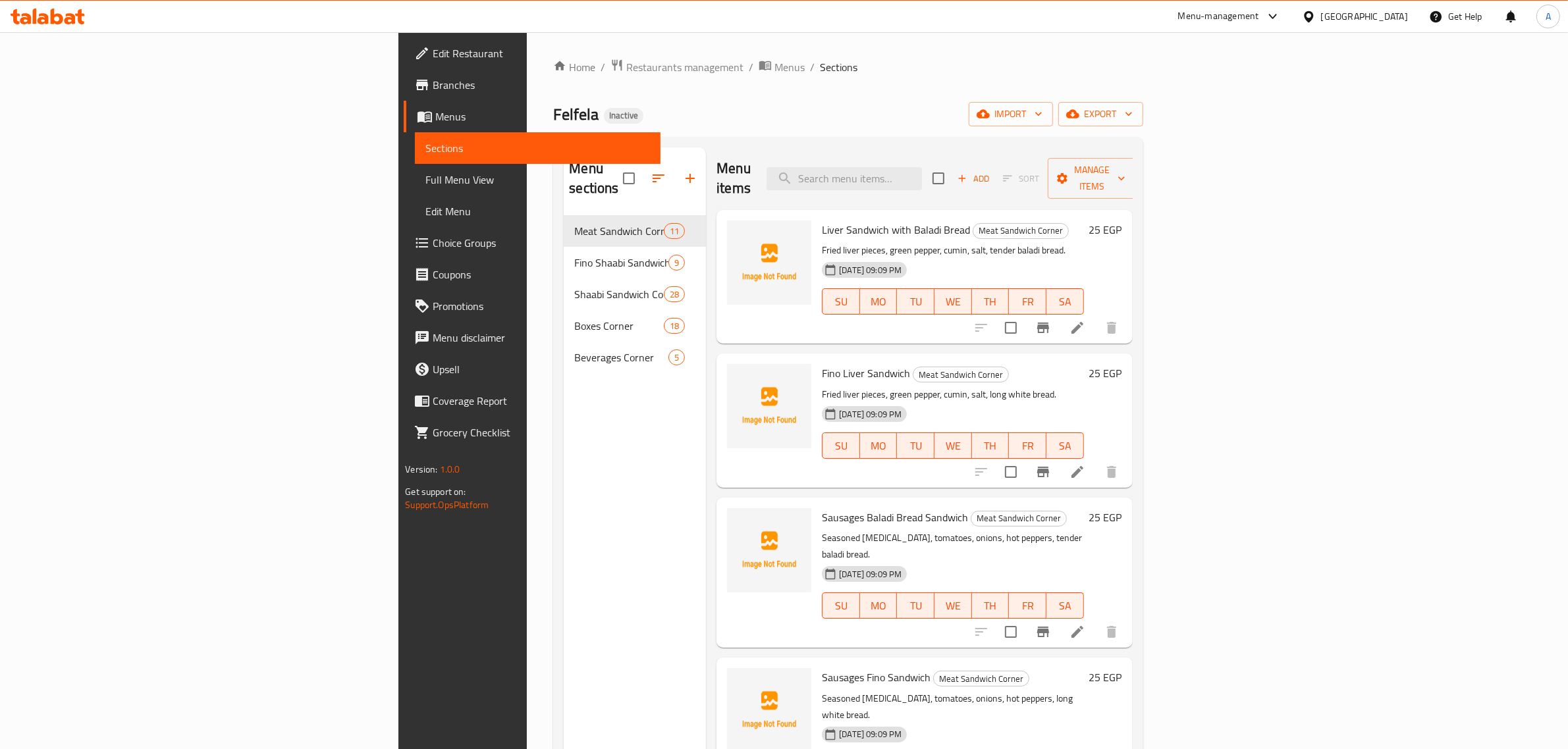
drag, startPoint x: 753, startPoint y: 50, endPoint x: 495, endPoint y: 5, distance: 261.9
click at [754, 50] on div "Home / Restaurants management / Menus / Sections Felfela Inactive import export…" at bounding box center [848, 483] width 642 height 901
click at [1042, 106] on span "import" at bounding box center [1011, 114] width 63 height 16
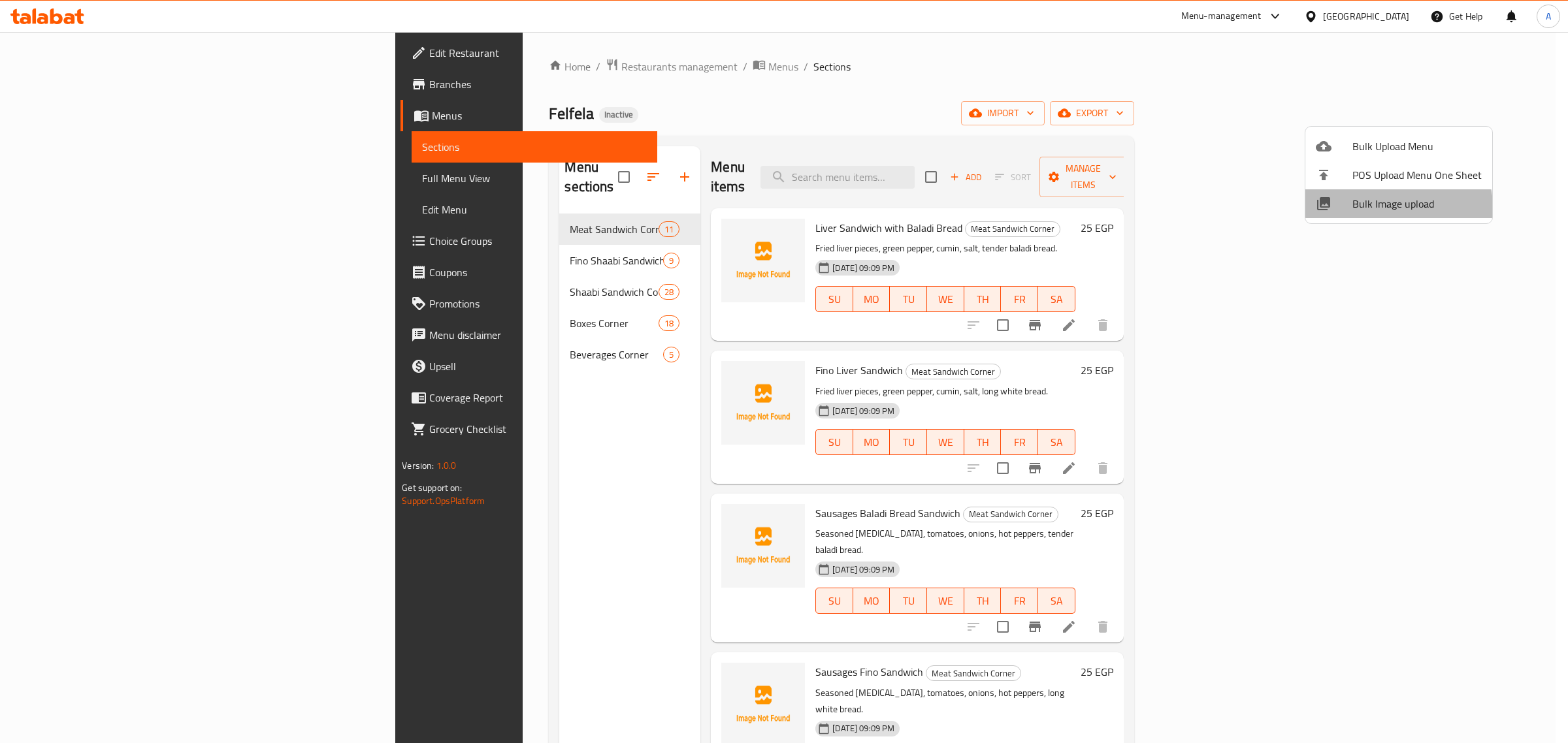
click at [1389, 207] on span "Bulk Image upload" at bounding box center [1417, 204] width 129 height 16
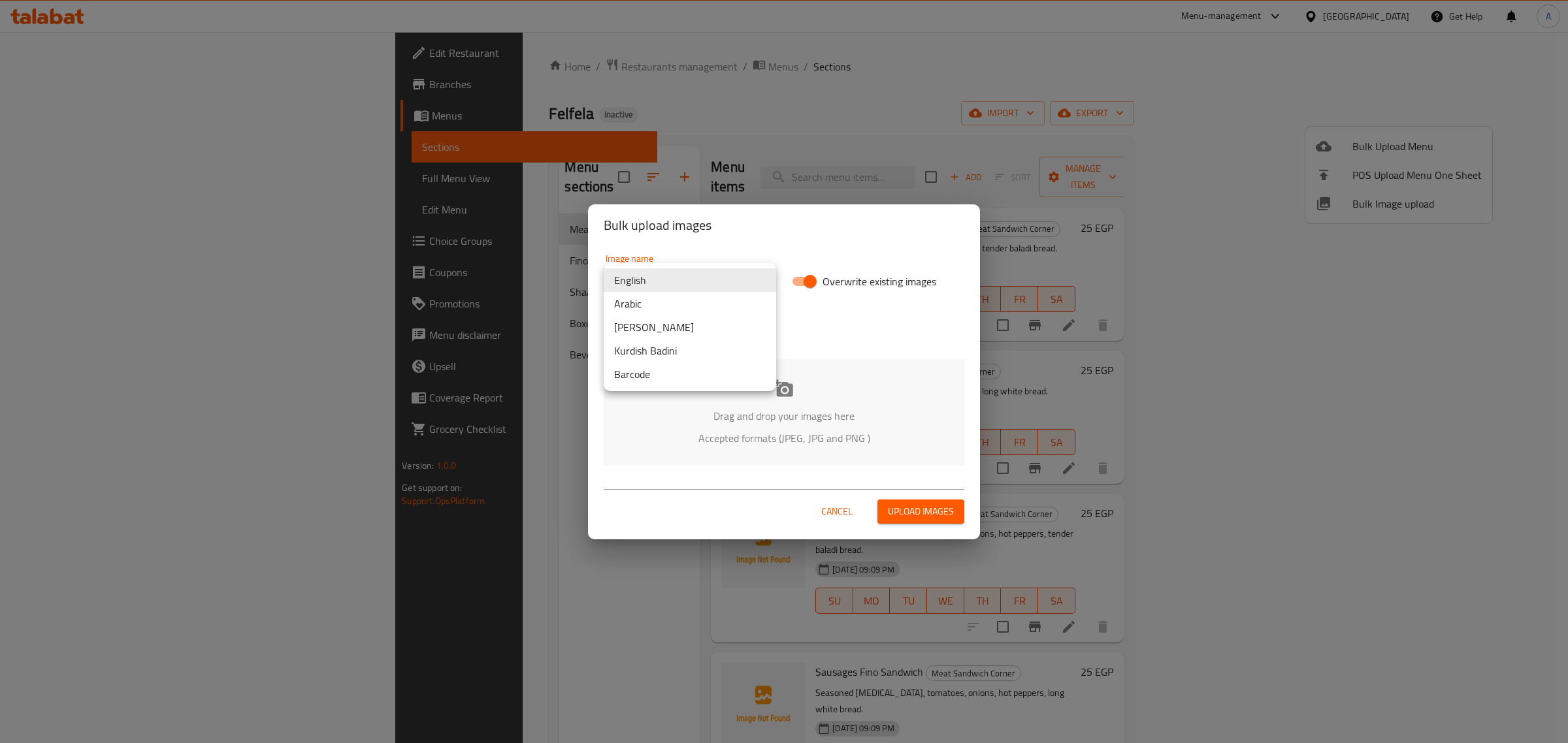
click at [661, 273] on body "​ Menu-management [GEOGRAPHIC_DATA] Get Help A Edit Restaurant Branches Menus S…" at bounding box center [784, 387] width 1568 height 711
click at [661, 308] on li "Arabic" at bounding box center [690, 304] width 172 height 24
click at [752, 397] on div "Drag and drop your images here Accepted formats (JPEG, JPG and PNG )" at bounding box center [784, 412] width 361 height 106
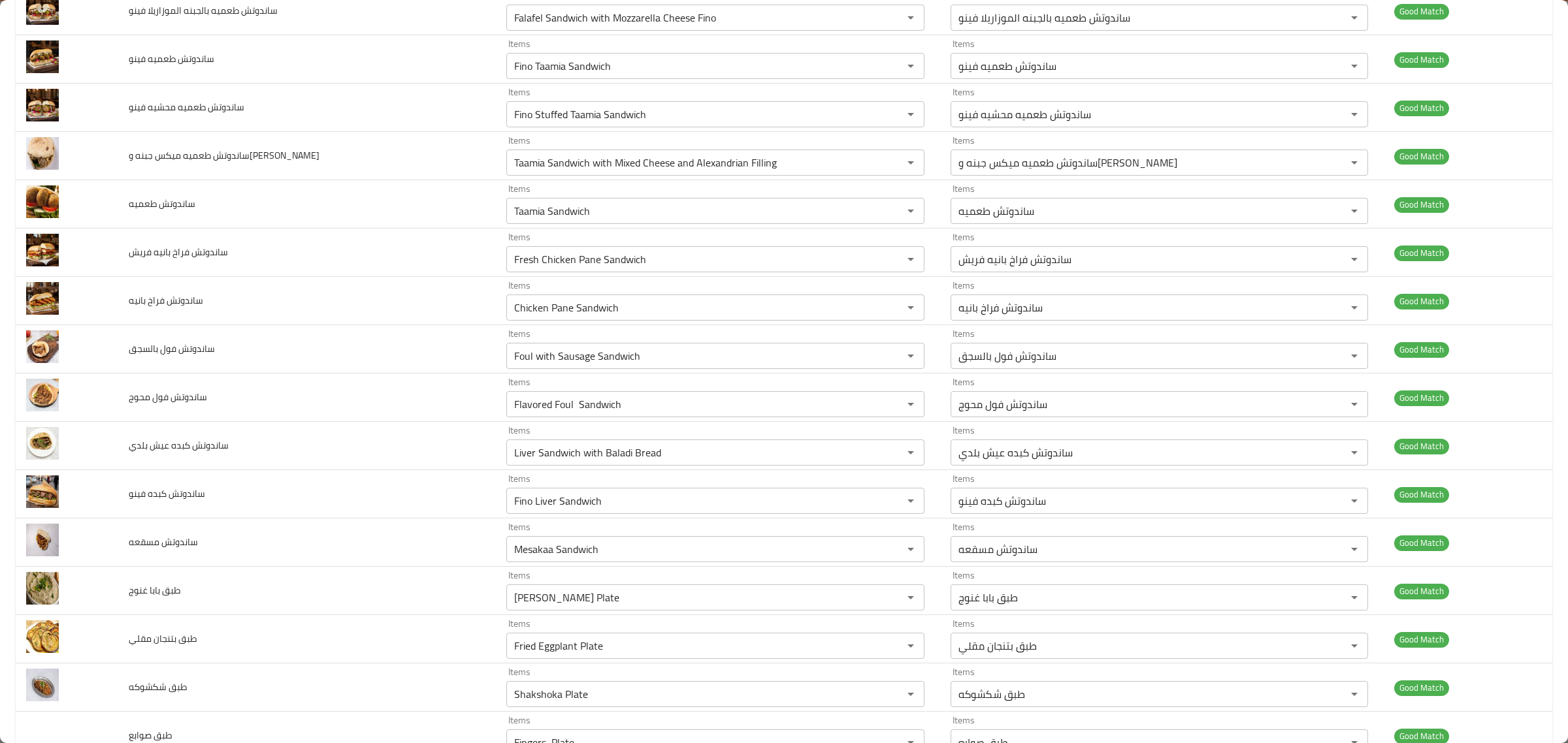
scroll to position [2148, 0]
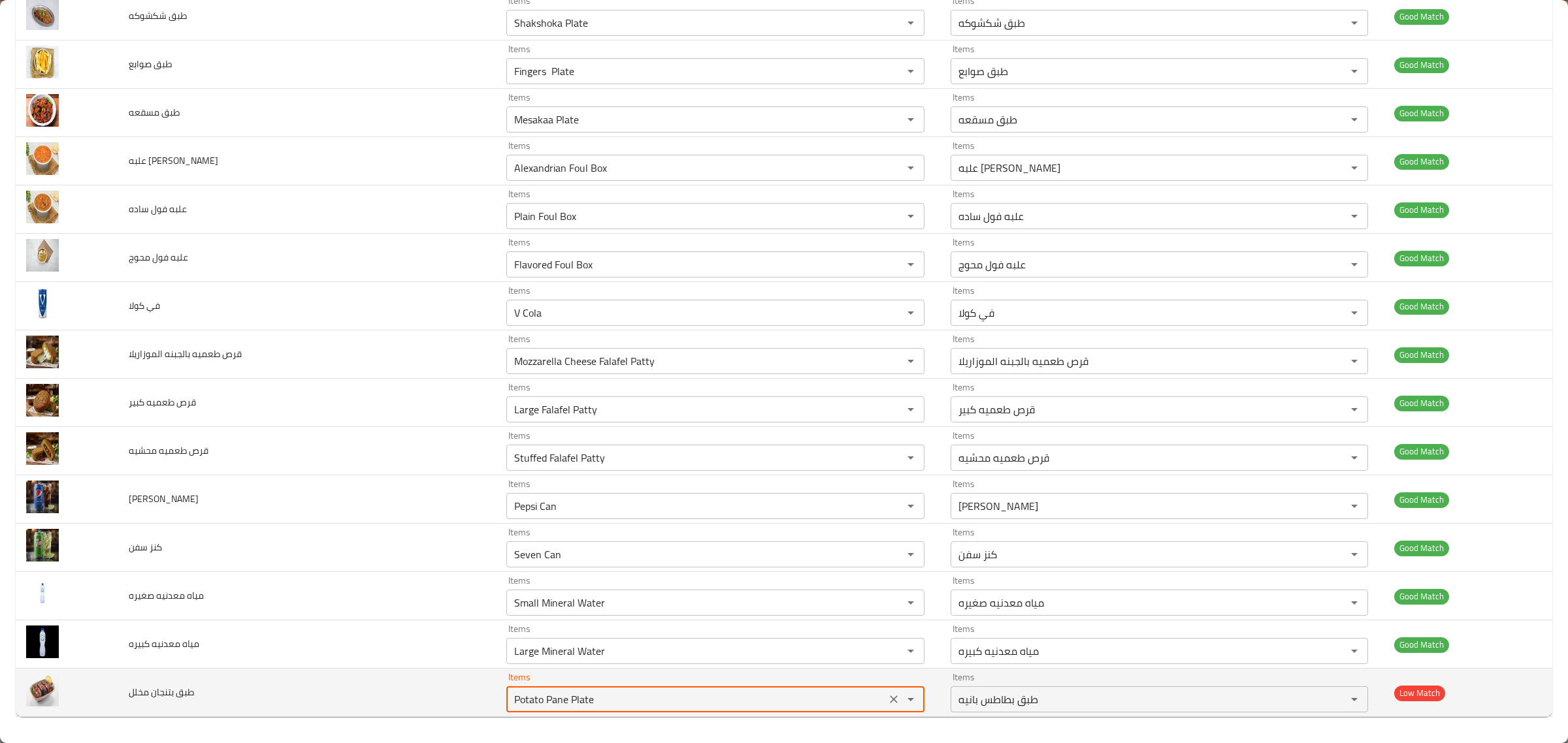
click at [811, 699] on مخلل "Potato Pane Plate" at bounding box center [696, 699] width 371 height 18
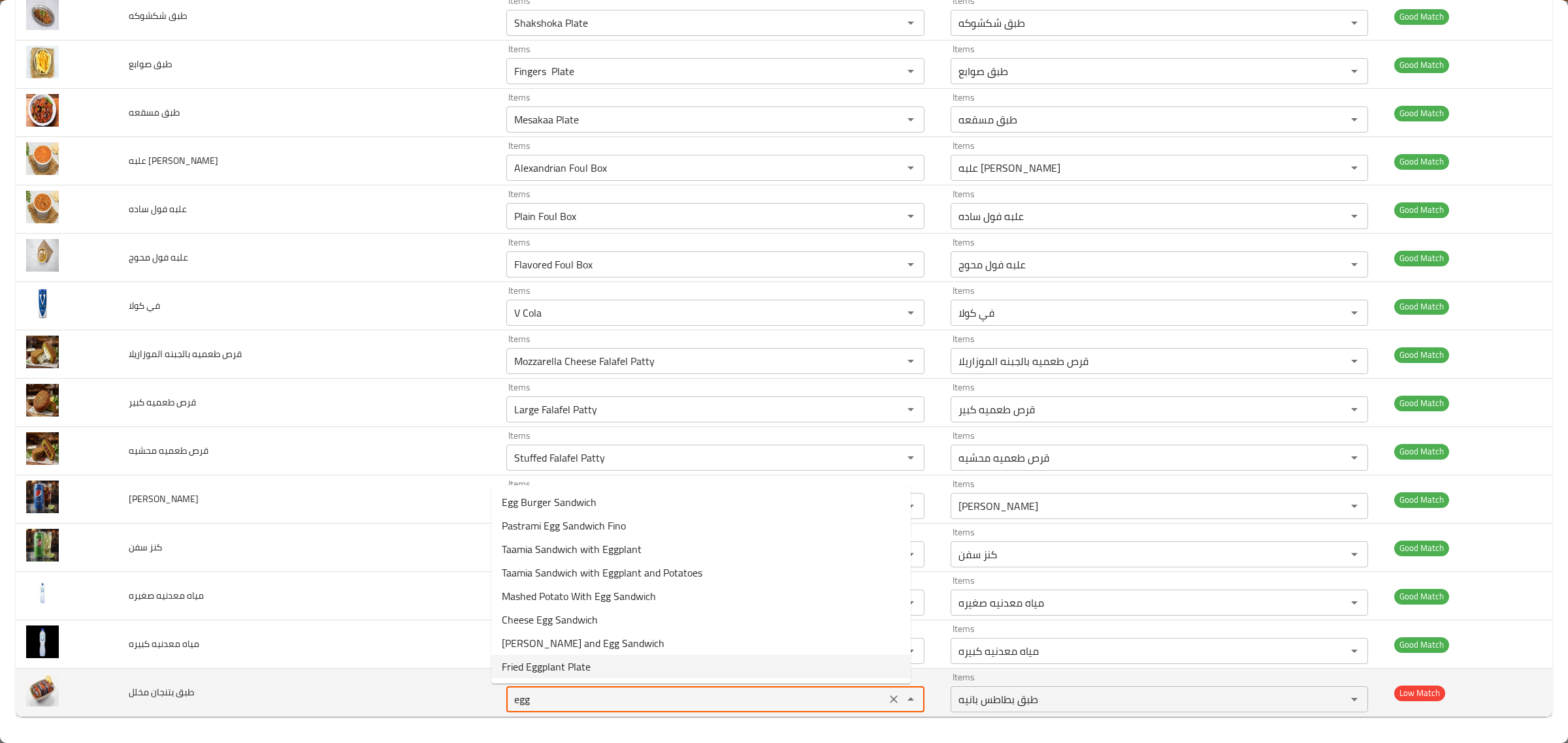
click at [628, 696] on مخلل "egg" at bounding box center [696, 699] width 371 height 18
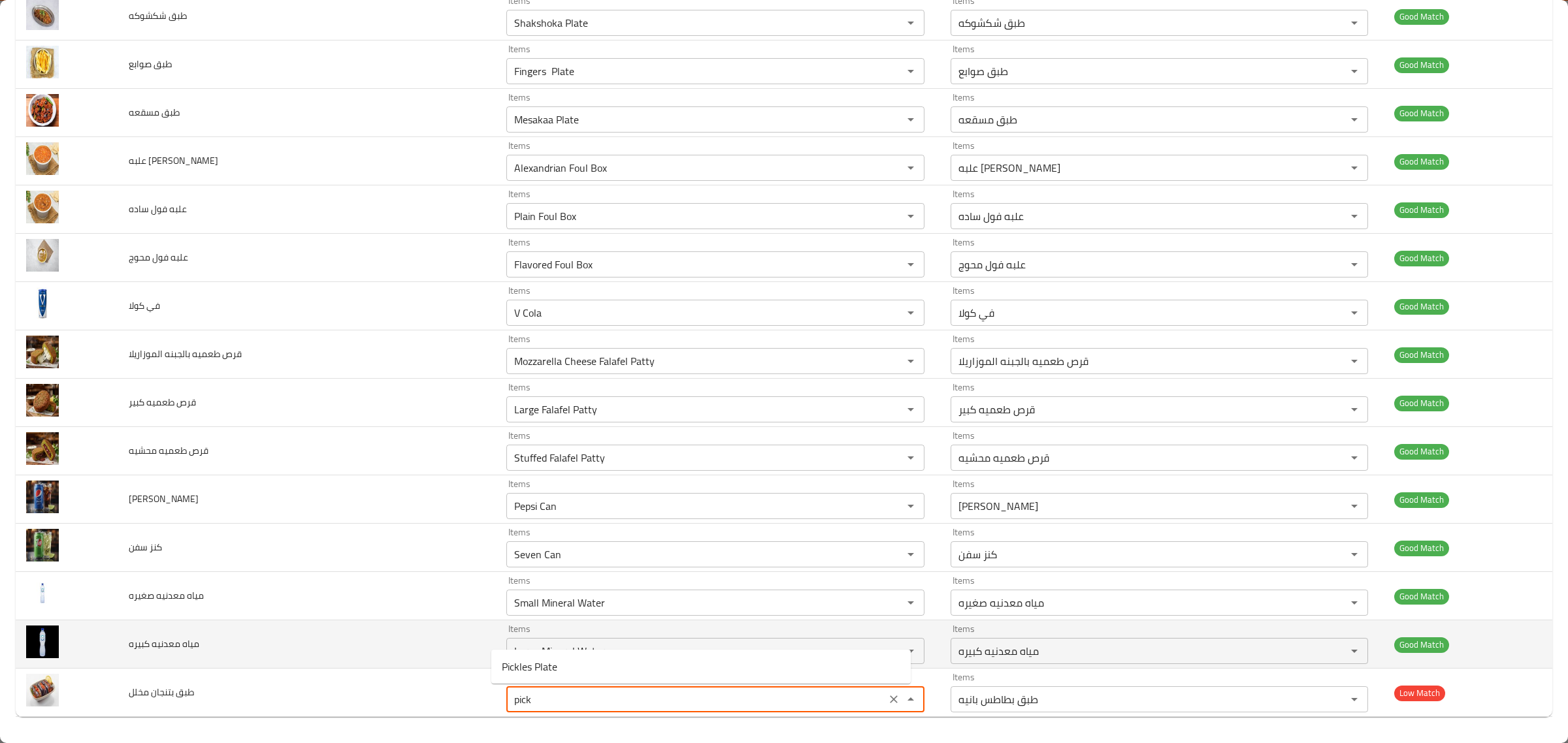
click at [417, 623] on td "مياه معدنيه كبيره" at bounding box center [307, 644] width 378 height 49
type مخلل "Potato Pane Plate"
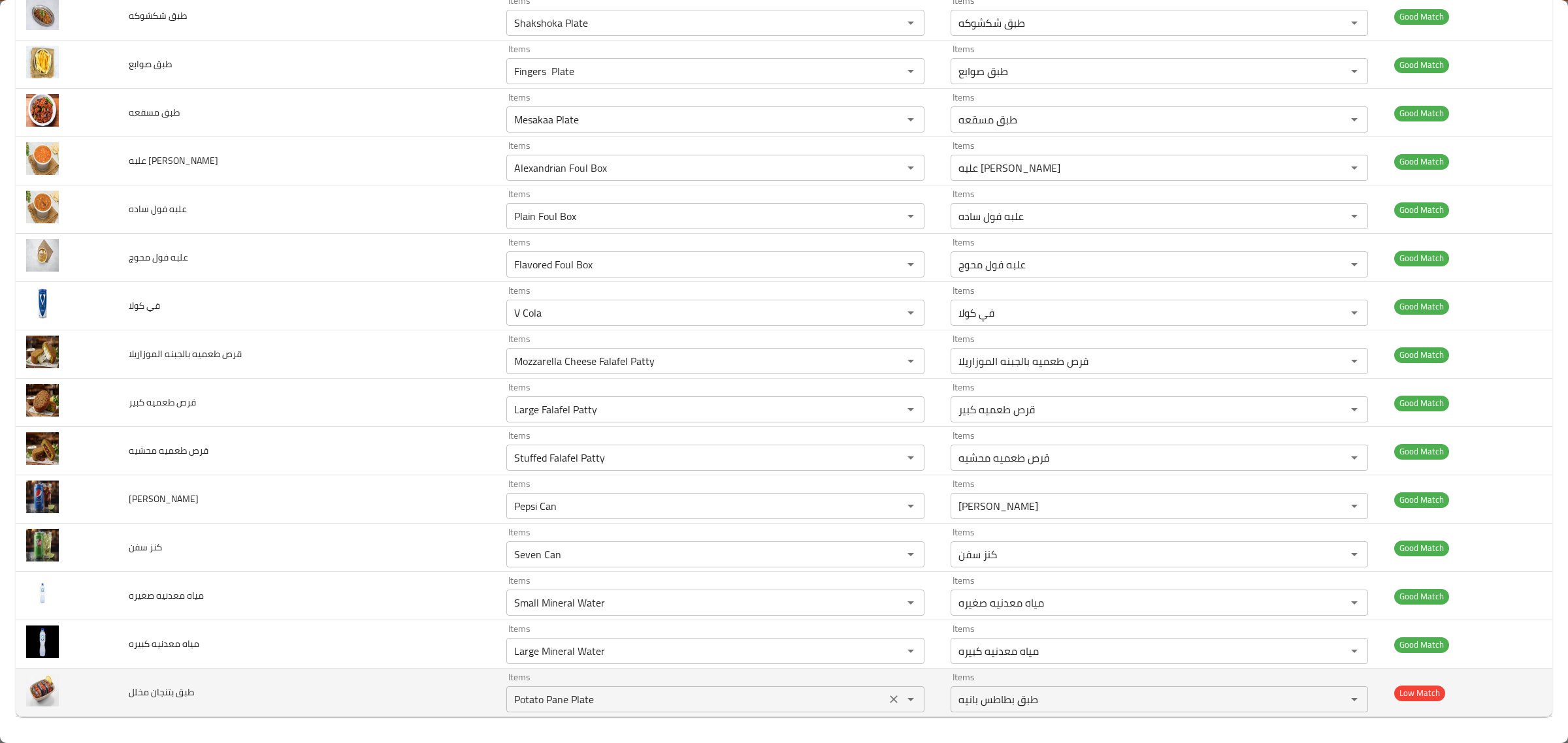
click at [887, 696] on icon "Clear" at bounding box center [894, 699] width 13 height 13
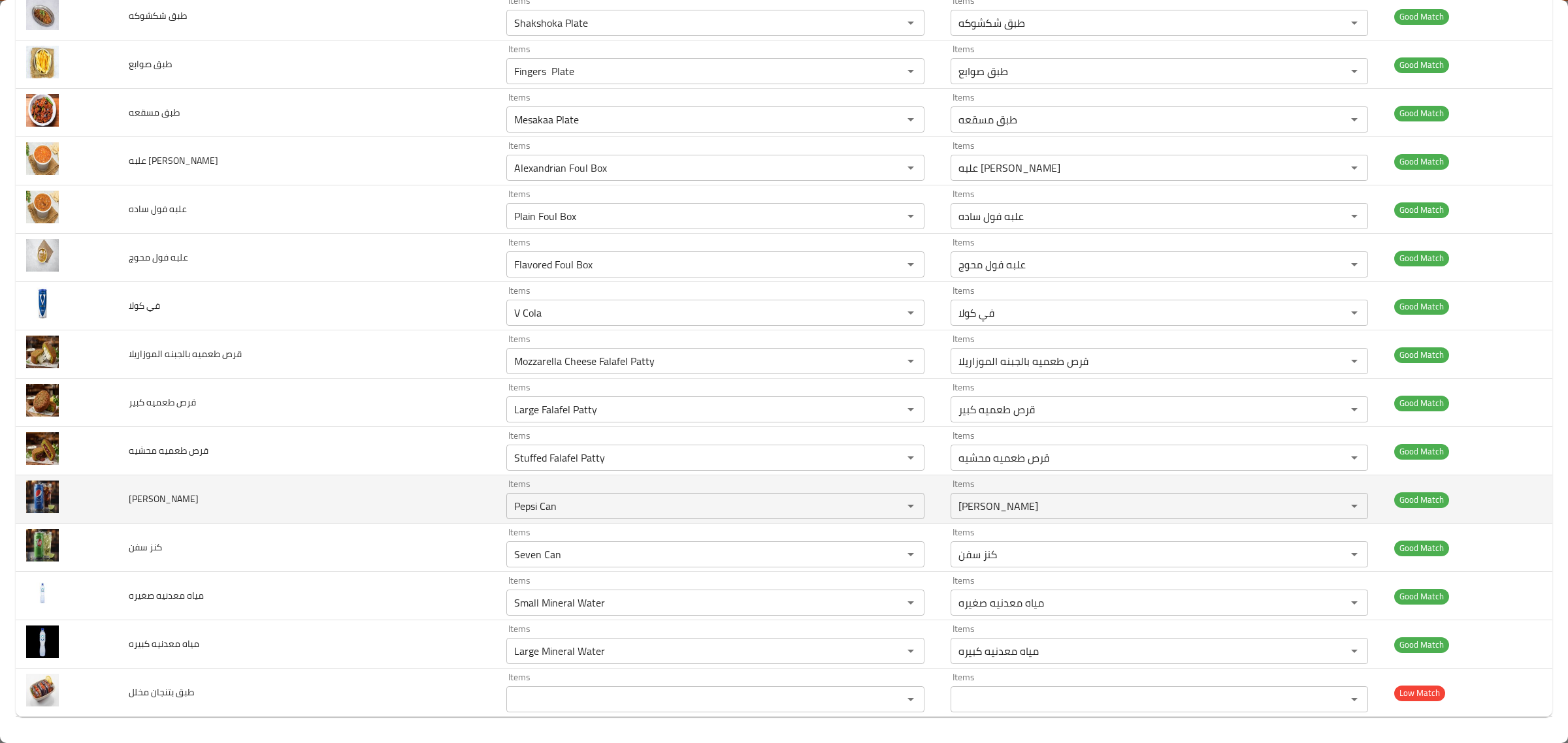
click at [378, 511] on td "[PERSON_NAME]" at bounding box center [307, 500] width 378 height 49
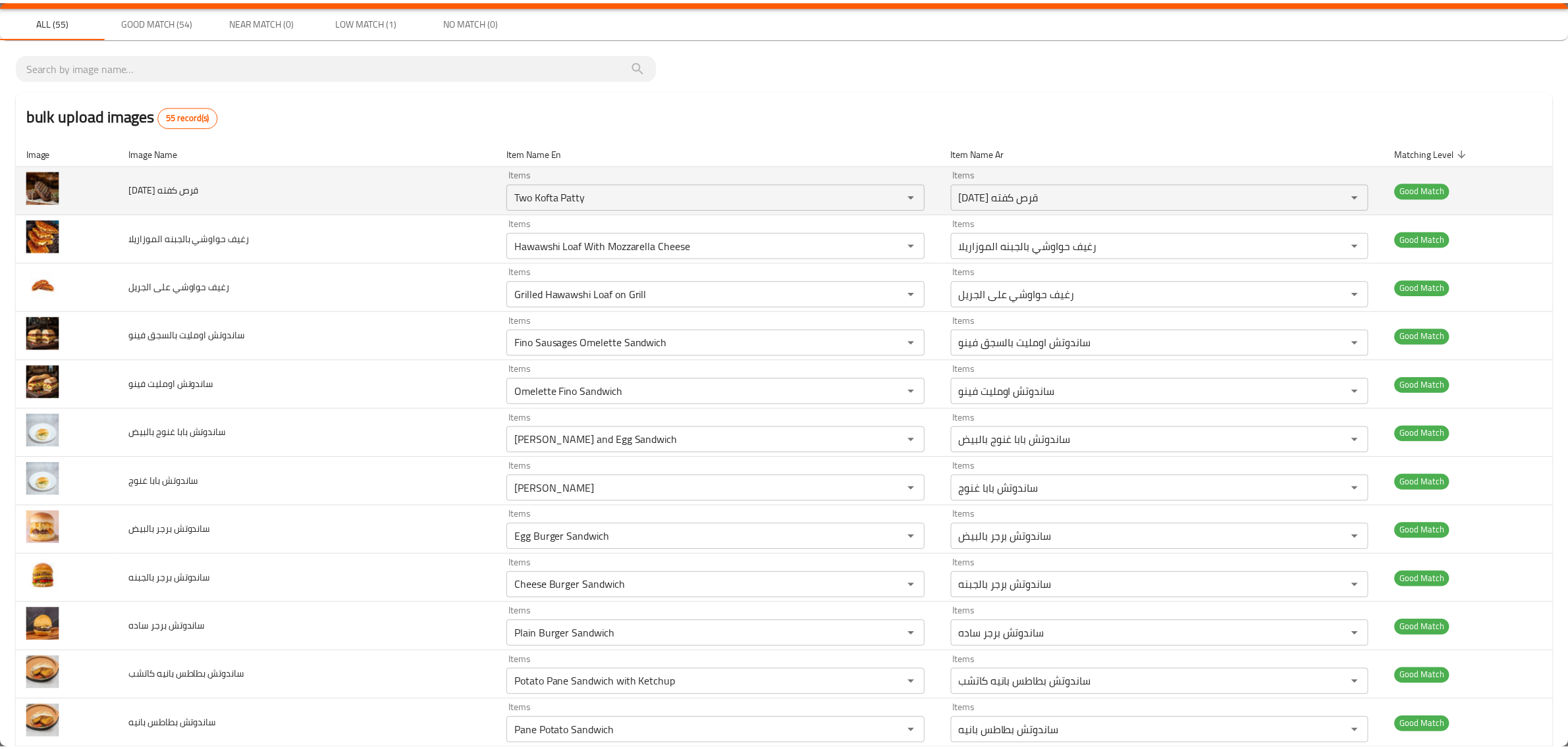
scroll to position [0, 0]
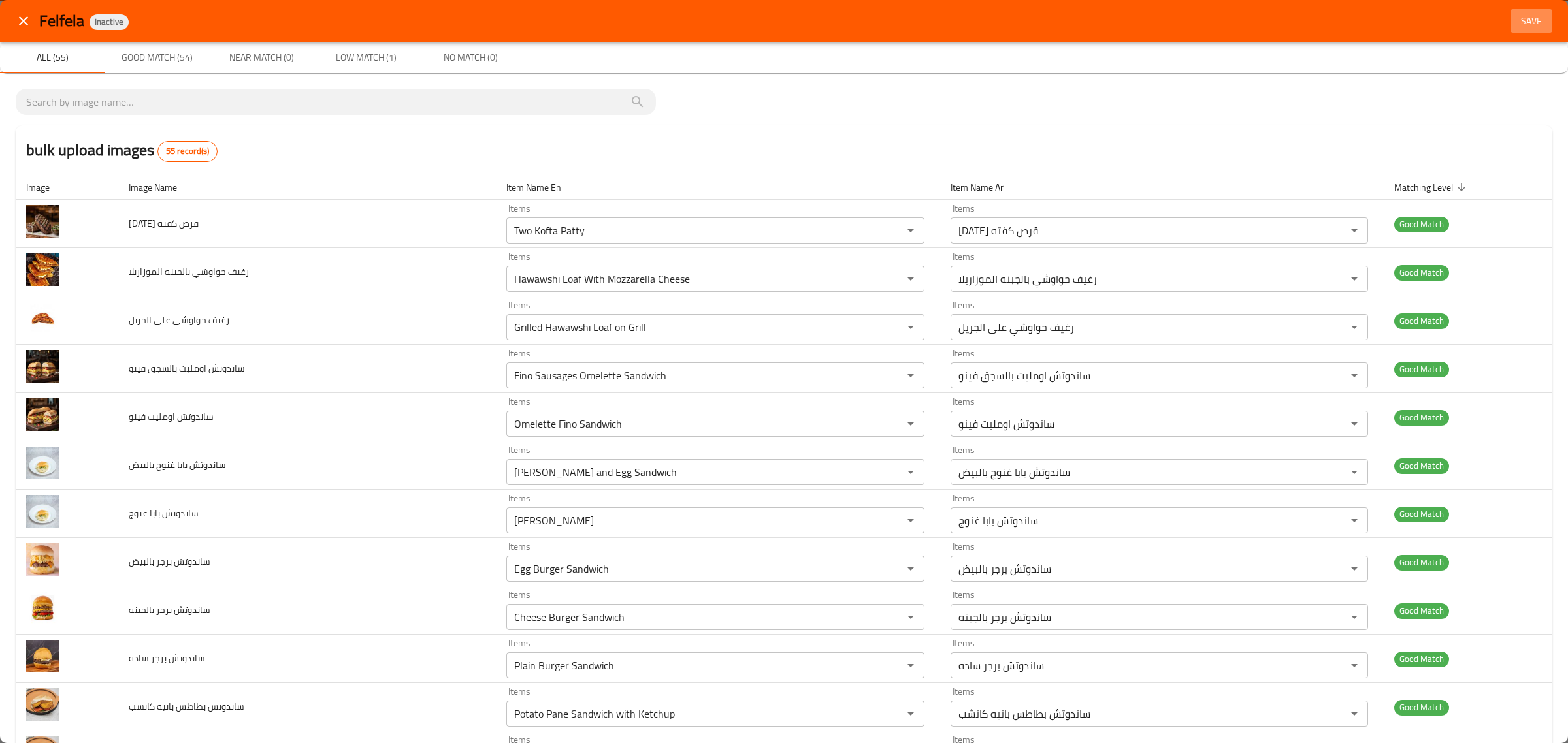
click at [1514, 29] on button "Save" at bounding box center [1531, 21] width 42 height 24
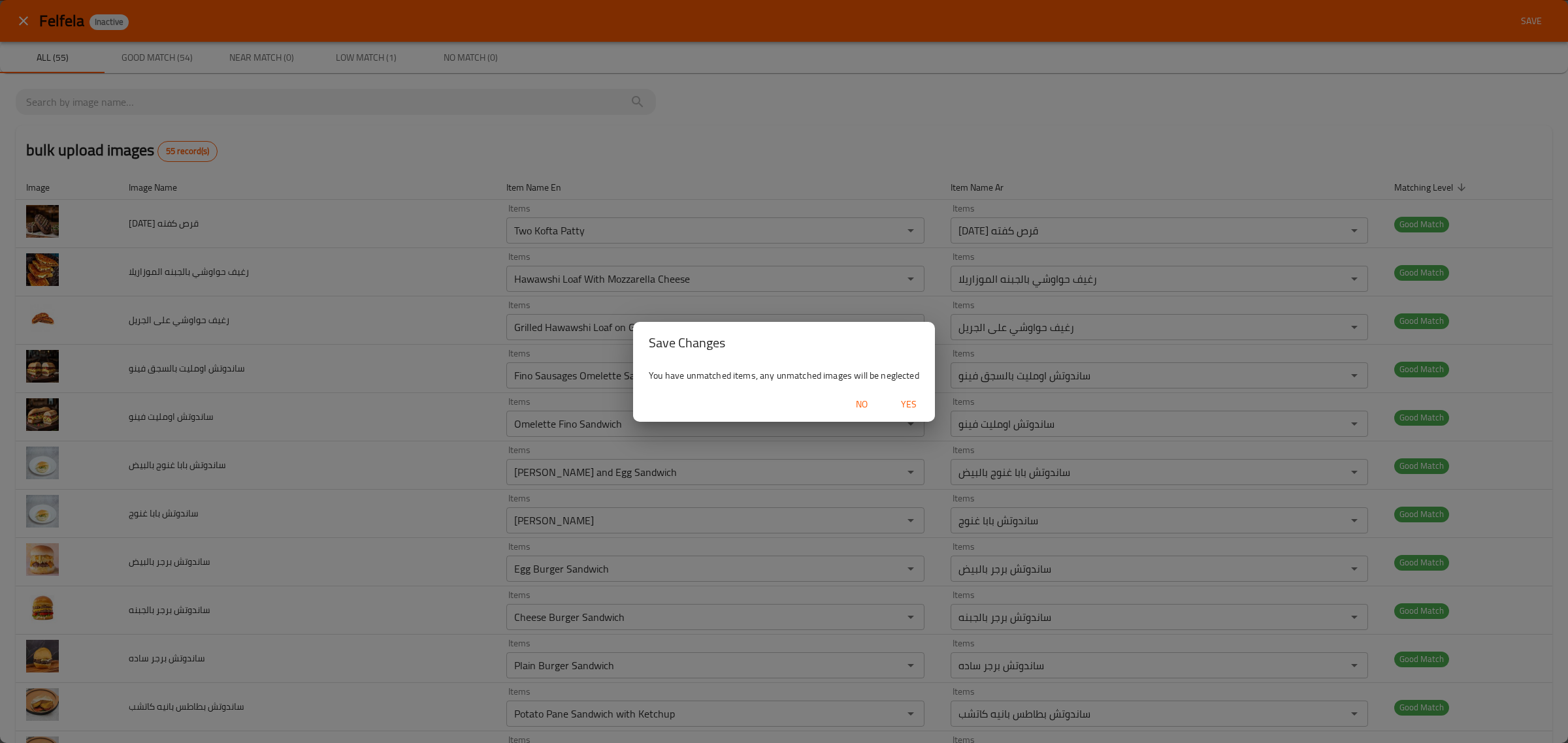
click at [908, 407] on span "Yes" at bounding box center [908, 404] width 31 height 16
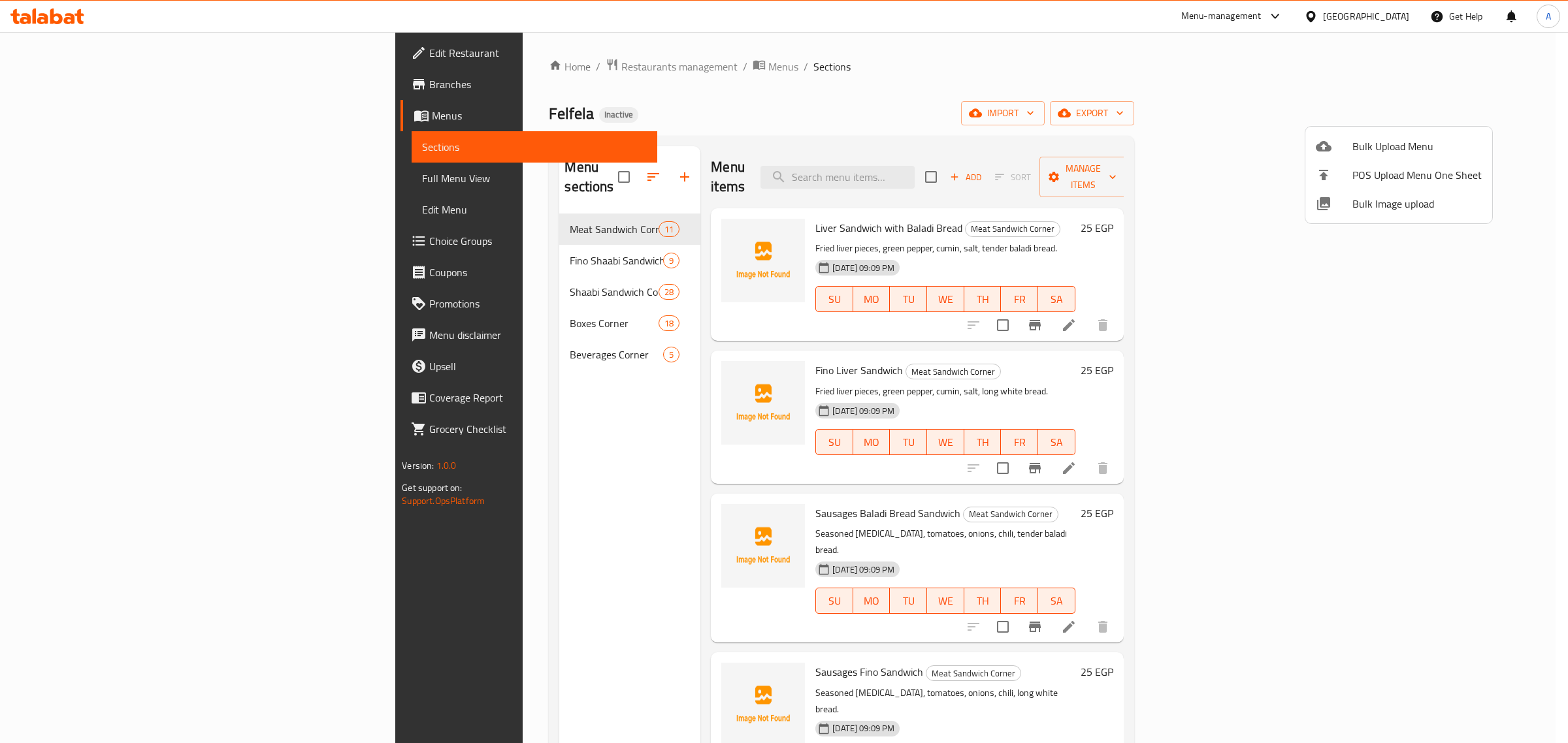
drag, startPoint x: 686, startPoint y: 165, endPoint x: 628, endPoint y: 180, distance: 59.9
click at [686, 165] on div at bounding box center [784, 371] width 1568 height 743
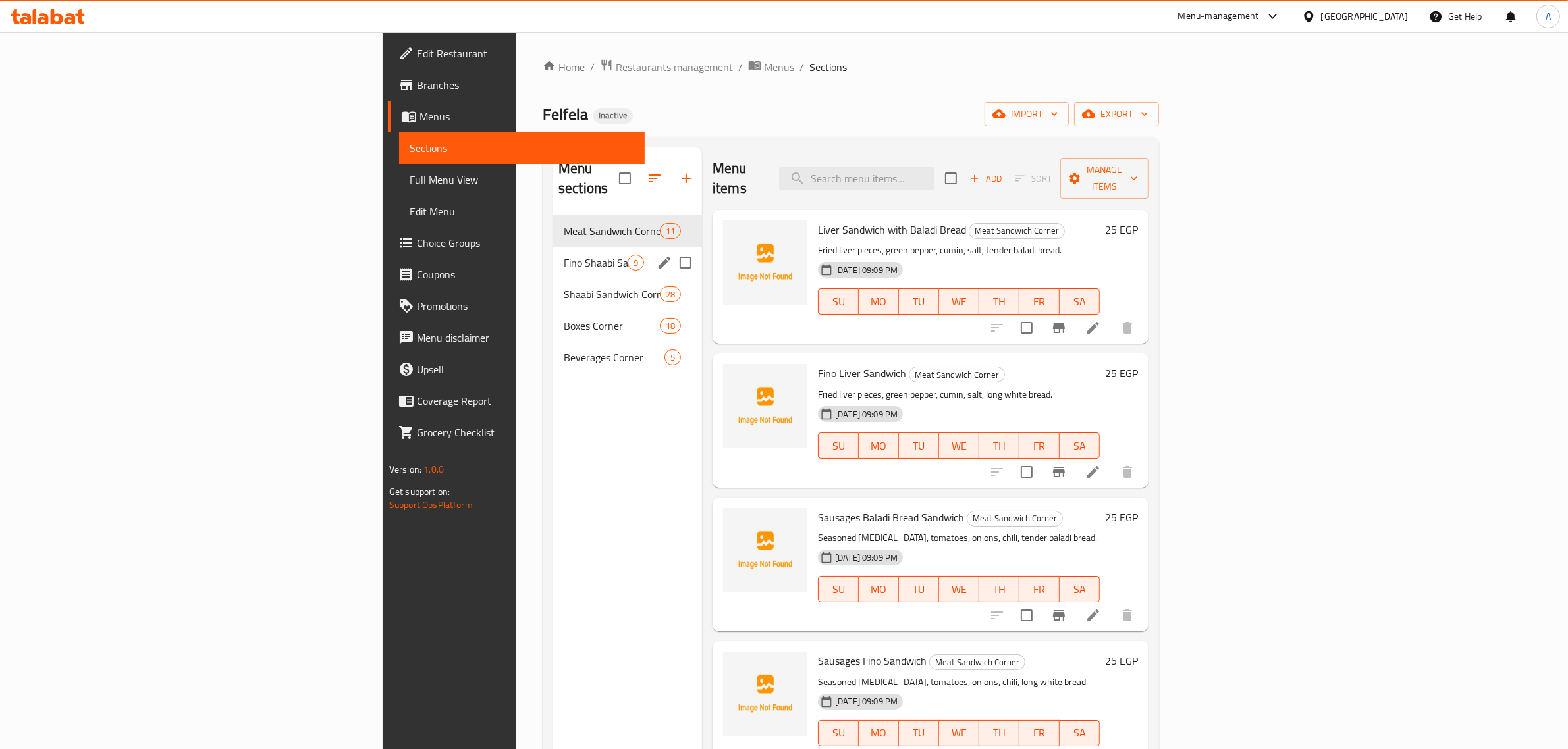
click at [564, 255] on span "Fino Shaabi Sandwich Corner" at bounding box center [595, 263] width 64 height 16
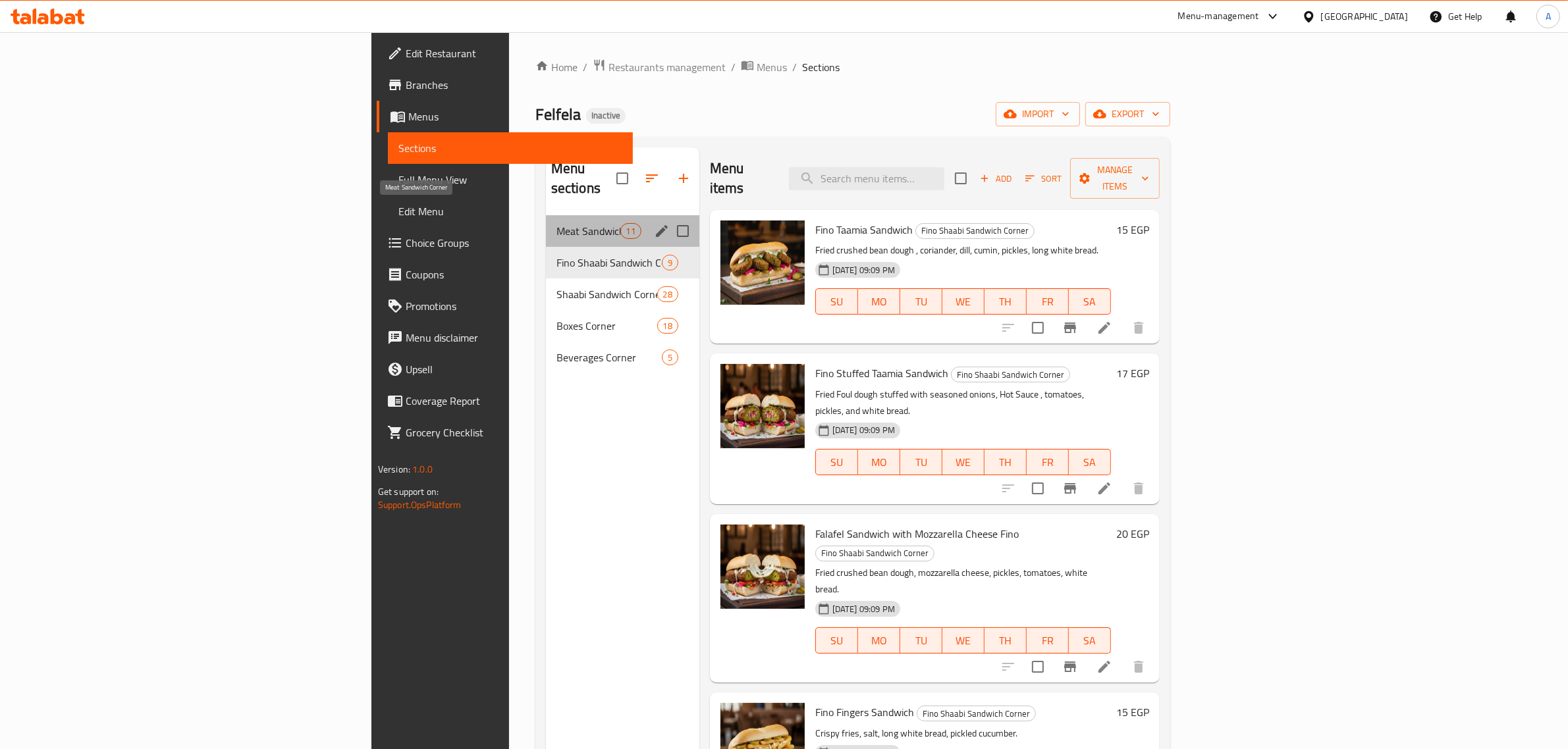
click at [557, 223] on span "Meat Sandwich Corner" at bounding box center [588, 231] width 64 height 16
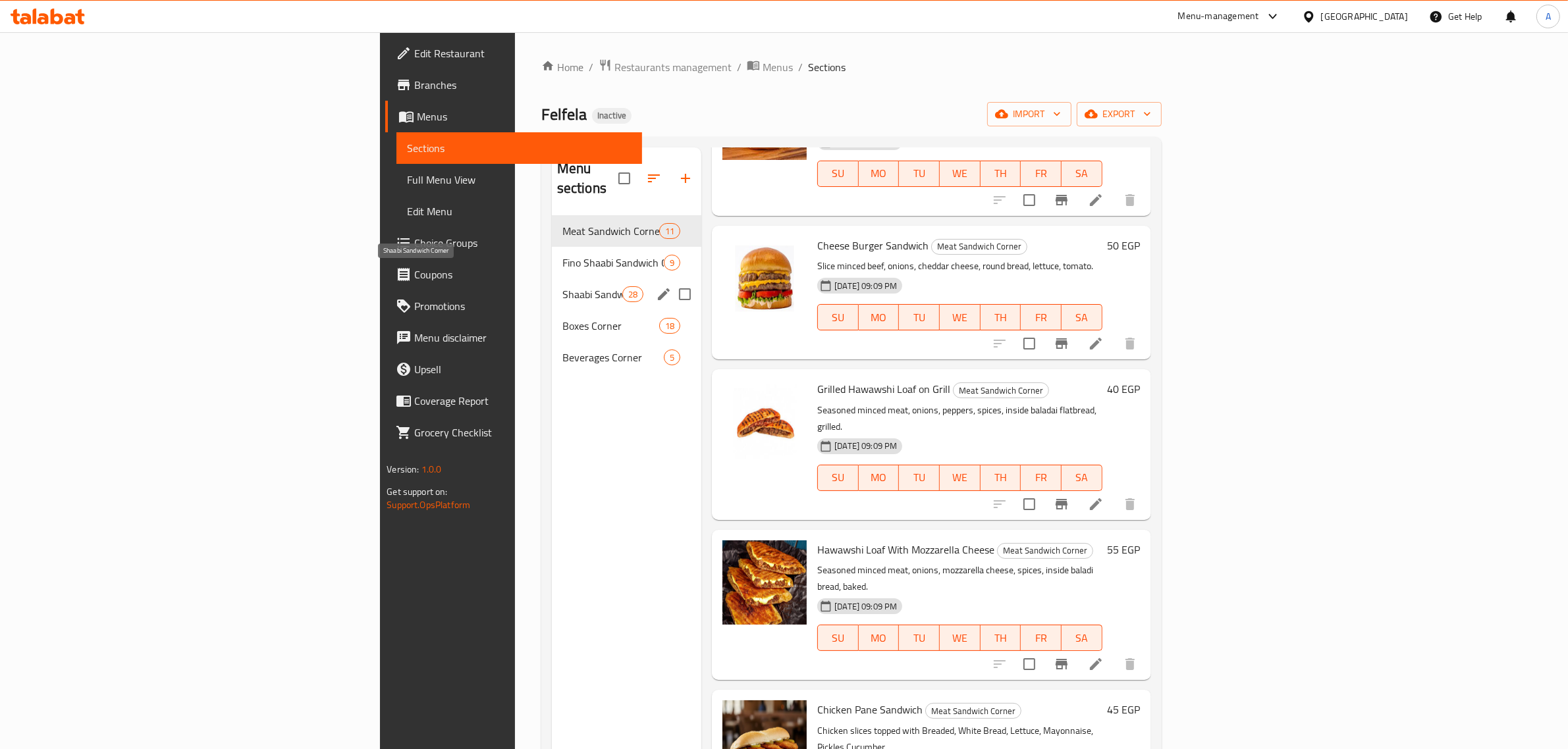
click at [562, 287] on span "Shaabi Sandwich Corner" at bounding box center [592, 294] width 60 height 16
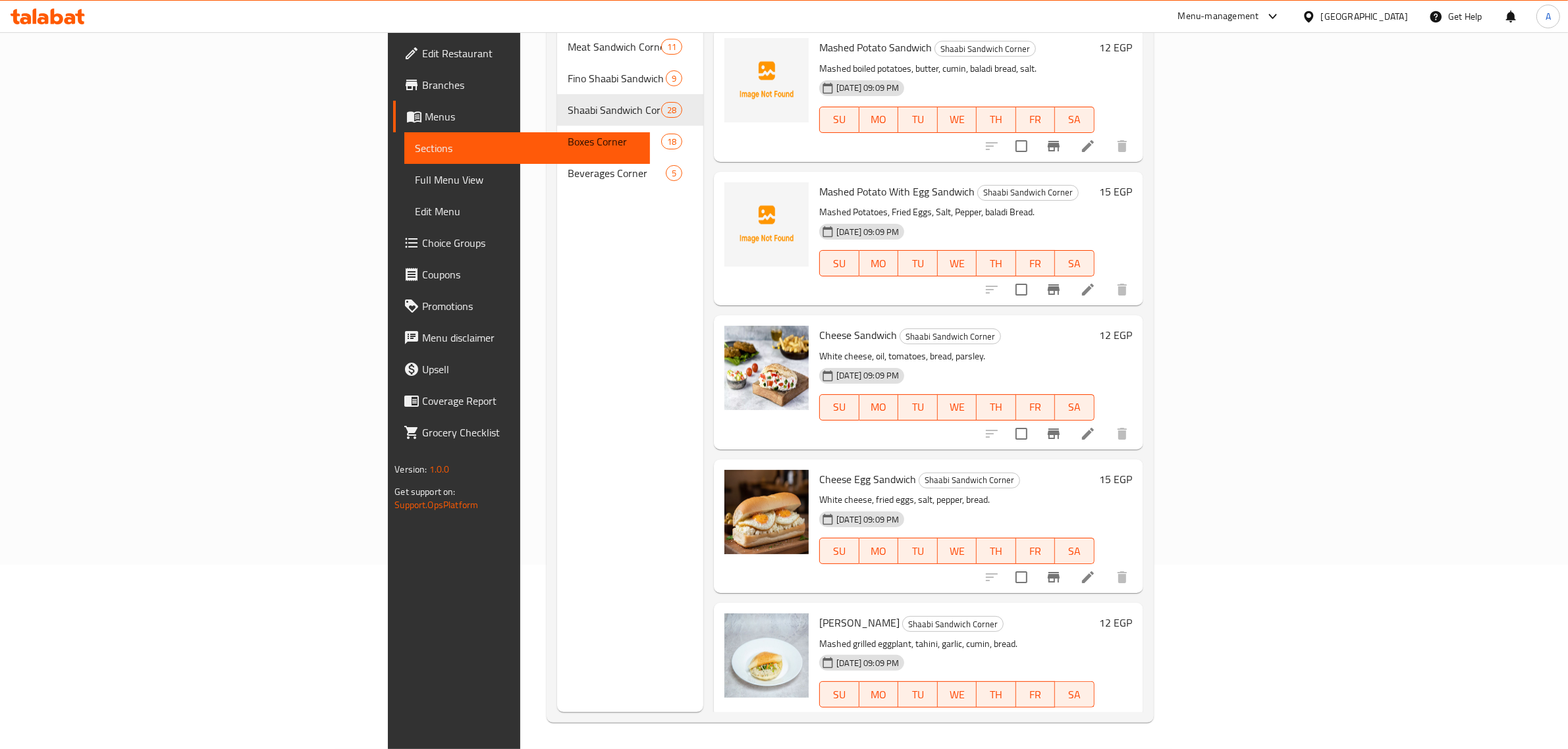
scroll to position [3308, 0]
click at [948, 360] on div "[DATE] 09:09 PM SU MO TU WE TH FR SA" at bounding box center [956, 395] width 285 height 71
click at [782, 334] on icon "delete image" at bounding box center [790, 341] width 16 height 16
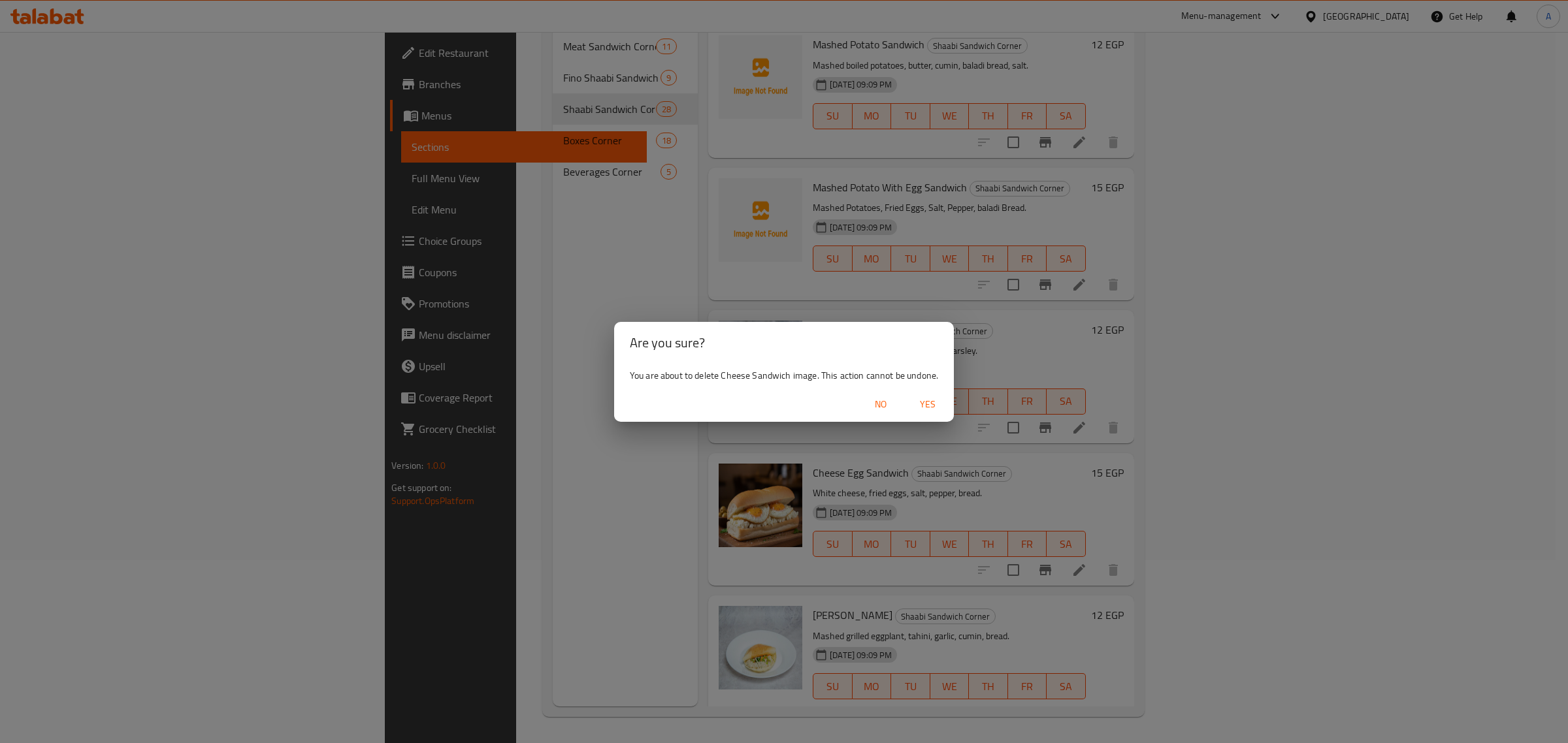
click at [922, 405] on span "Yes" at bounding box center [927, 404] width 31 height 16
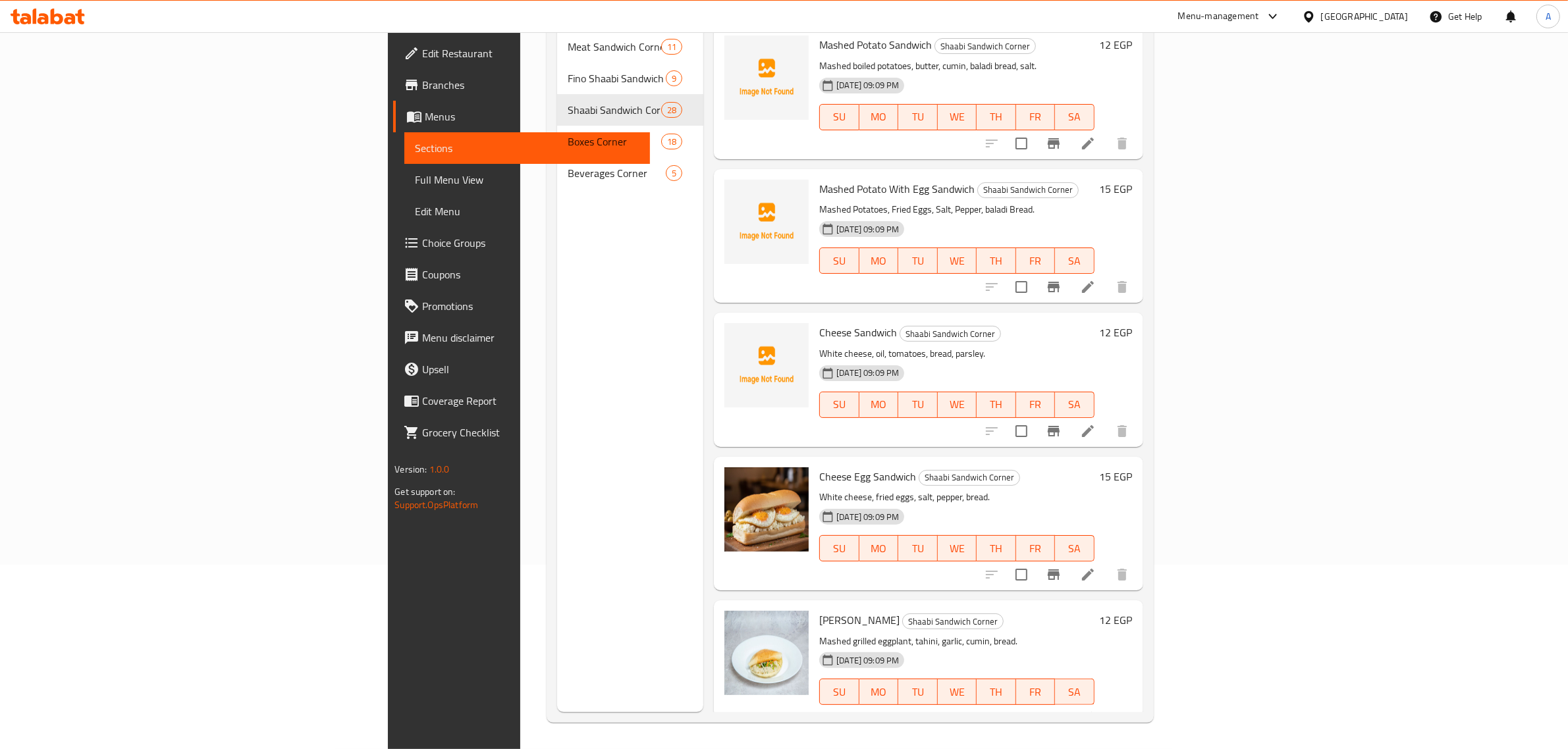
click at [975, 467] on h6 "Cheese Egg Sandwich Shaabi Sandwich Corner" at bounding box center [957, 476] width 275 height 18
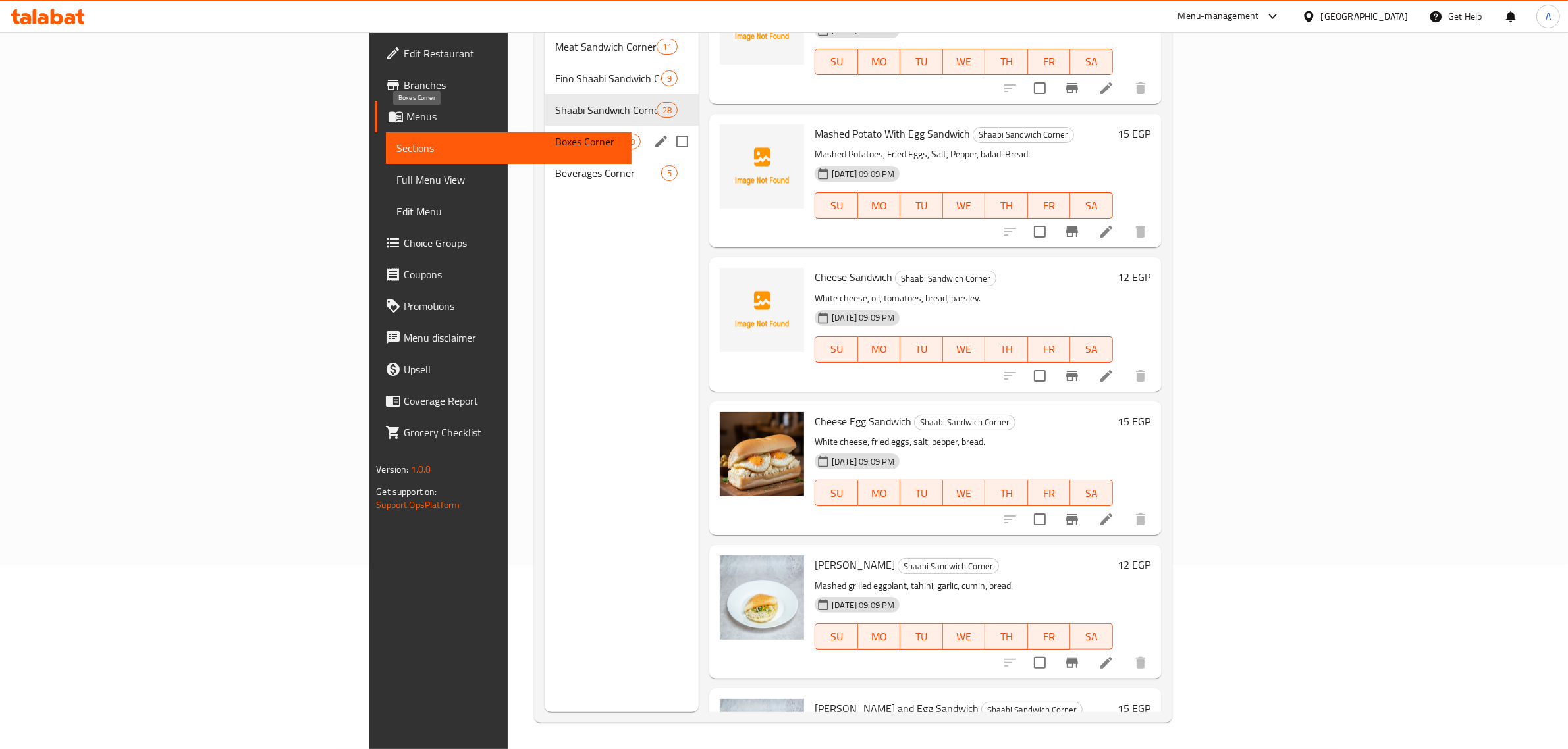
click at [555, 134] on span "Boxes Corner" at bounding box center [587, 142] width 64 height 16
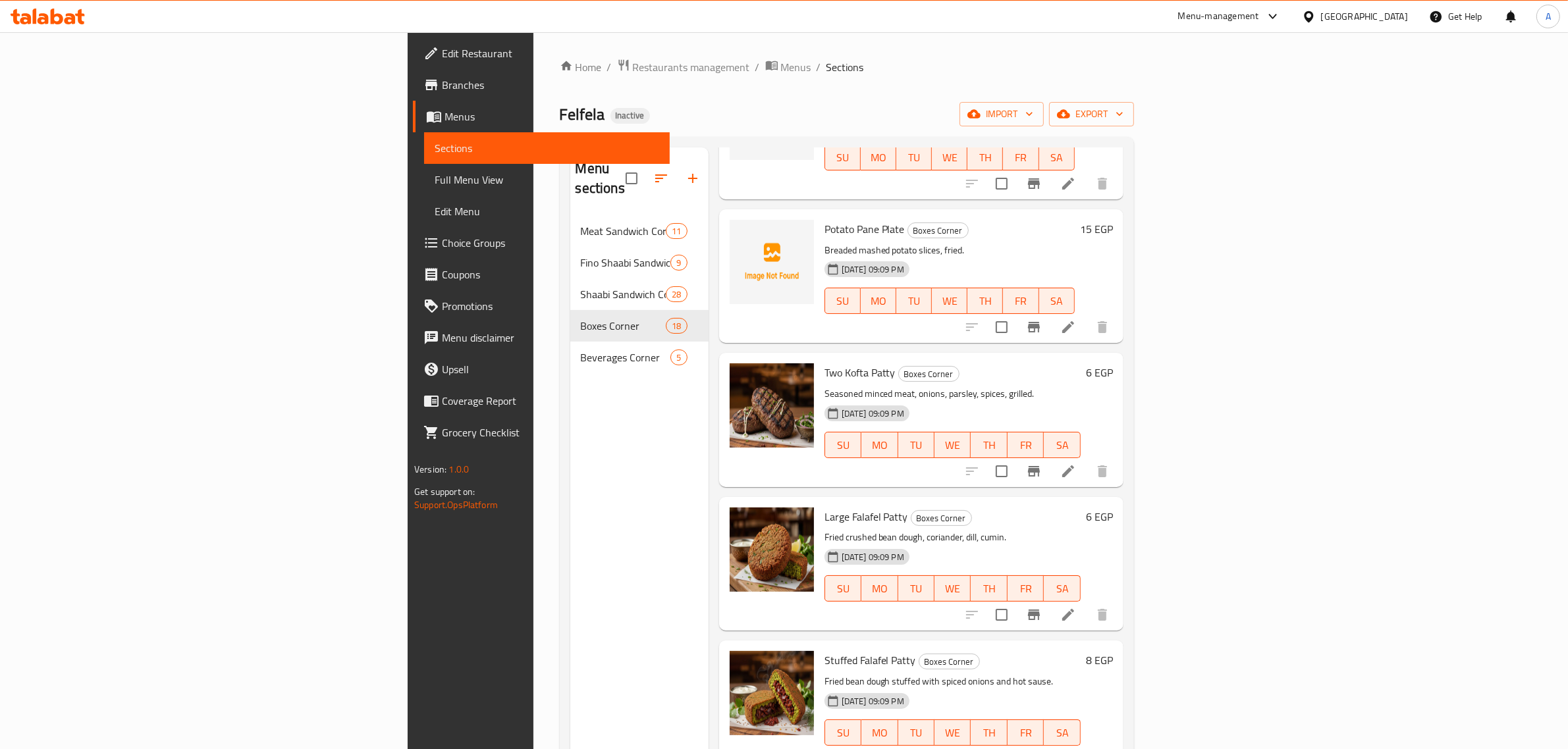
scroll to position [185, 0]
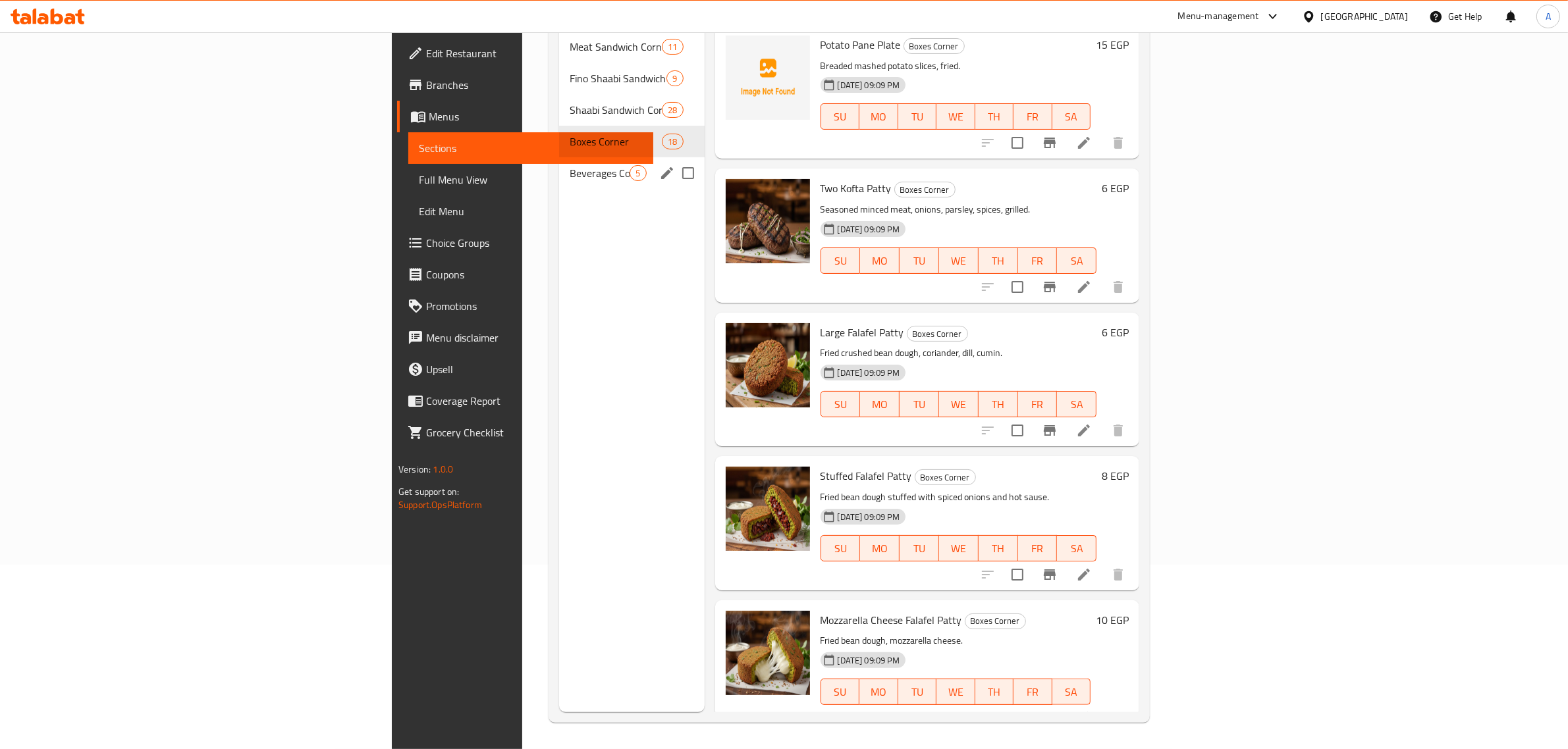
click at [570, 165] on span "Beverages Corner" at bounding box center [599, 173] width 60 height 16
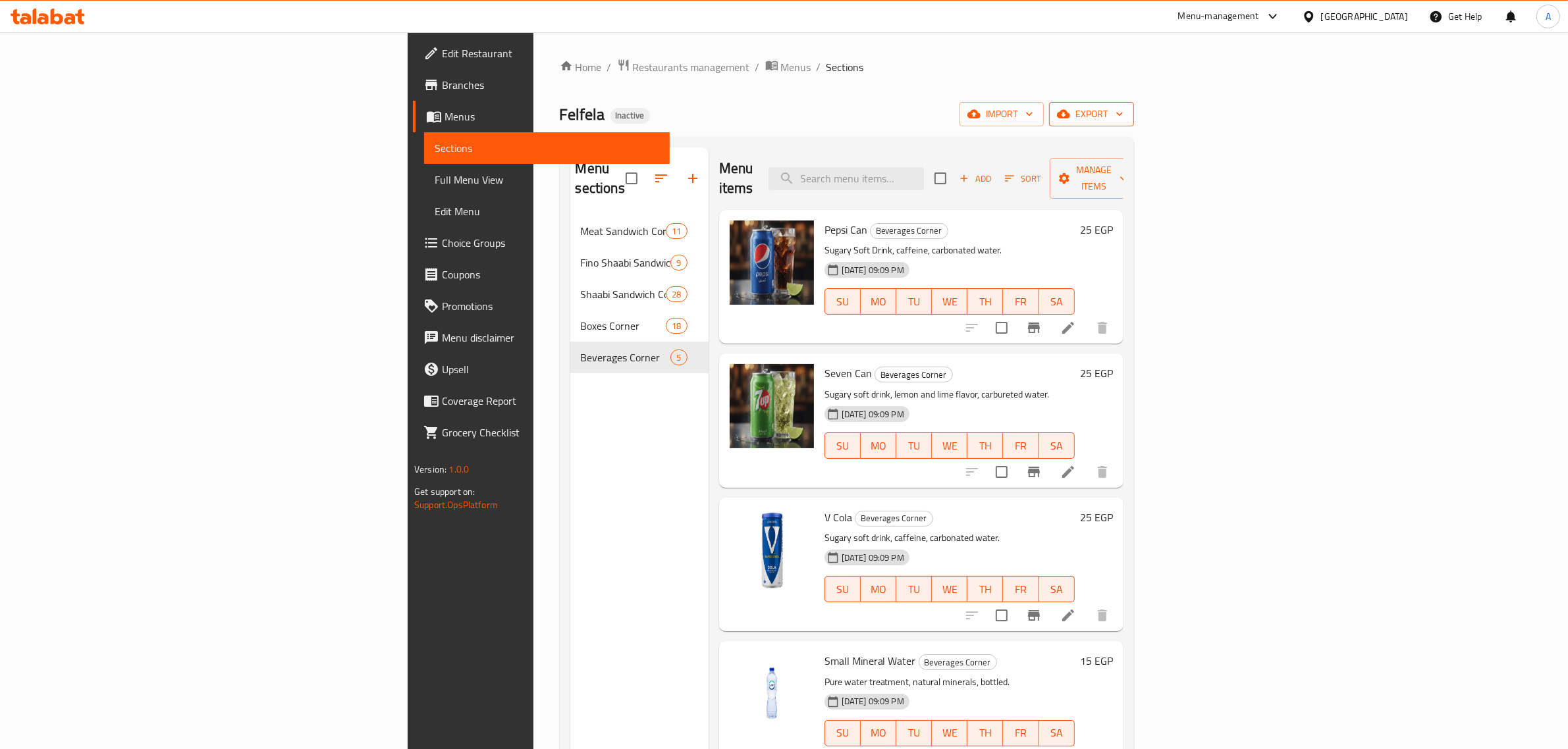
click at [1134, 123] on button "export" at bounding box center [1091, 114] width 85 height 25
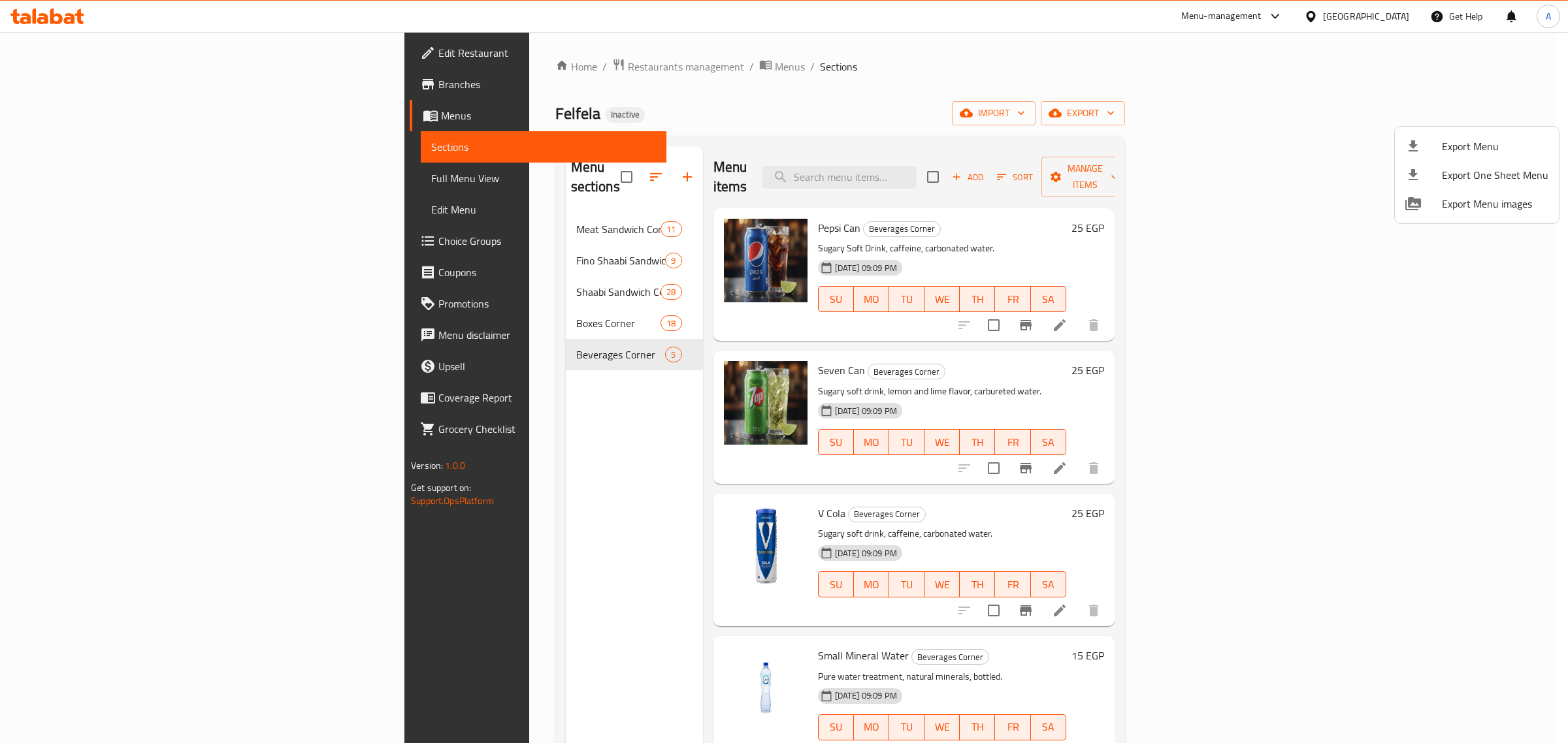
click at [75, 193] on div at bounding box center [784, 371] width 1568 height 743
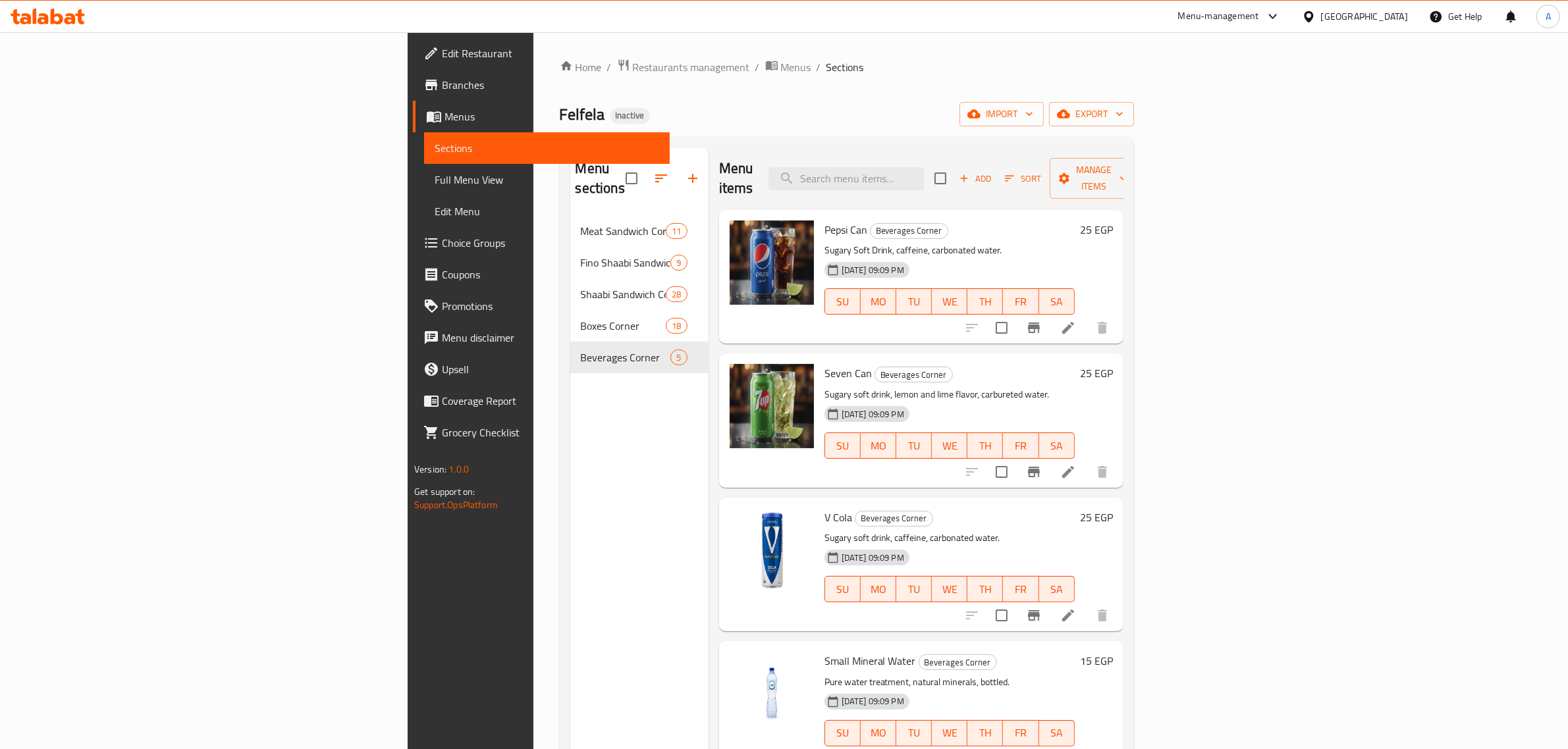
click at [424, 192] on link "Full Menu View" at bounding box center [547, 179] width 245 height 32
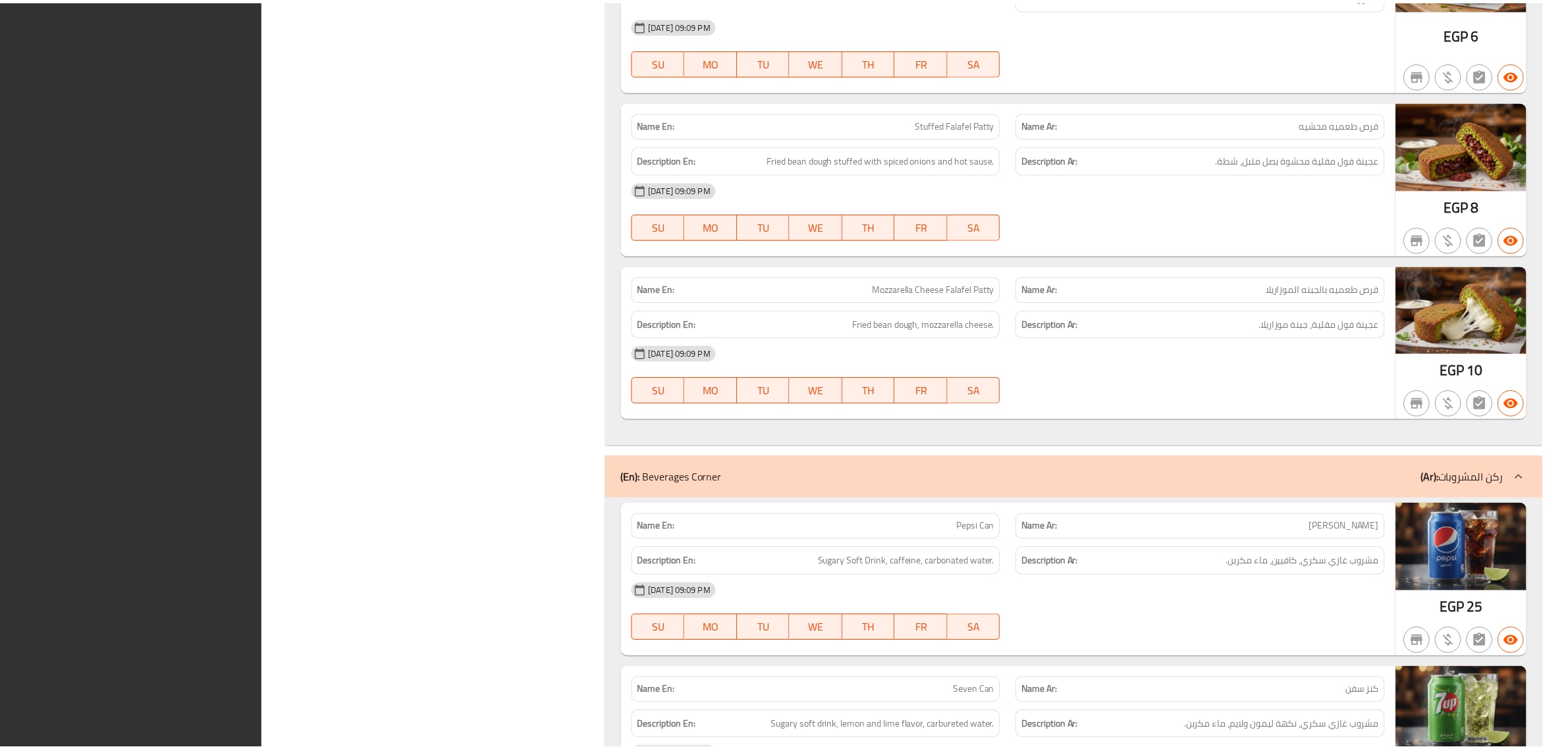
scroll to position [11690, 0]
